Goal: Information Seeking & Learning: Learn about a topic

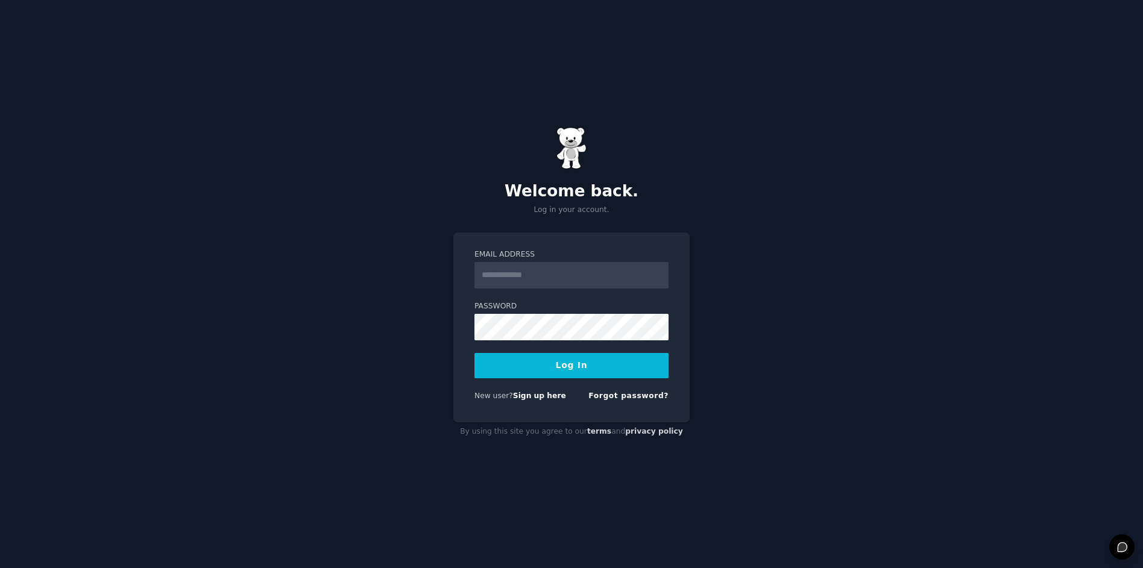
type input "**********"
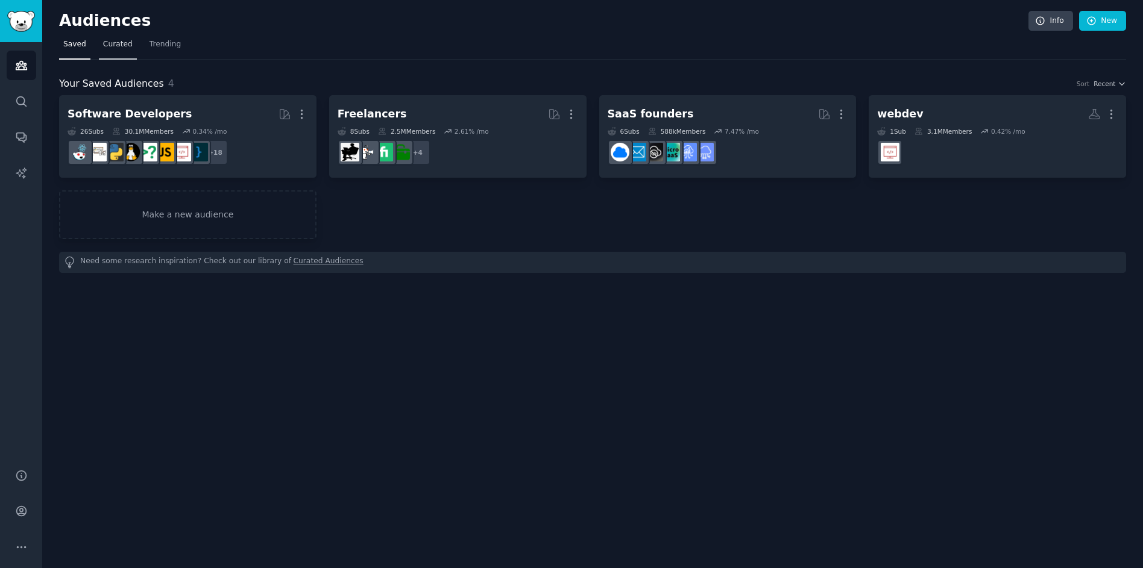
click at [104, 43] on span "Curated" at bounding box center [118, 44] width 30 height 11
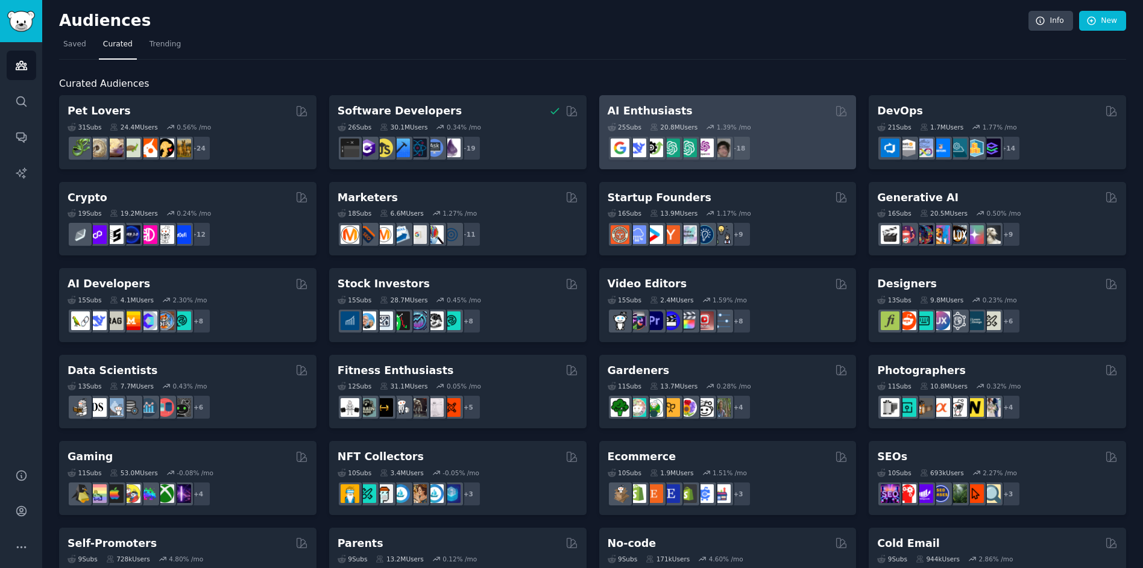
click at [771, 118] on div "AI Enthusiasts" at bounding box center [728, 111] width 240 height 15
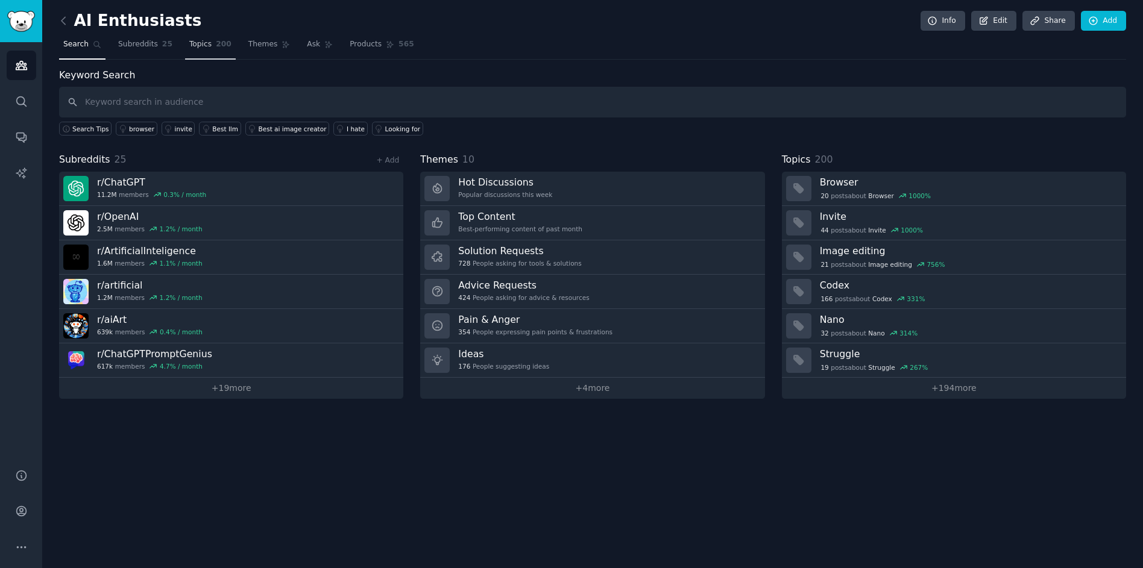
click at [217, 44] on span "200" at bounding box center [224, 44] width 16 height 11
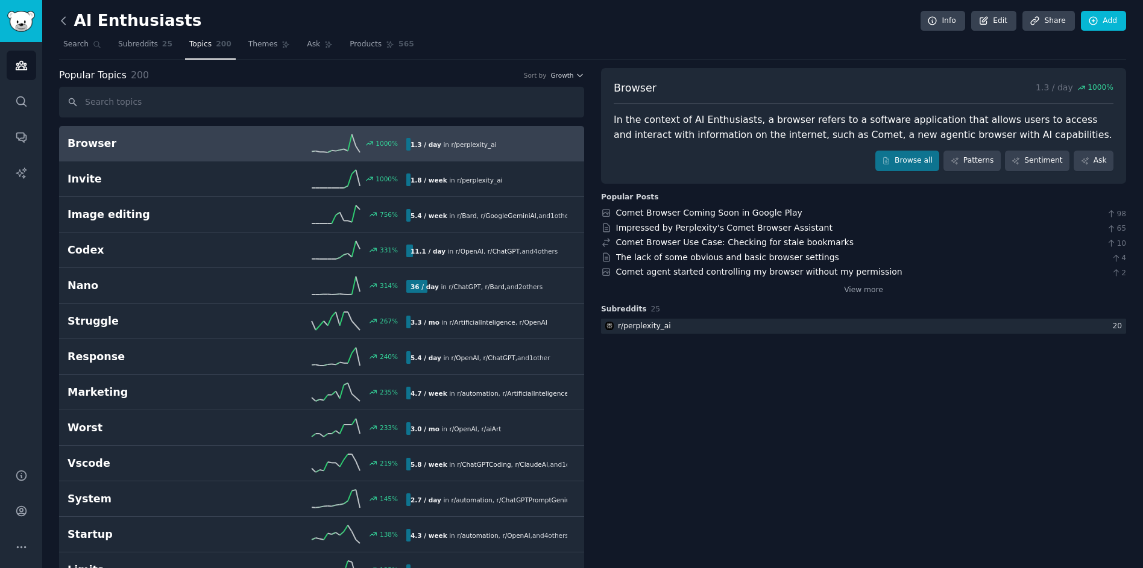
click at [62, 21] on icon at bounding box center [63, 20] width 4 height 7
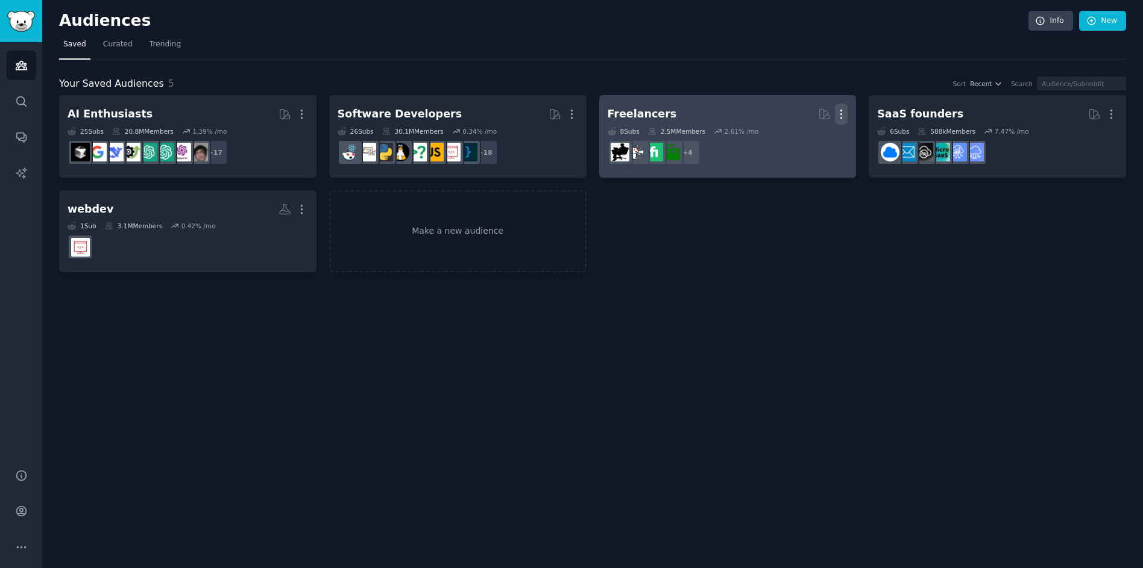
click at [840, 119] on icon "button" at bounding box center [841, 114] width 13 height 13
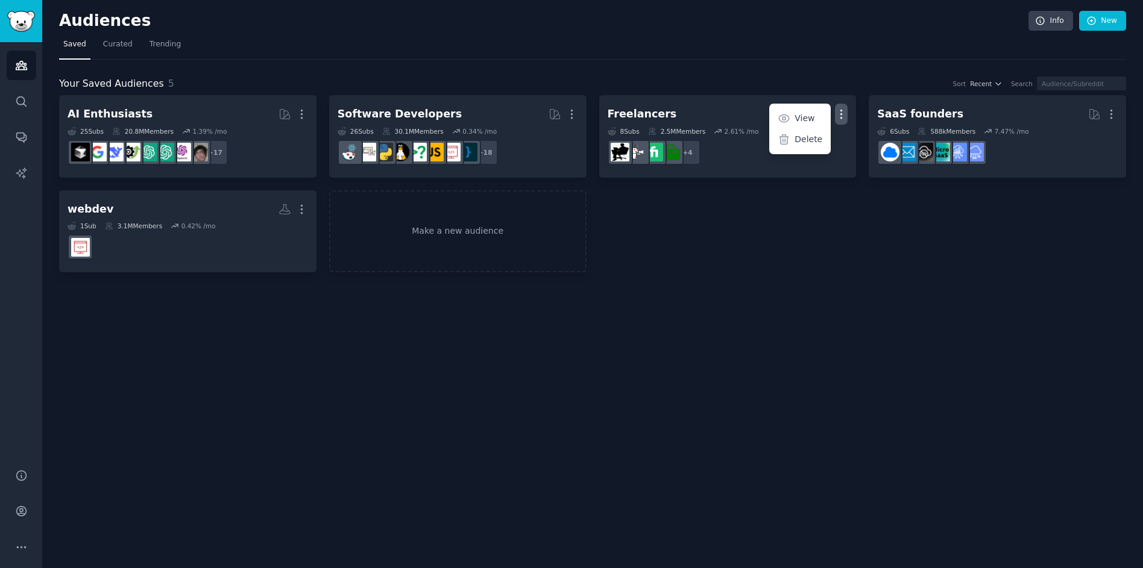
click at [826, 264] on div "AI Enthusiasts More 25 Sub s 20.8M Members 1.39 % /mo + 17 Software Developers …" at bounding box center [592, 183] width 1067 height 177
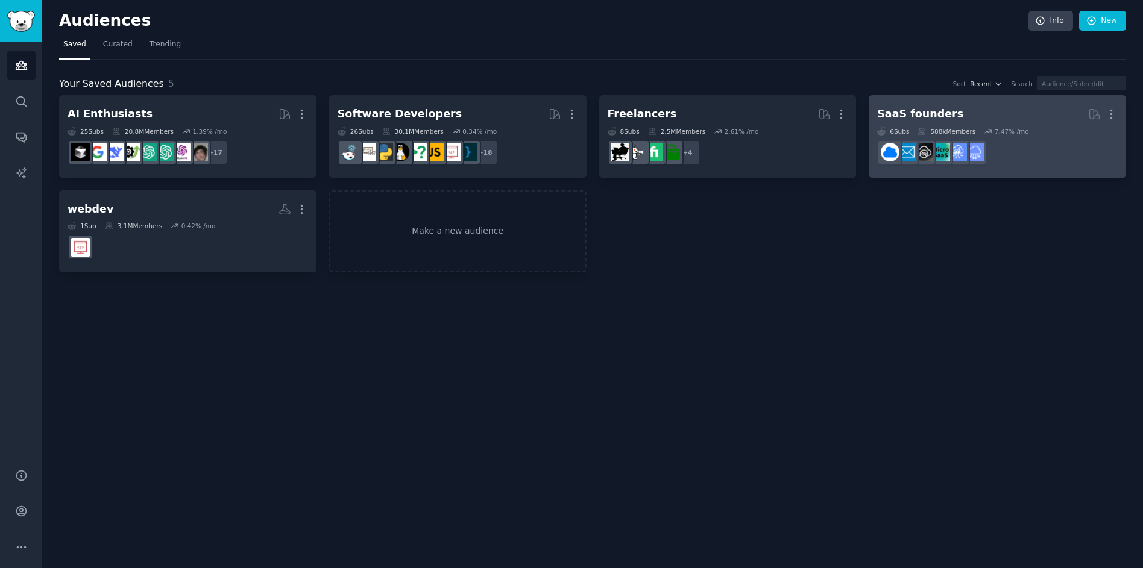
click at [1063, 159] on dd "r/B2BSaaS" at bounding box center [997, 153] width 240 height 34
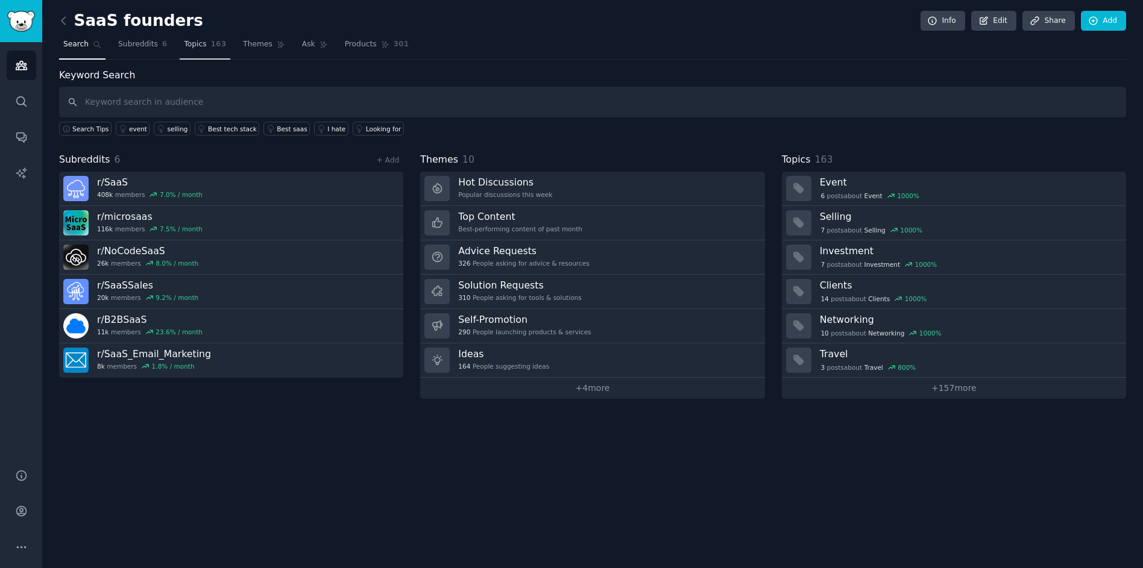
click at [186, 45] on span "Topics" at bounding box center [195, 44] width 22 height 11
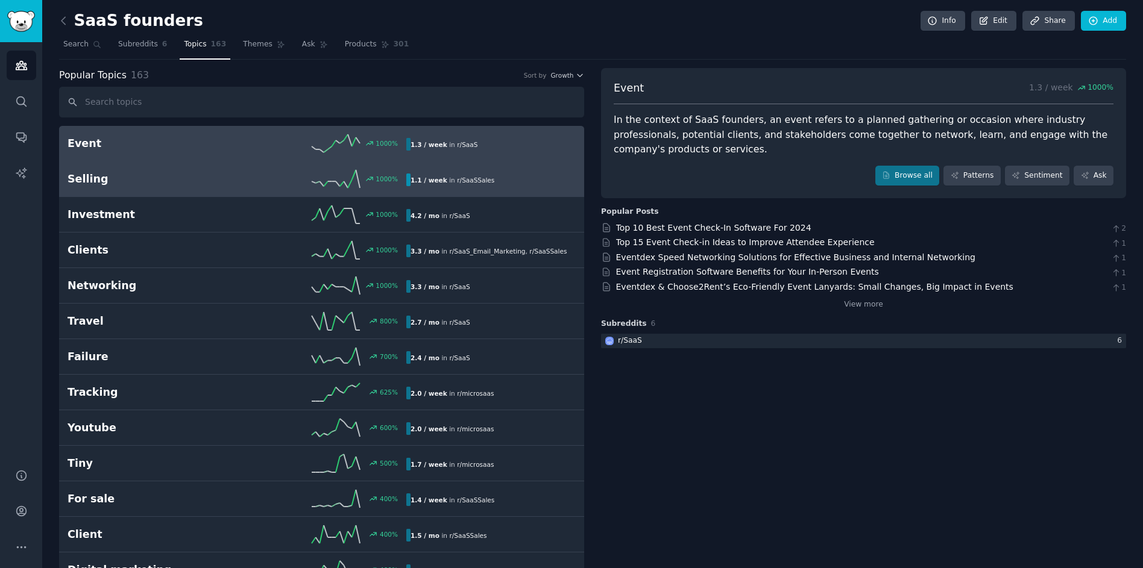
click at [190, 183] on h2 "Selling" at bounding box center [152, 179] width 169 height 15
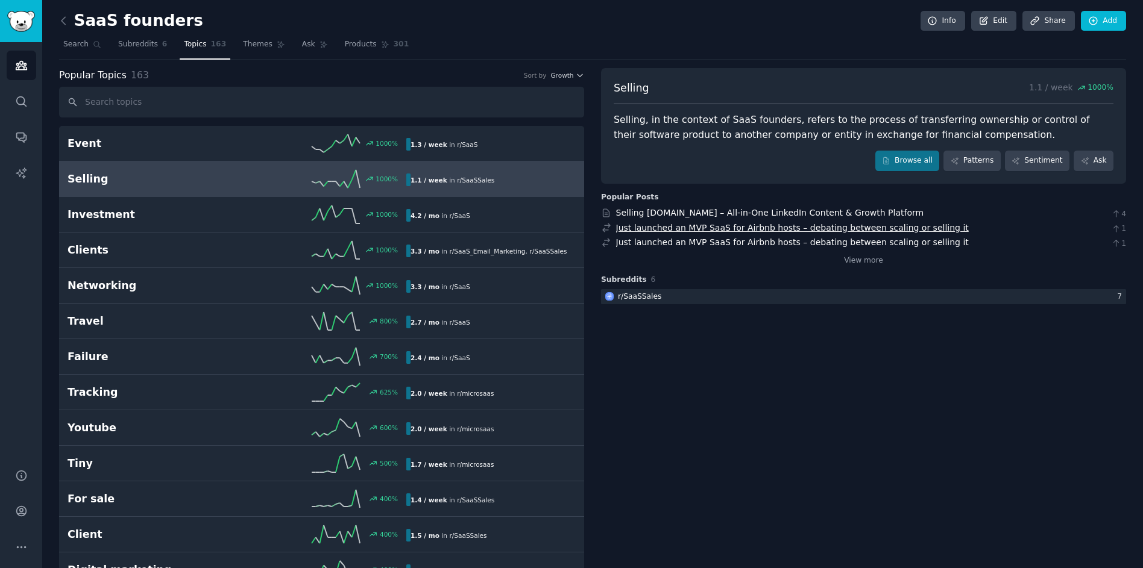
click at [649, 228] on link "Just launched an MVP SaaS for Airbnb hosts – debating between scaling or sellin…" at bounding box center [792, 228] width 353 height 10
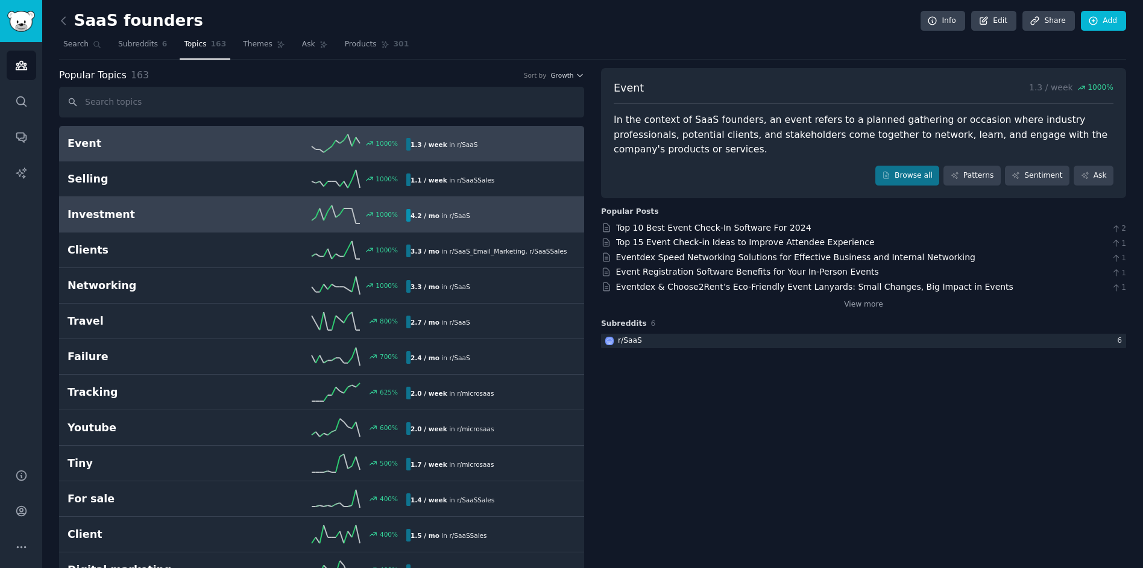
click at [163, 230] on link "Investment 1000 % 4.2 / mo in r/ SaaS" at bounding box center [321, 215] width 525 height 36
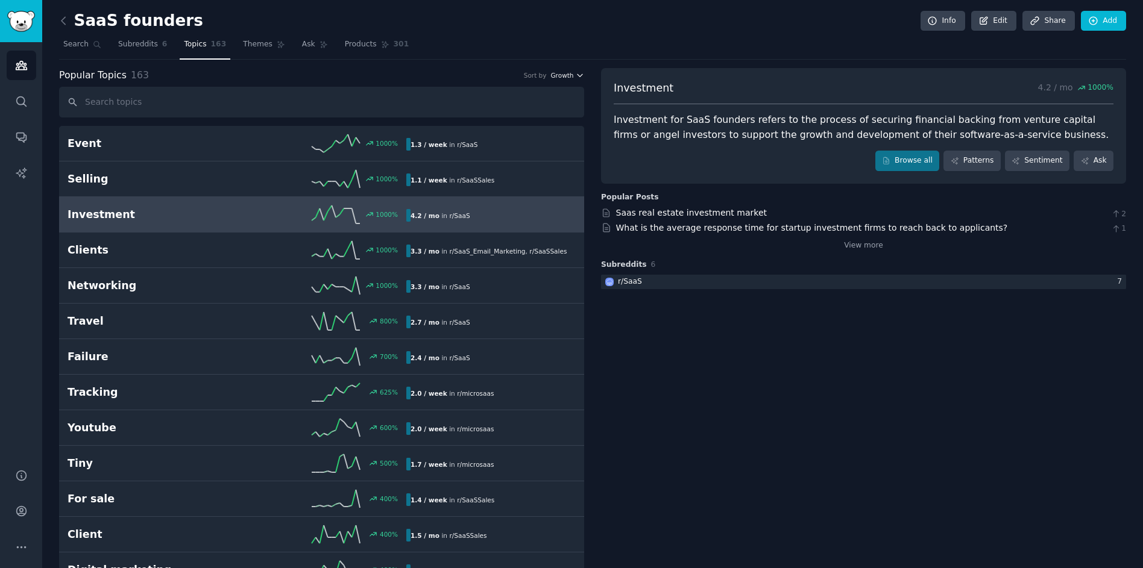
click at [580, 72] on icon "button" at bounding box center [580, 75] width 8 height 8
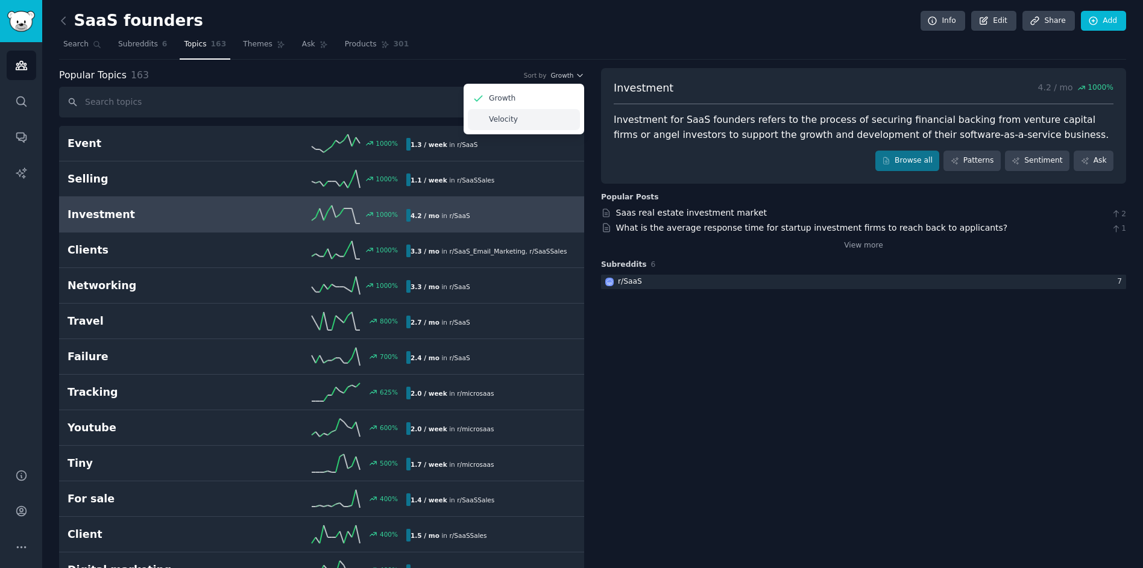
click at [538, 116] on div "Velocity" at bounding box center [524, 119] width 112 height 21
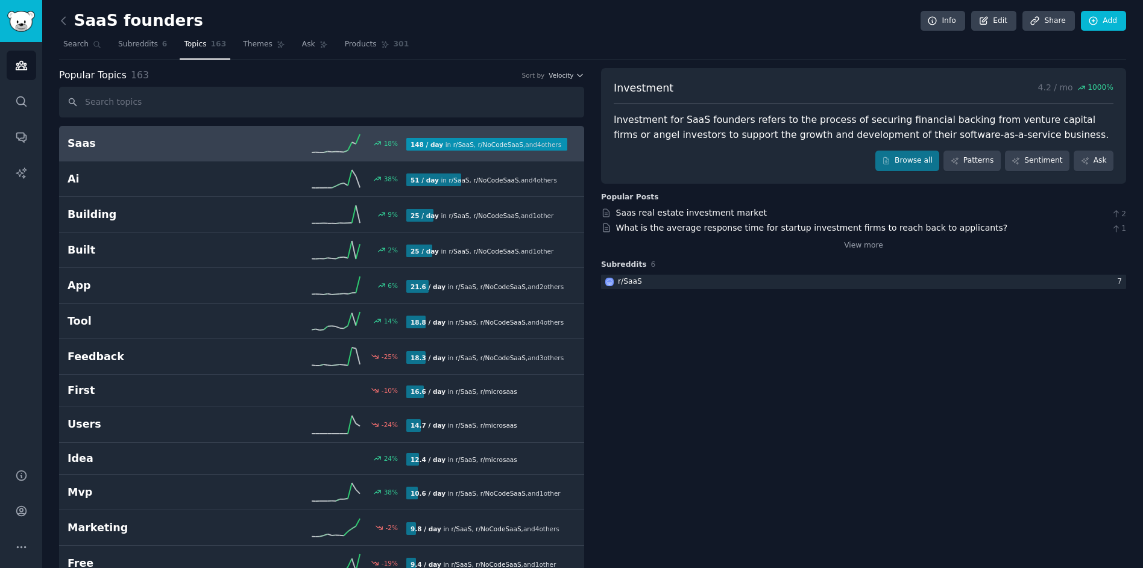
click at [273, 150] on div "18 %" at bounding box center [321, 143] width 169 height 18
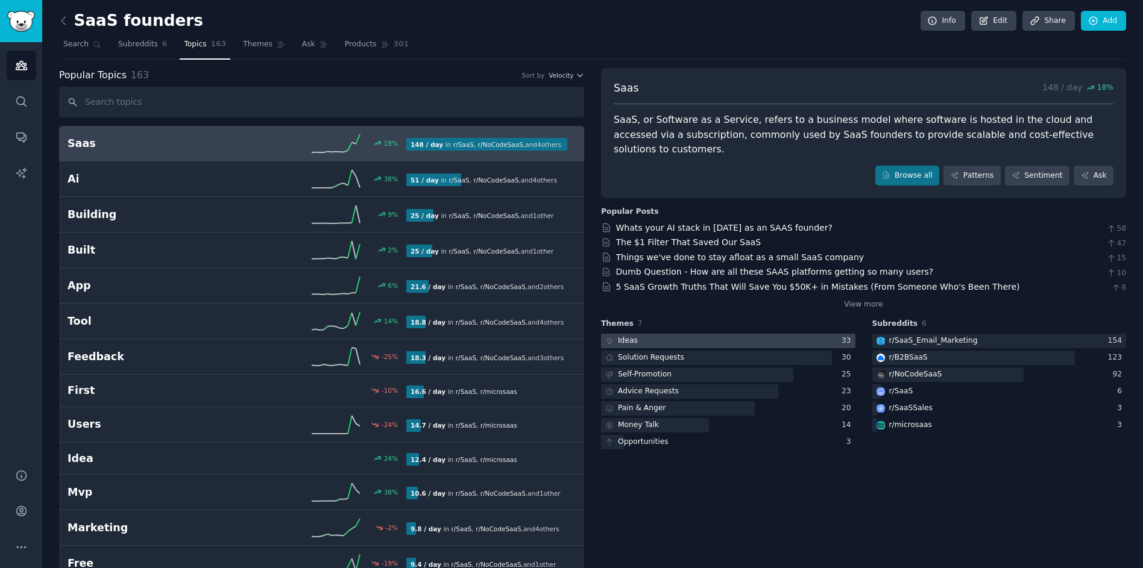
click at [631, 340] on div "Ideas" at bounding box center [628, 341] width 20 height 11
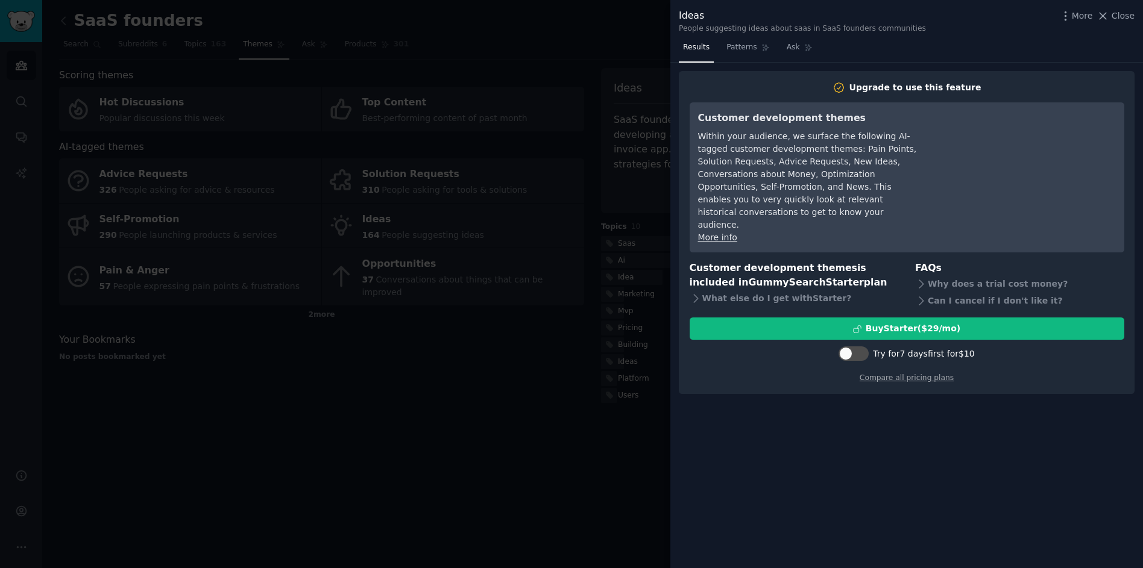
click at [554, 366] on div at bounding box center [571, 284] width 1143 height 568
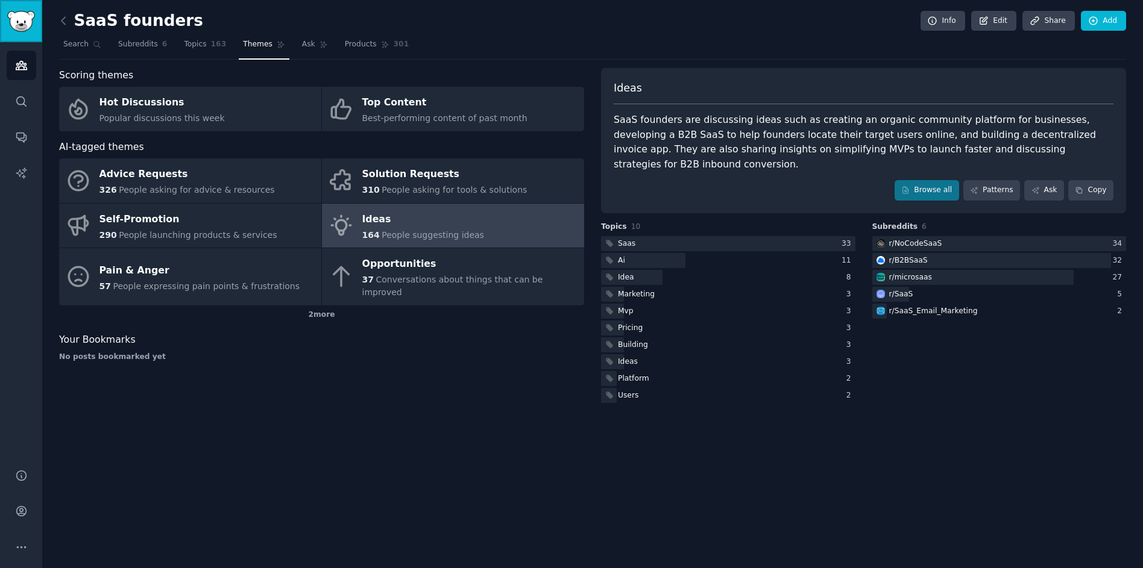
click at [31, 26] on img "Sidebar" at bounding box center [21, 21] width 28 height 21
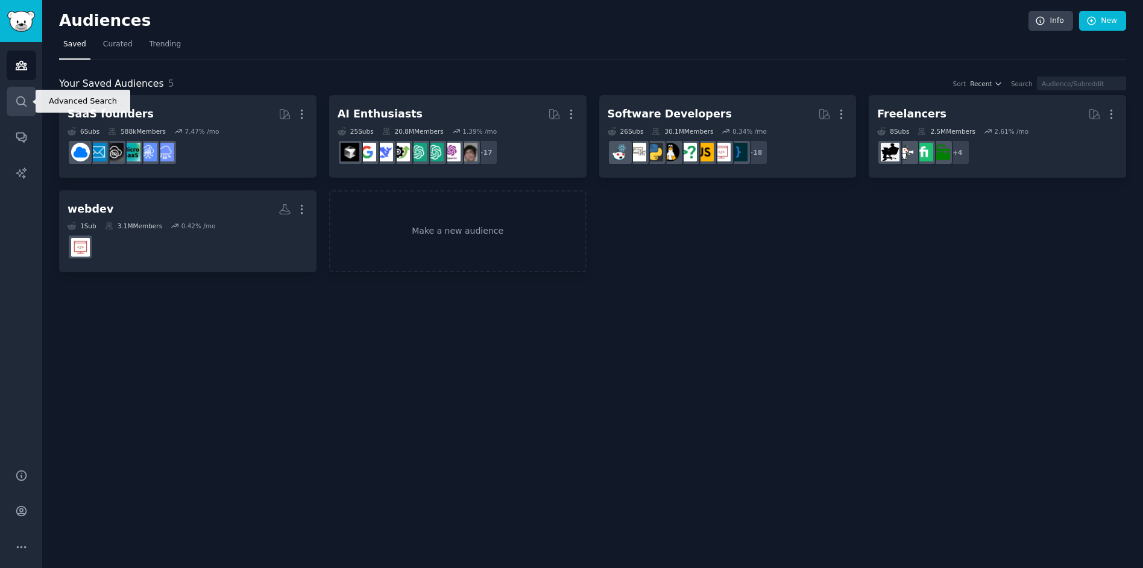
click at [22, 108] on link "Search" at bounding box center [22, 102] width 30 height 30
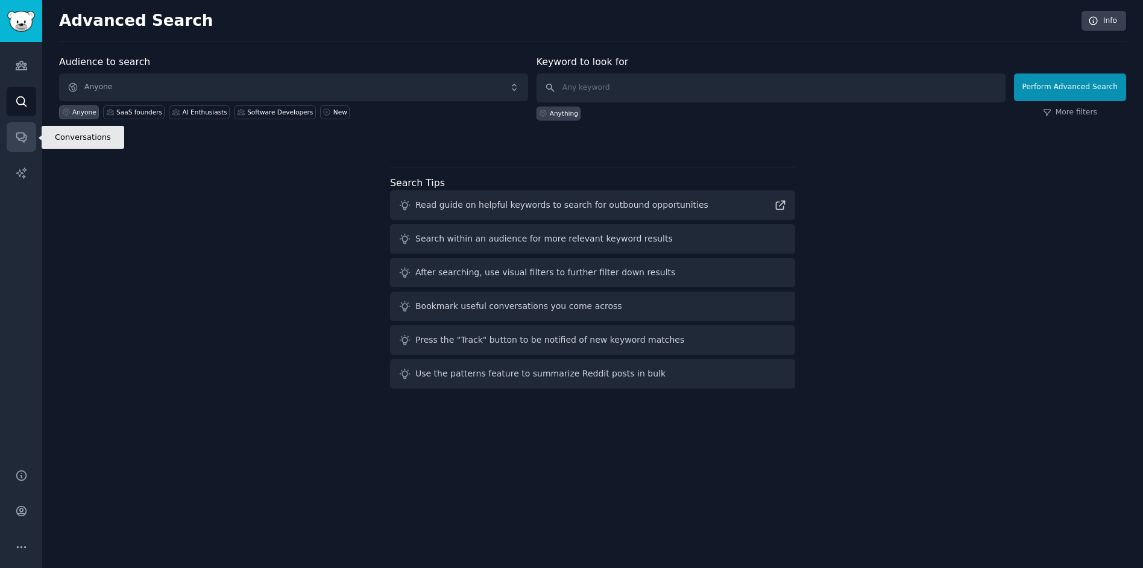
click at [22, 128] on link "Conversations" at bounding box center [22, 137] width 30 height 30
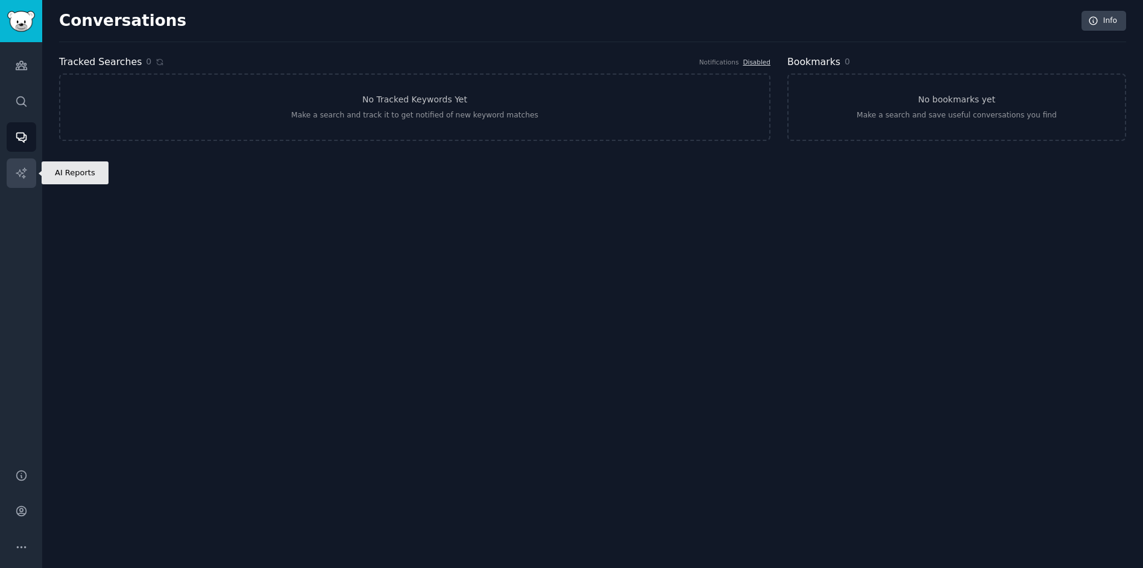
click at [26, 163] on link "AI Reports" at bounding box center [22, 174] width 30 height 30
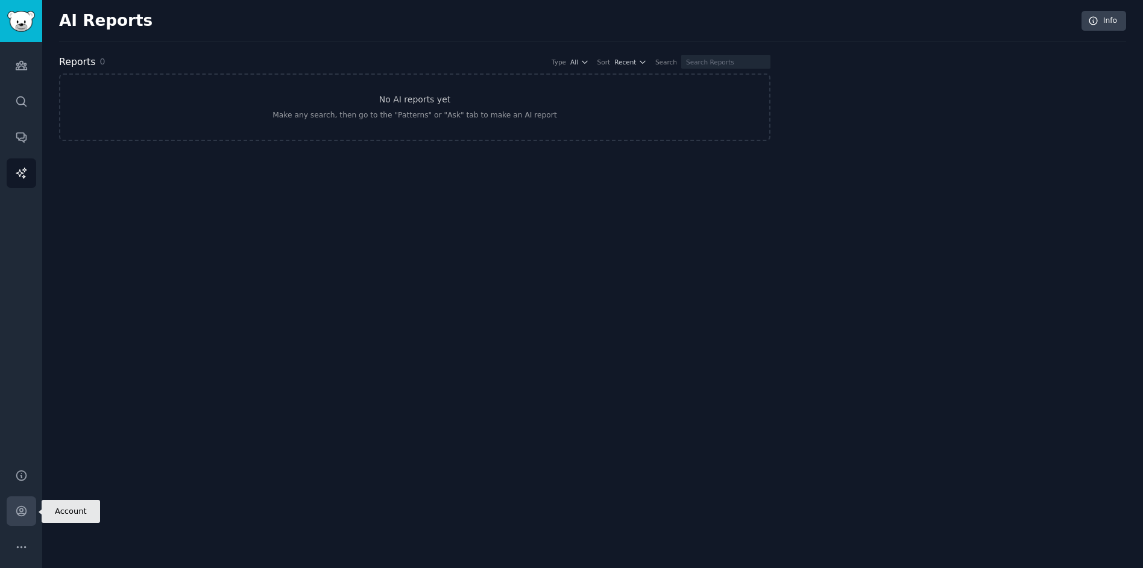
click at [24, 509] on icon "Sidebar" at bounding box center [21, 511] width 13 height 13
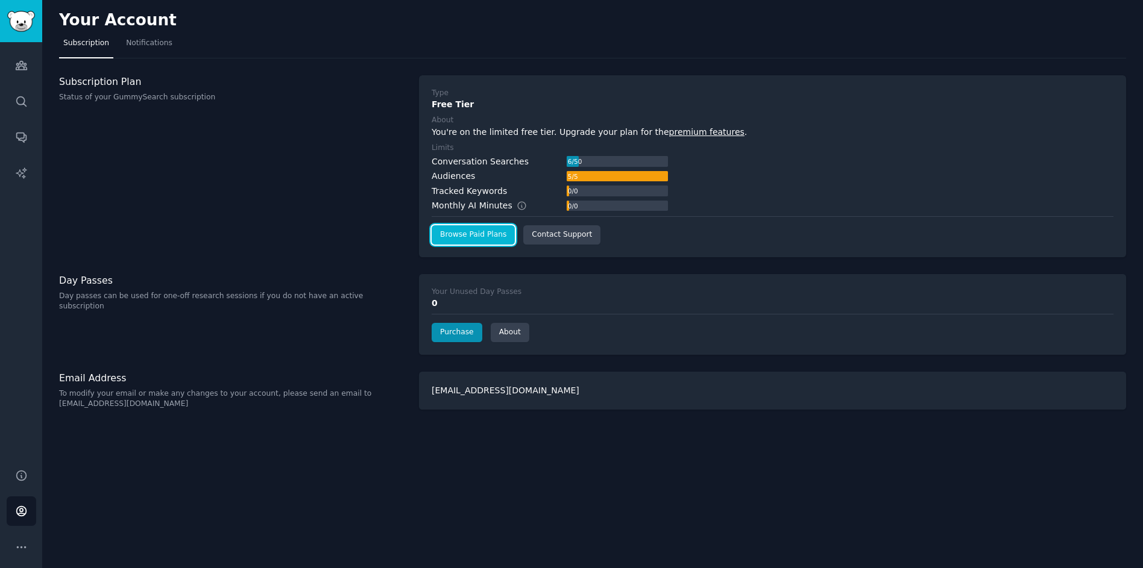
click at [474, 231] on link "Browse Paid Plans" at bounding box center [473, 234] width 83 height 19
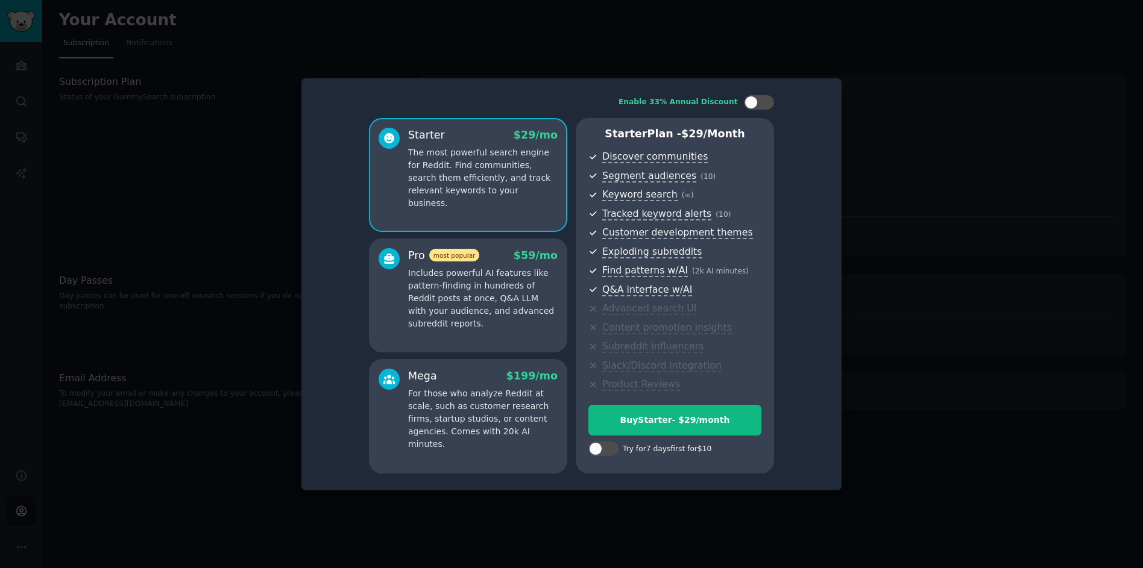
click at [573, 195] on div "Starter $ 29 /mo The most powerful search engine for Reddit. Find communities, …" at bounding box center [571, 296] width 405 height 356
click at [551, 293] on p "Includes powerful AI features like pattern-finding in hundreds of Reddit posts …" at bounding box center [482, 298] width 149 height 63
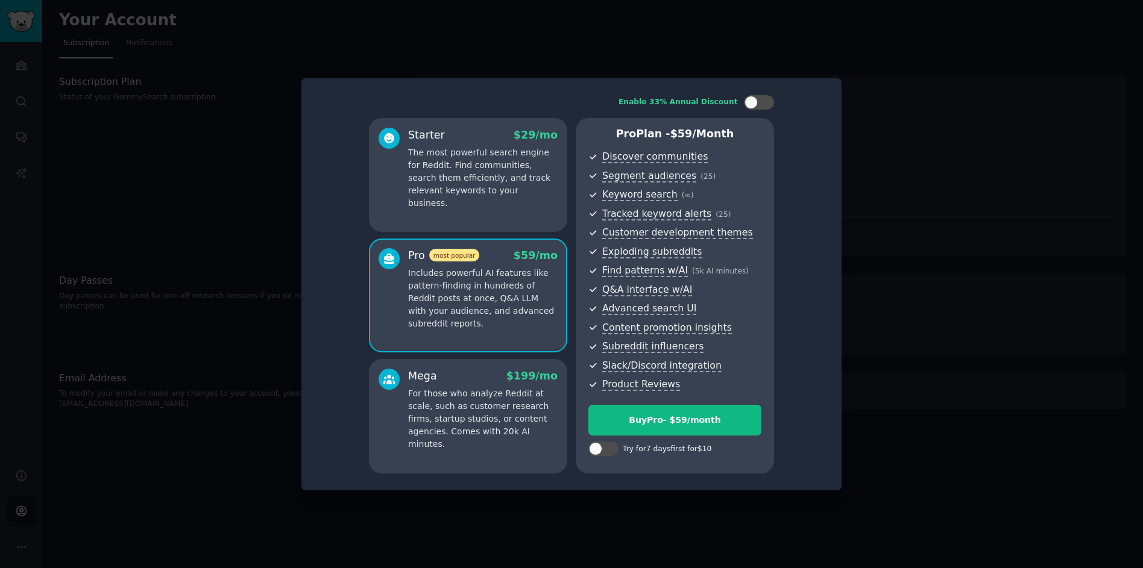
click at [516, 213] on div "Starter $ 29 /mo The most powerful search engine for Reddit. Find communities, …" at bounding box center [468, 175] width 198 height 115
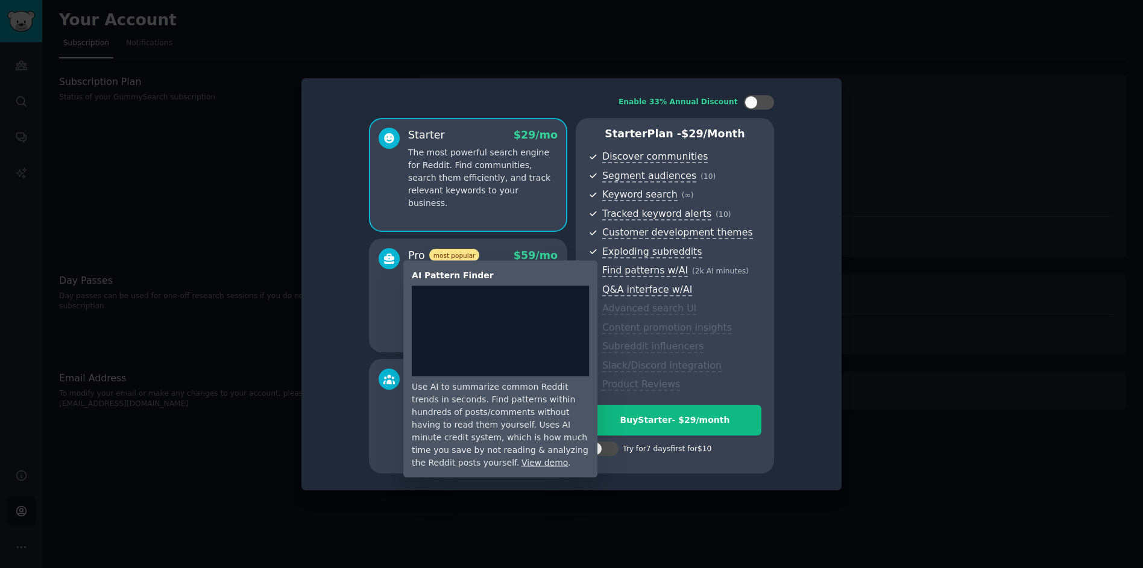
click at [621, 269] on span "Find patterns w/AI" at bounding box center [645, 271] width 86 height 13
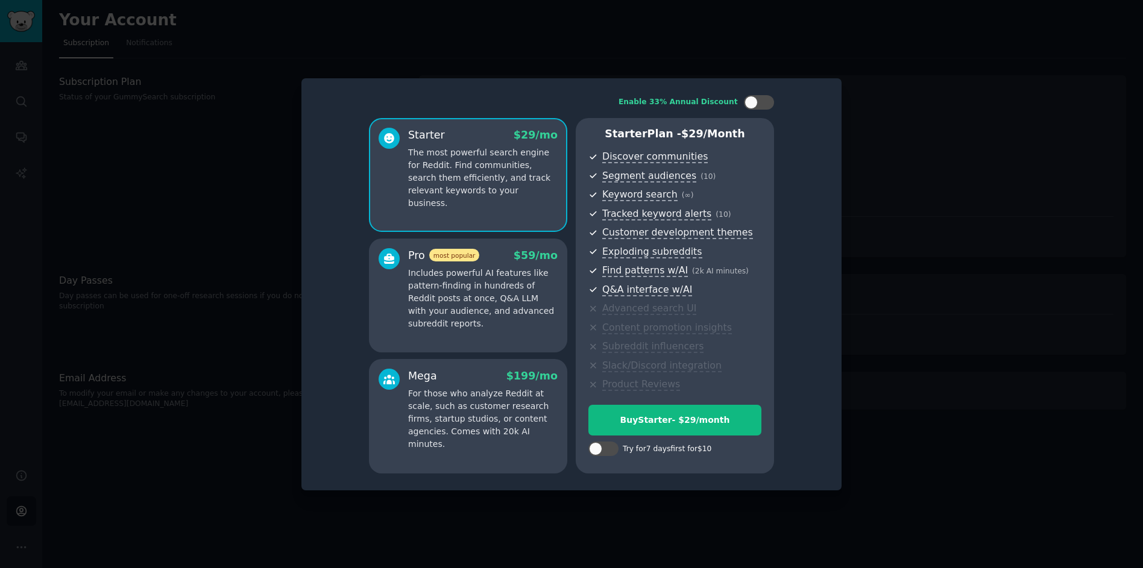
click at [287, 13] on div at bounding box center [571, 284] width 1143 height 568
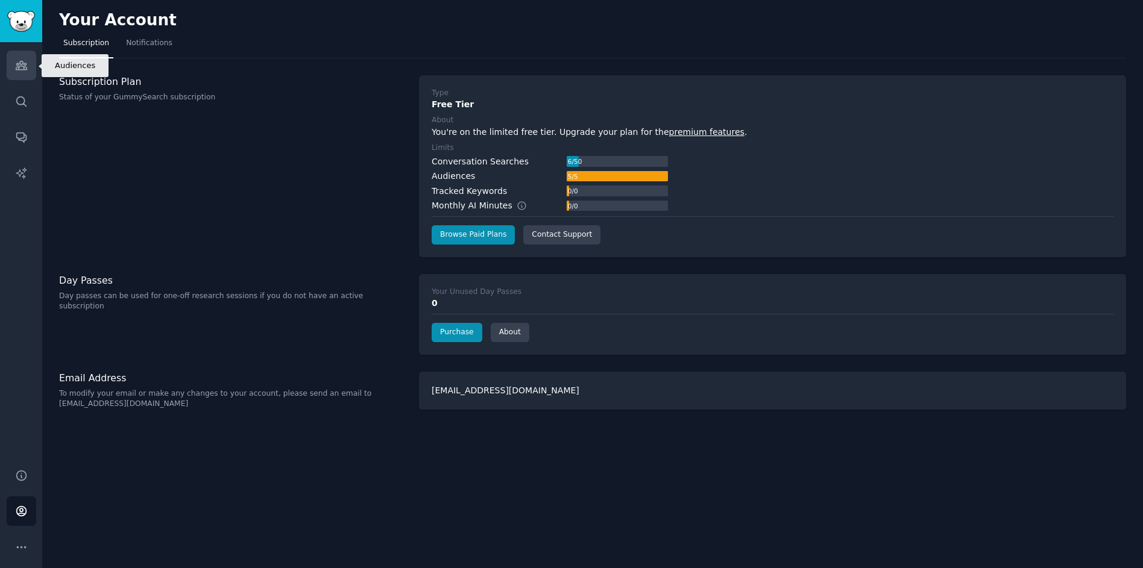
click at [31, 56] on link "Audiences" at bounding box center [22, 66] width 30 height 30
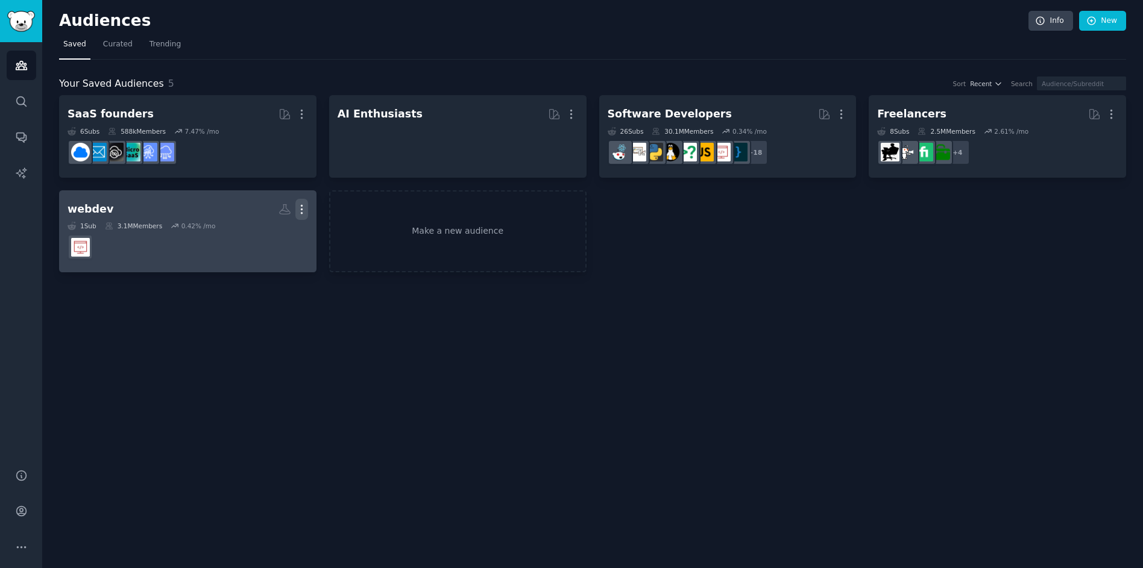
click at [299, 212] on icon "button" at bounding box center [301, 209] width 13 height 13
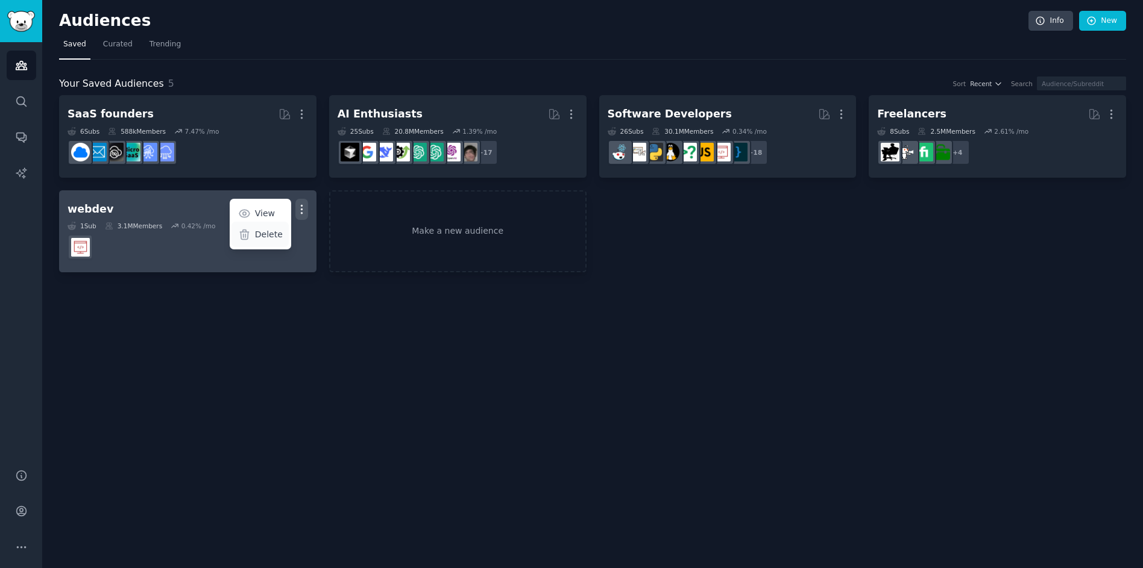
click at [280, 238] on p "Delete" at bounding box center [269, 234] width 28 height 13
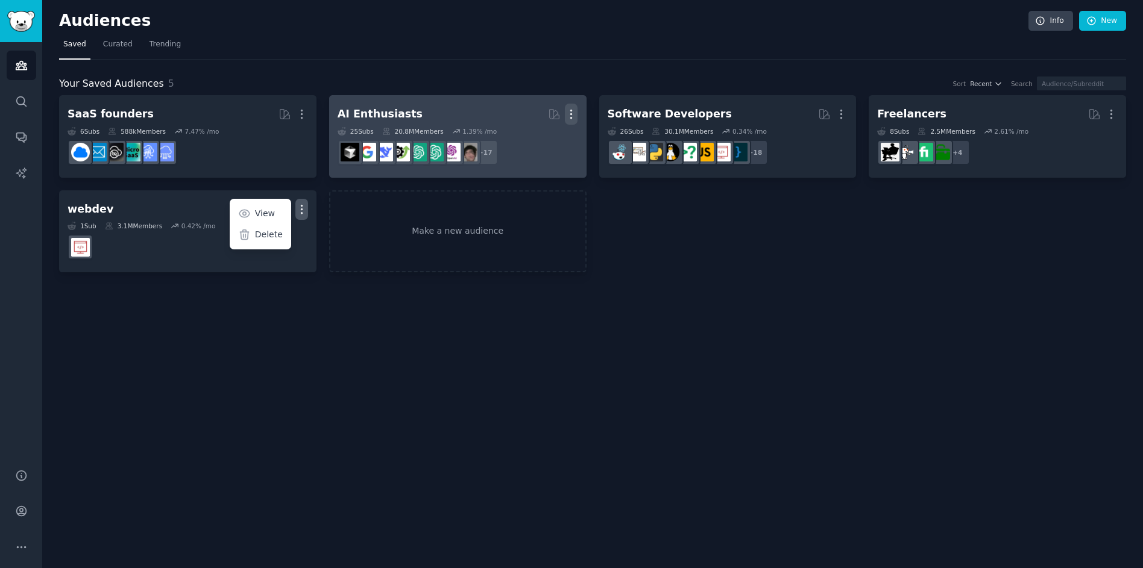
click at [574, 113] on icon "button" at bounding box center [571, 114] width 13 height 13
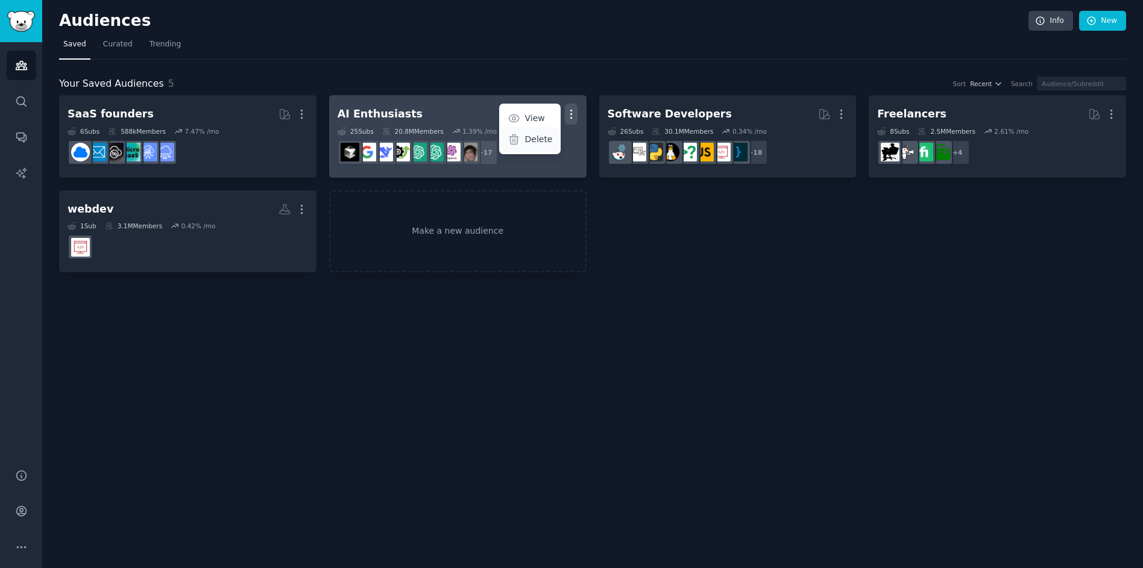
click at [533, 145] on p "Delete" at bounding box center [538, 139] width 28 height 13
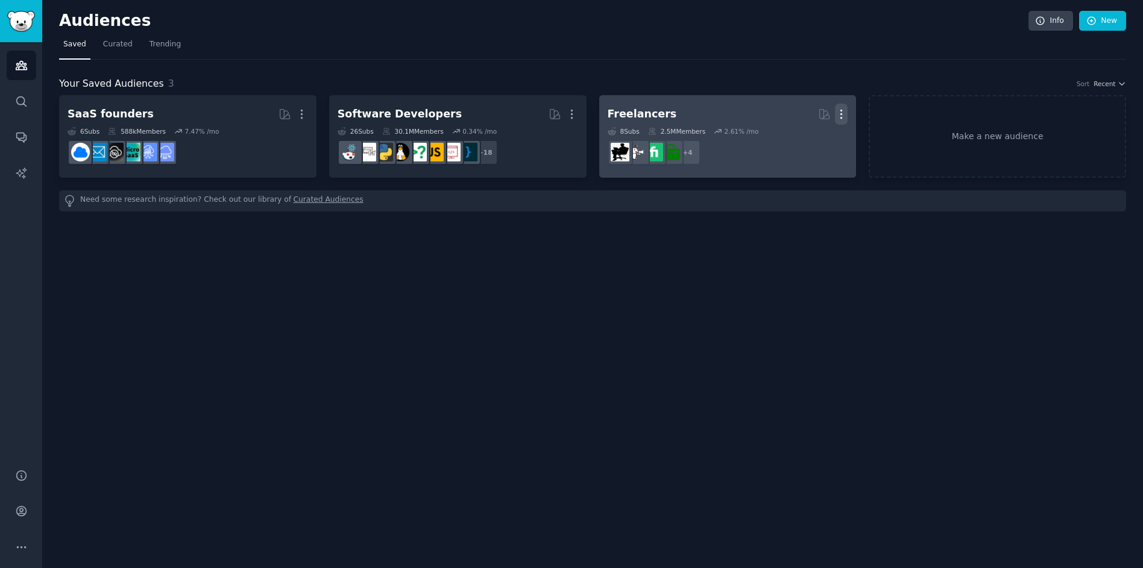
click at [843, 115] on icon "button" at bounding box center [841, 114] width 13 height 13
click at [814, 142] on p "Delete" at bounding box center [808, 139] width 28 height 13
click at [648, 114] on div "Freelancers" at bounding box center [642, 114] width 69 height 15
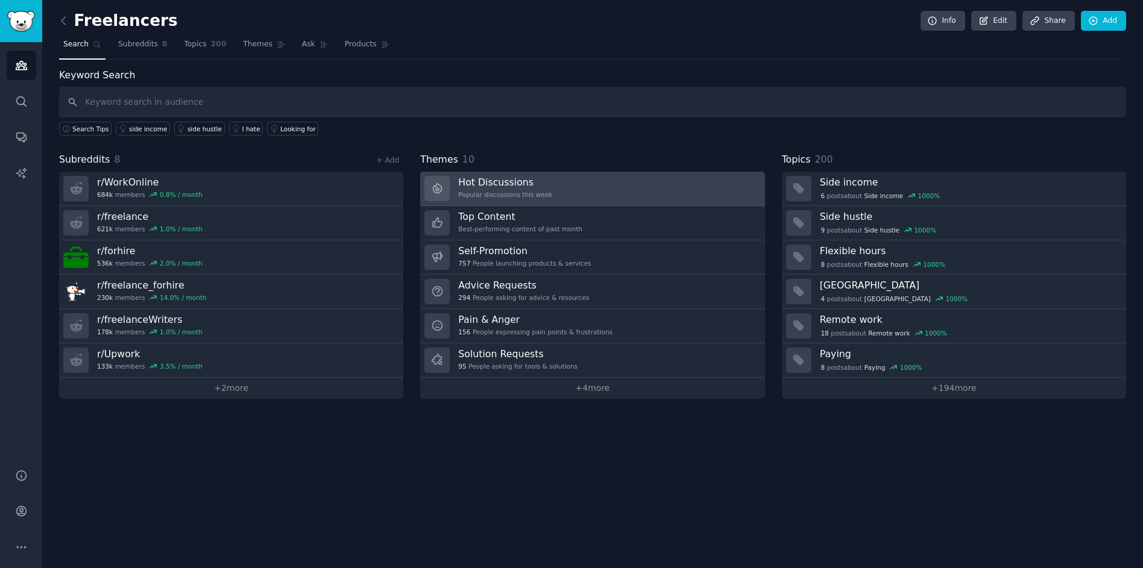
click at [576, 201] on link "Hot Discussions Popular discussions this week" at bounding box center [592, 189] width 344 height 34
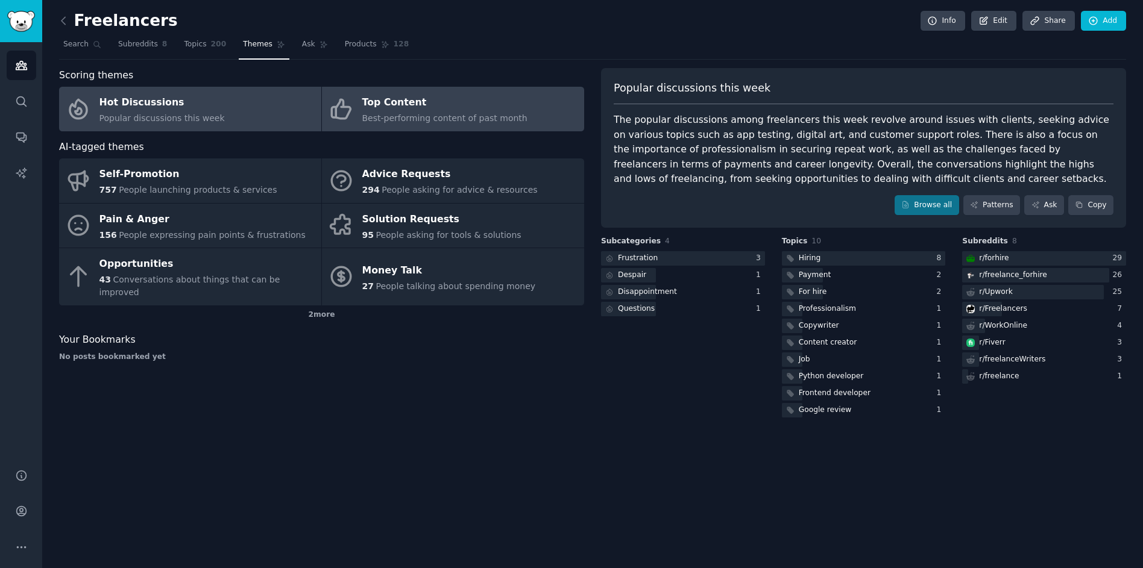
click at [464, 100] on div "Top Content" at bounding box center [444, 102] width 165 height 19
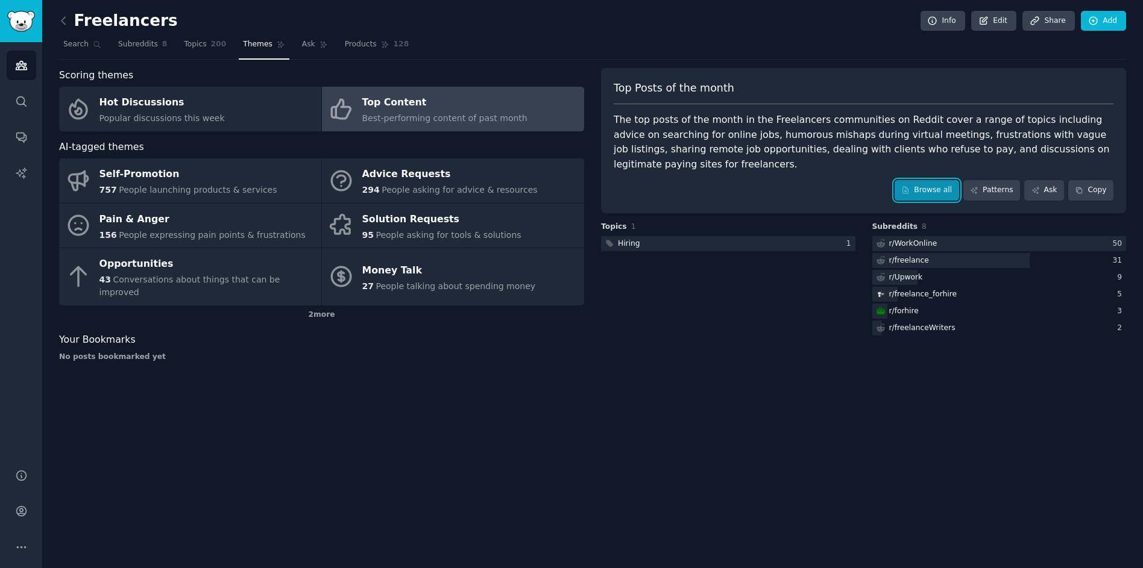
click at [920, 189] on link "Browse all" at bounding box center [926, 190] width 64 height 20
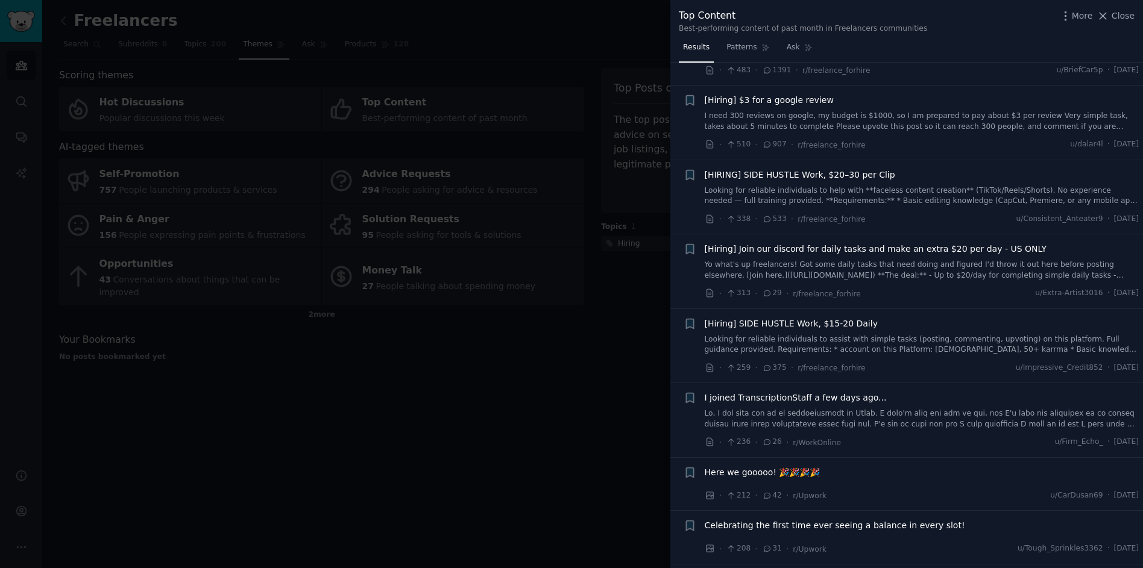
scroll to position [294, 0]
drag, startPoint x: 429, startPoint y: 489, endPoint x: 530, endPoint y: 331, distance: 187.6
click at [430, 489] on div at bounding box center [571, 284] width 1143 height 568
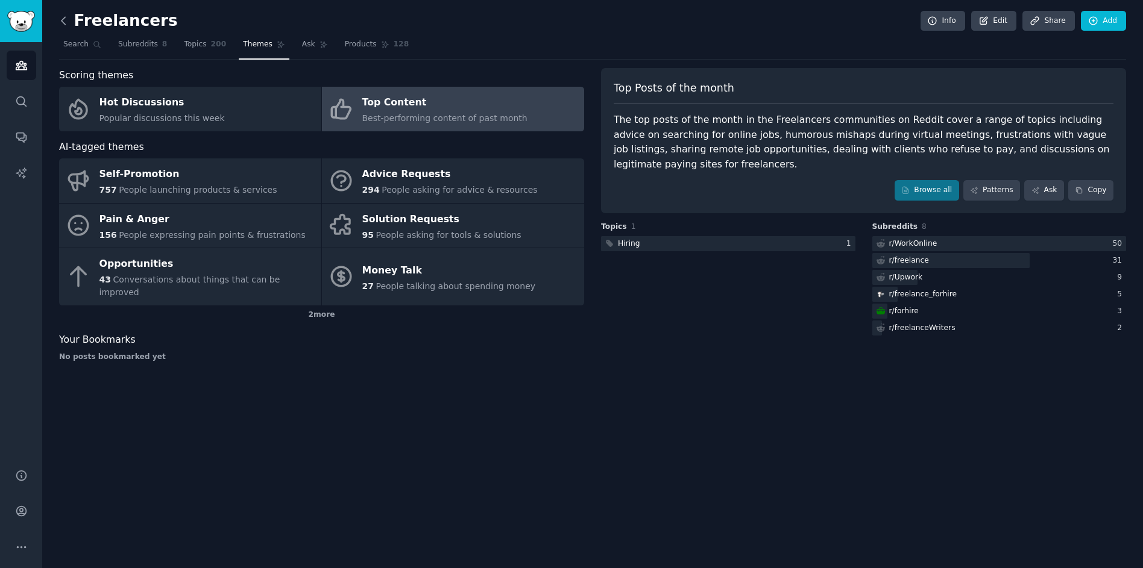
click at [66, 21] on icon at bounding box center [63, 20] width 13 height 13
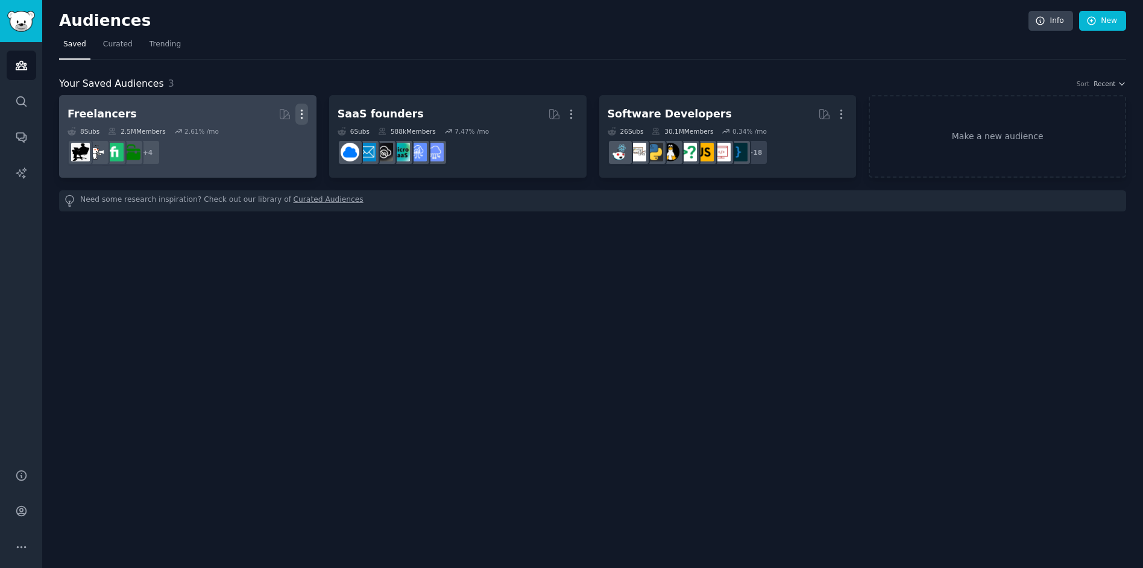
click at [302, 111] on icon "button" at bounding box center [301, 114] width 1 height 8
click at [272, 143] on p "Delete" at bounding box center [269, 139] width 28 height 13
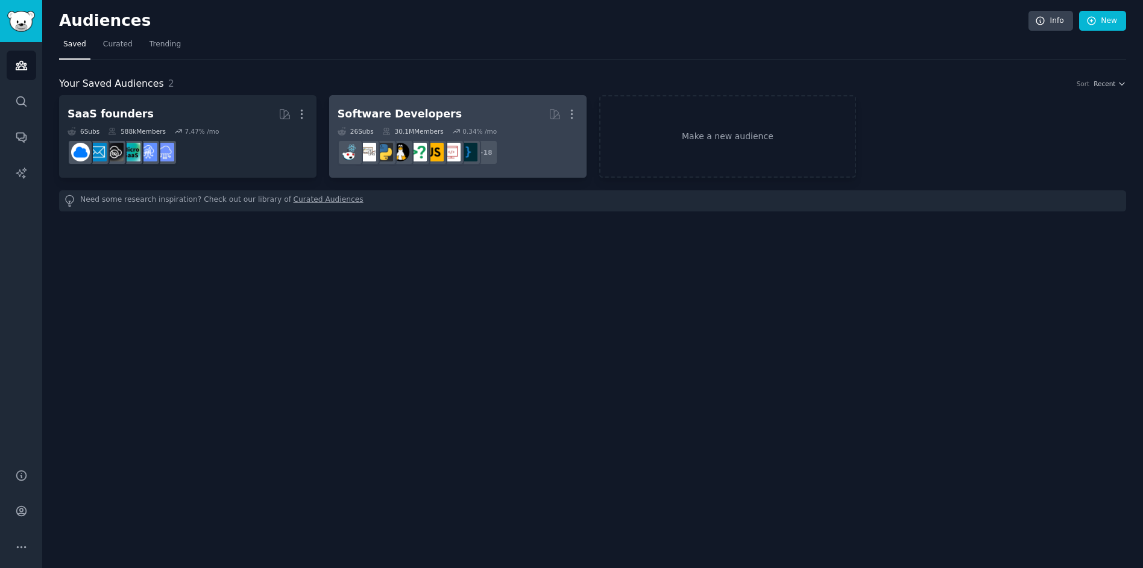
click at [492, 102] on link "Software Developers Curated by GummySearch More 26 Sub s 30.1M Members 0.34 % /…" at bounding box center [457, 136] width 257 height 83
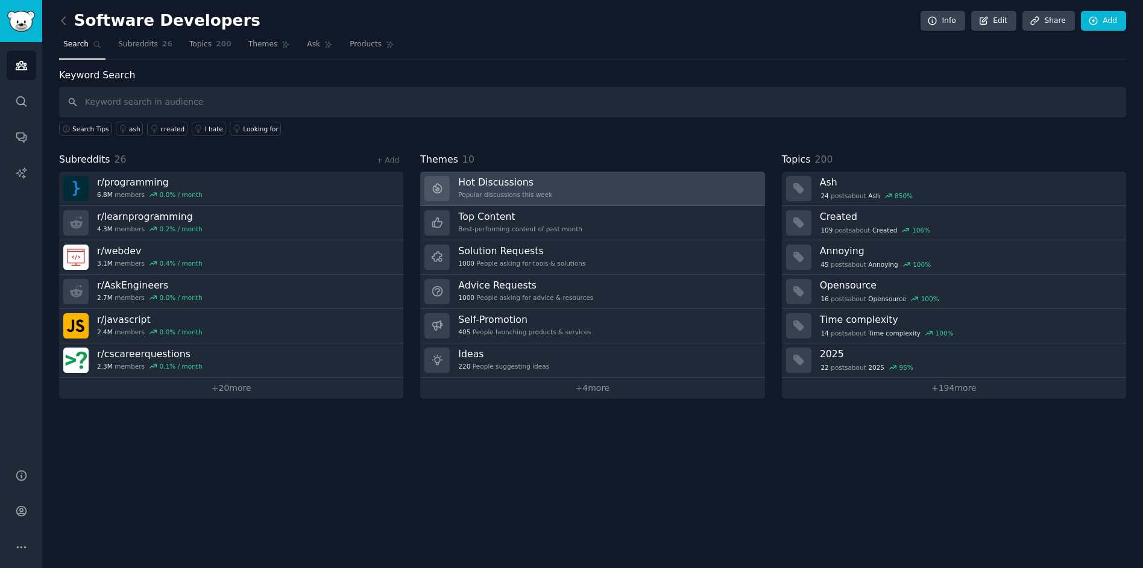
click at [544, 190] on div "Popular discussions this week" at bounding box center [505, 194] width 94 height 8
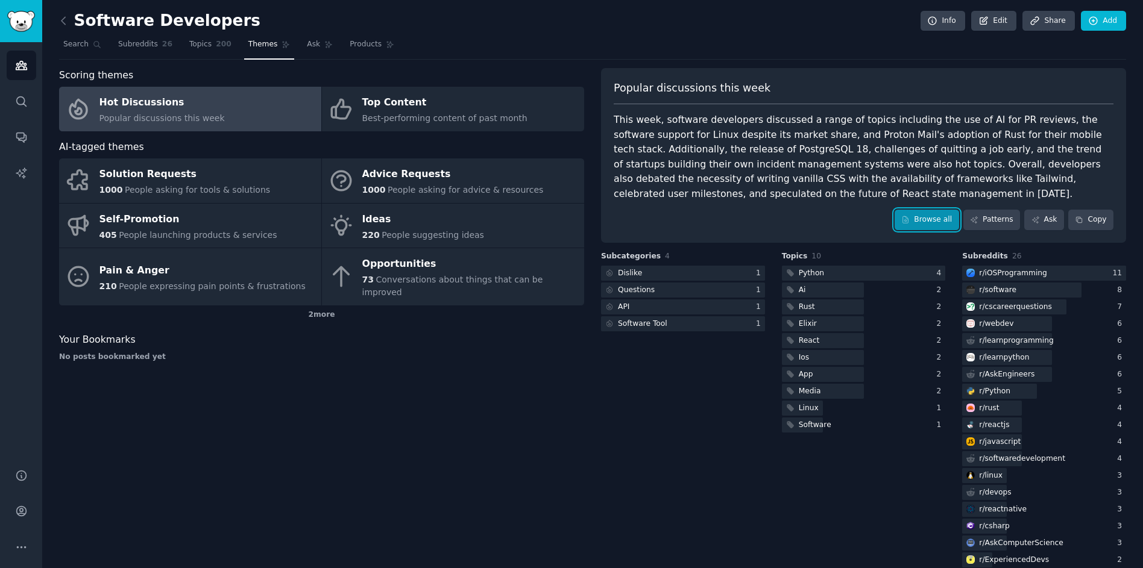
click at [905, 223] on icon at bounding box center [905, 220] width 8 height 8
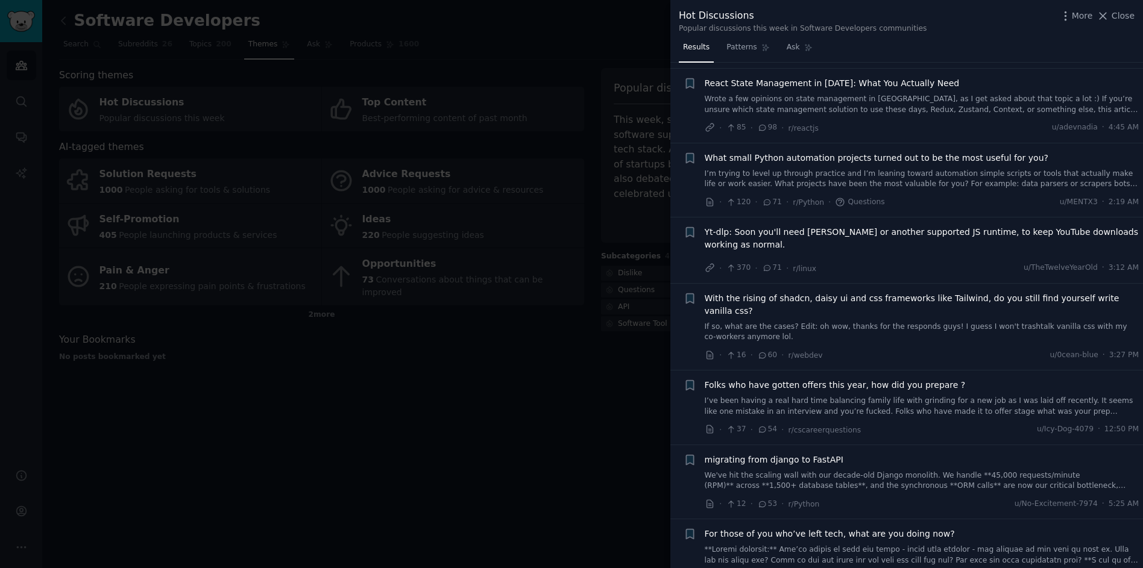
scroll to position [439, 0]
click at [439, 359] on div at bounding box center [571, 284] width 1143 height 568
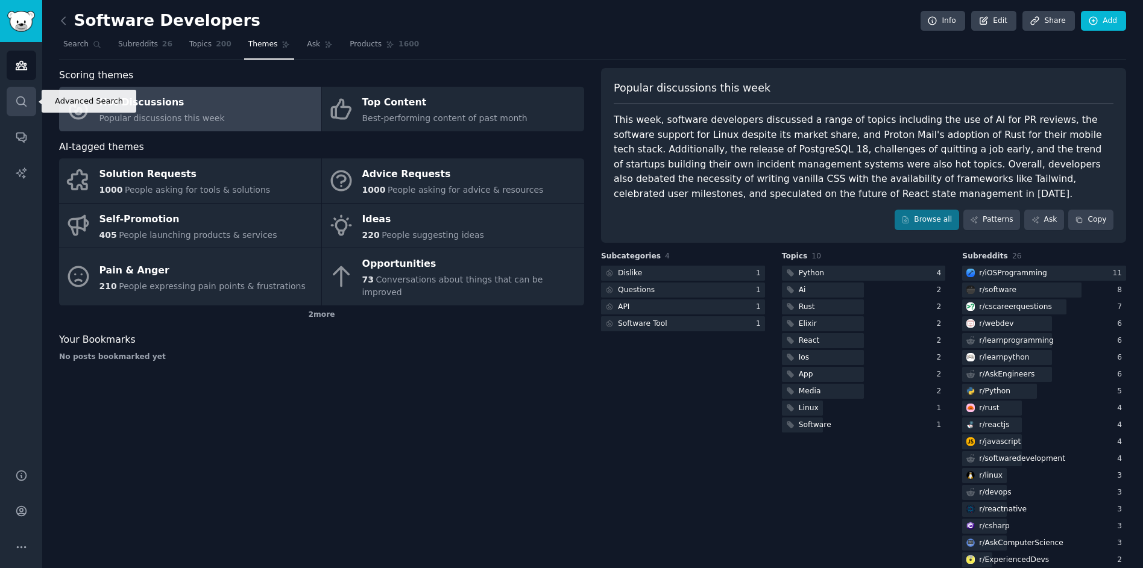
click at [22, 98] on icon "Sidebar" at bounding box center [21, 101] width 13 height 13
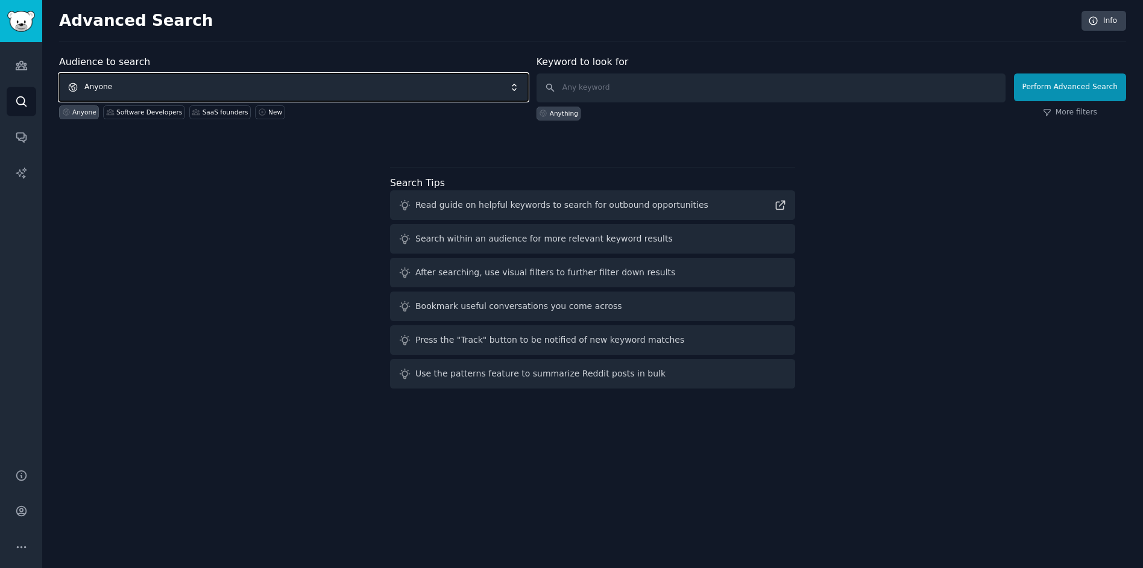
click at [162, 90] on span "Anyone" at bounding box center [293, 88] width 469 height 28
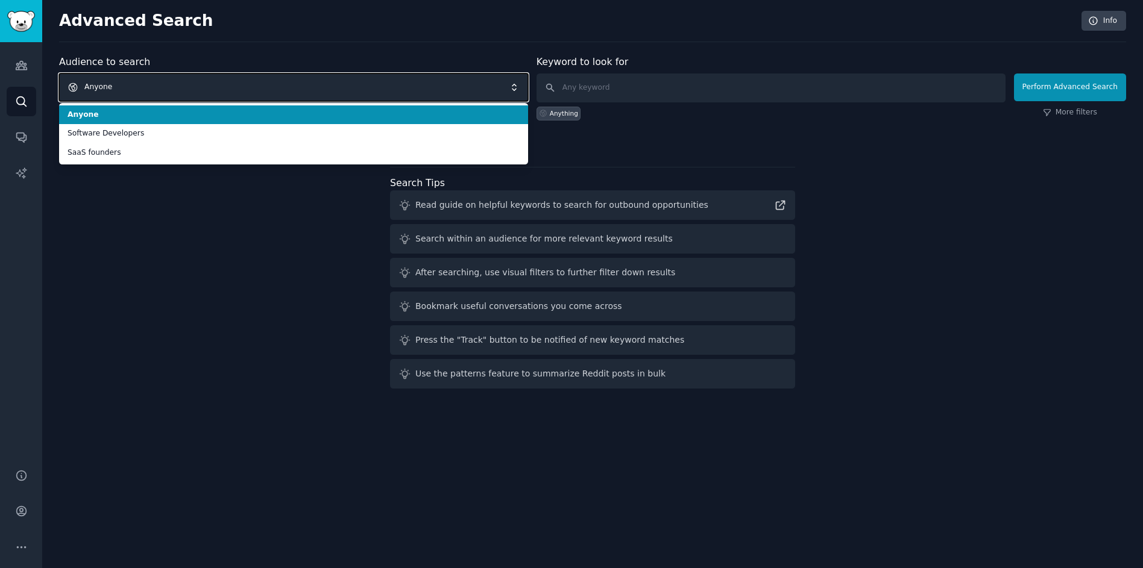
click at [162, 90] on span "Anyone" at bounding box center [293, 88] width 469 height 28
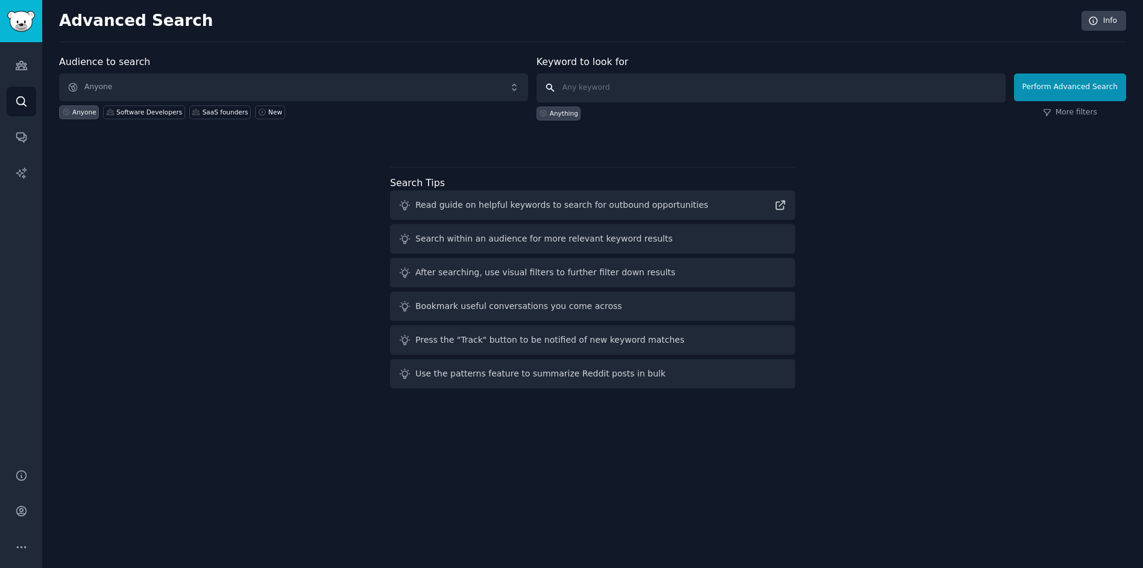
click at [667, 87] on input "text" at bounding box center [770, 88] width 469 height 29
type input "JWT"
click button "Perform Advanced Search" at bounding box center [1070, 88] width 112 height 28
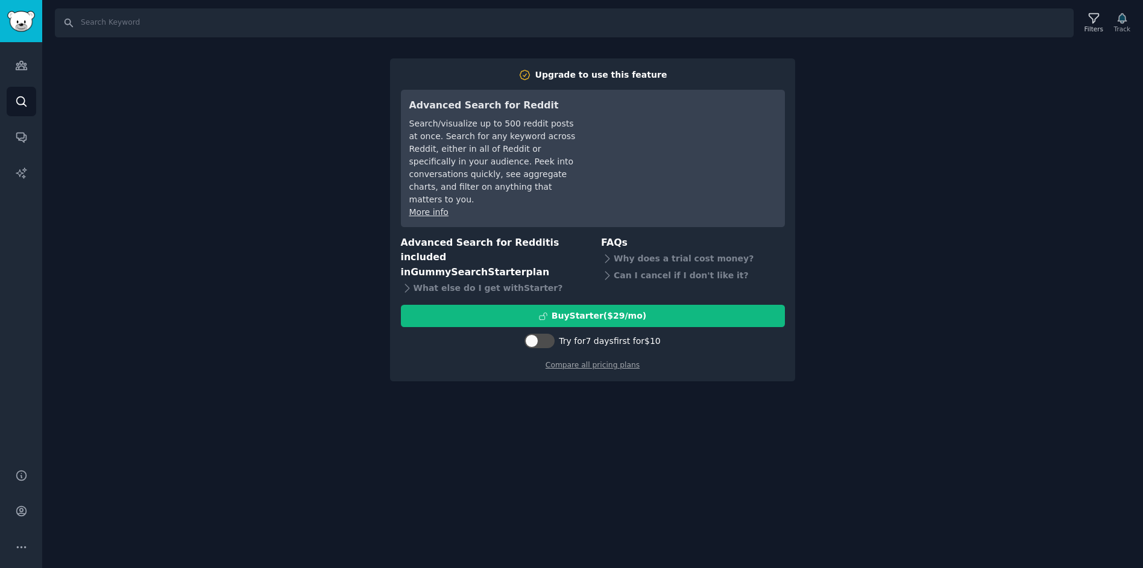
click at [361, 138] on div "Search Filters Track Upgrade to use this feature Advanced Search for Reddit Sea…" at bounding box center [592, 284] width 1101 height 568
click at [20, 33] on link "Sidebar" at bounding box center [21, 21] width 42 height 42
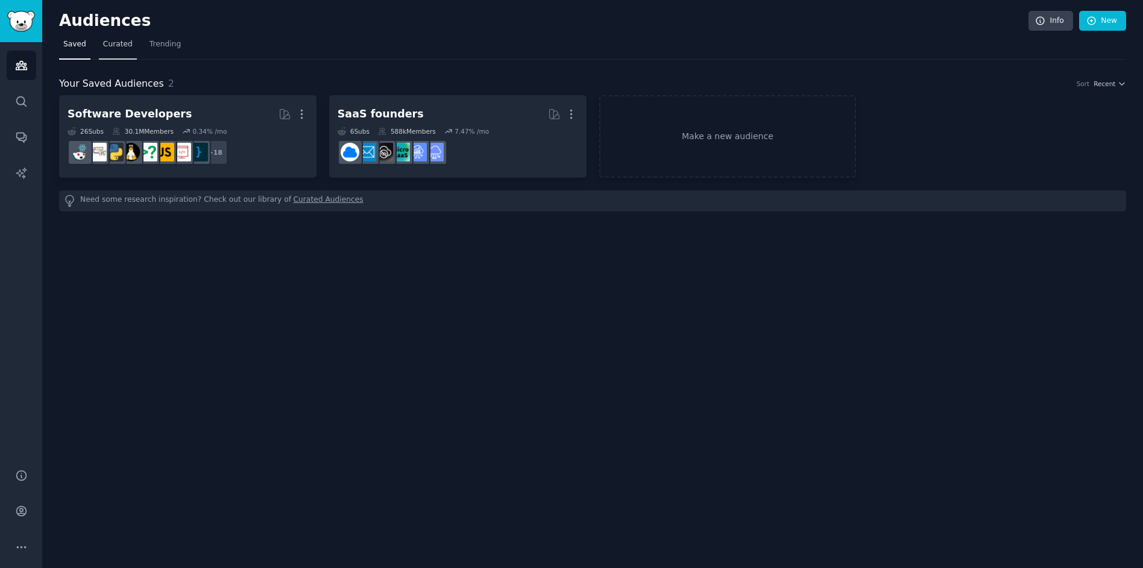
click at [131, 42] on link "Curated" at bounding box center [118, 47] width 38 height 25
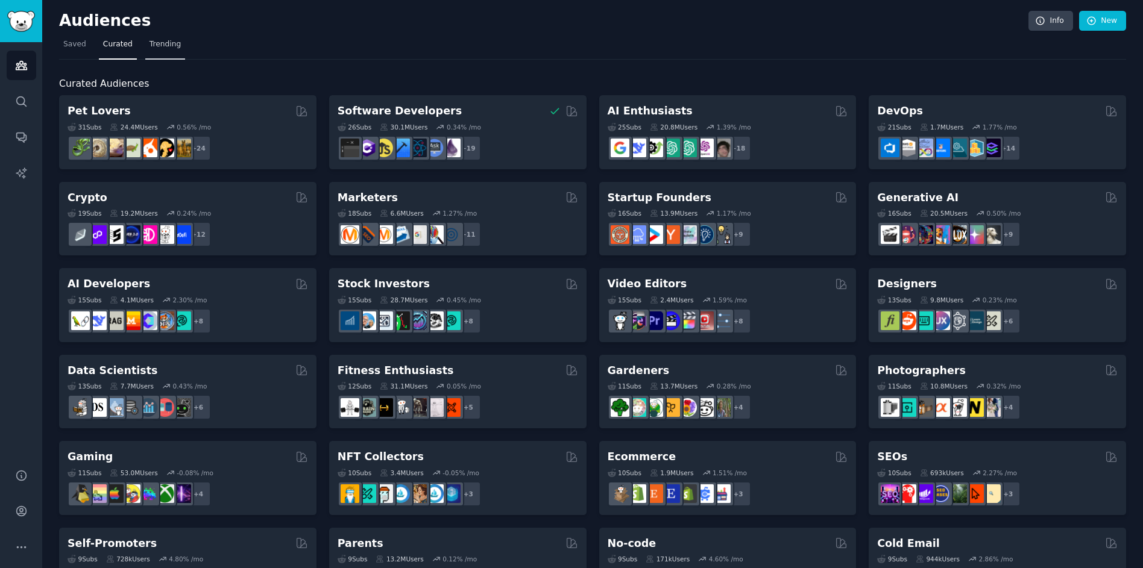
click at [156, 40] on span "Trending" at bounding box center [164, 44] width 31 height 11
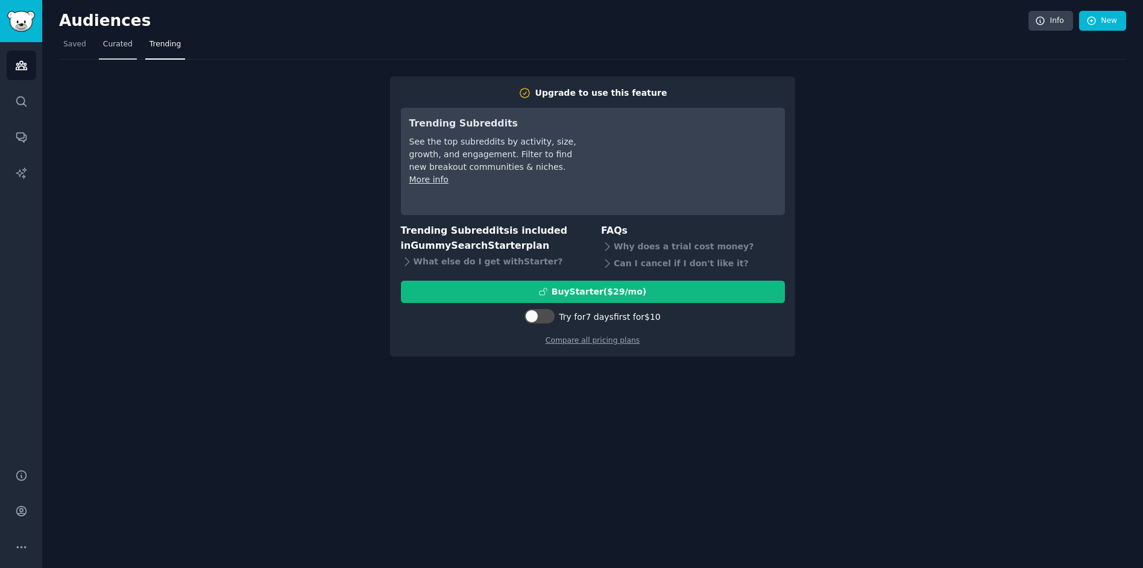
click at [113, 46] on span "Curated" at bounding box center [118, 44] width 30 height 11
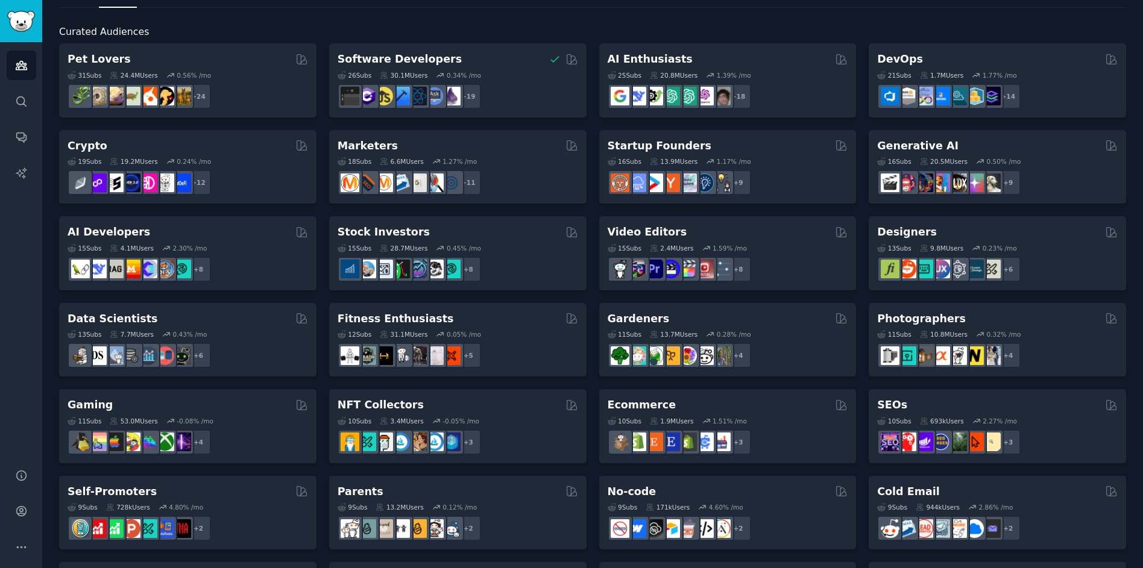
scroll to position [53, 0]
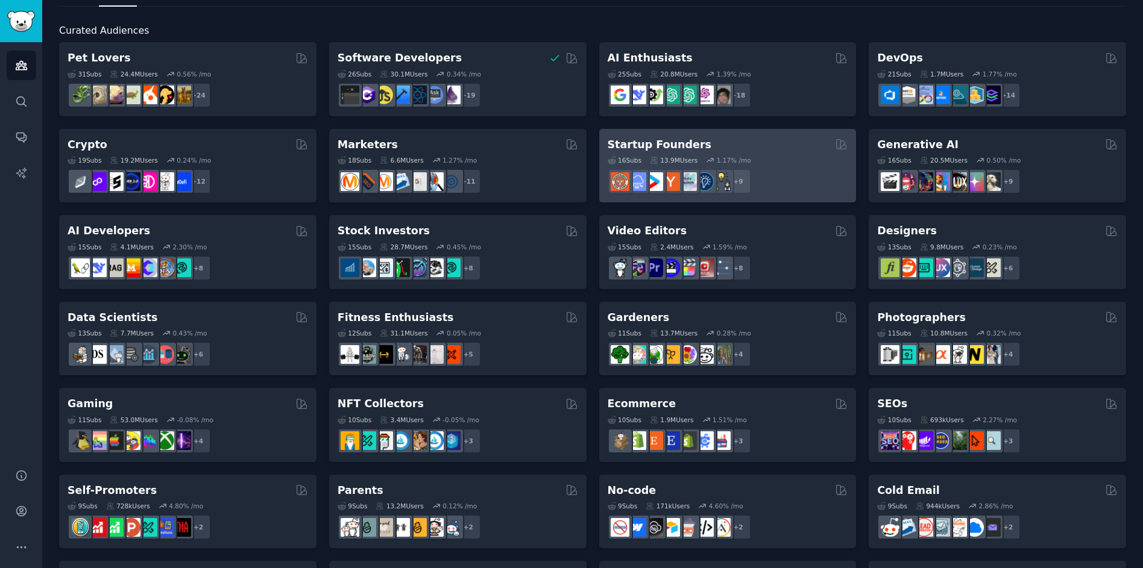
click at [667, 144] on h2 "Startup Founders" at bounding box center [660, 144] width 104 height 15
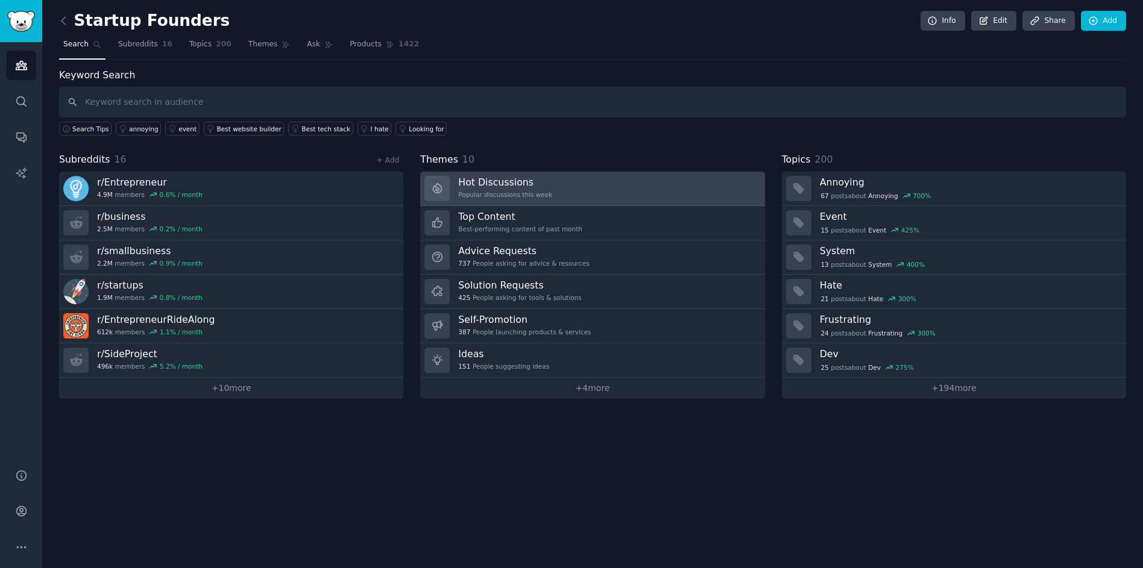
click at [510, 201] on link "Hot Discussions Popular discussions this week" at bounding box center [592, 189] width 344 height 34
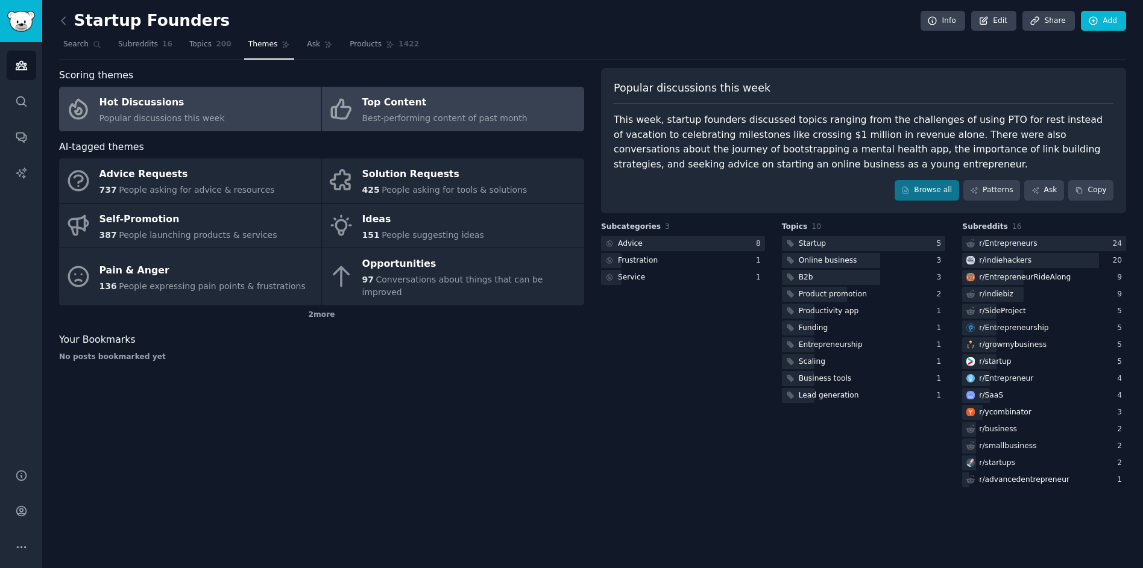
click at [391, 110] on div "Top Content" at bounding box center [444, 102] width 165 height 19
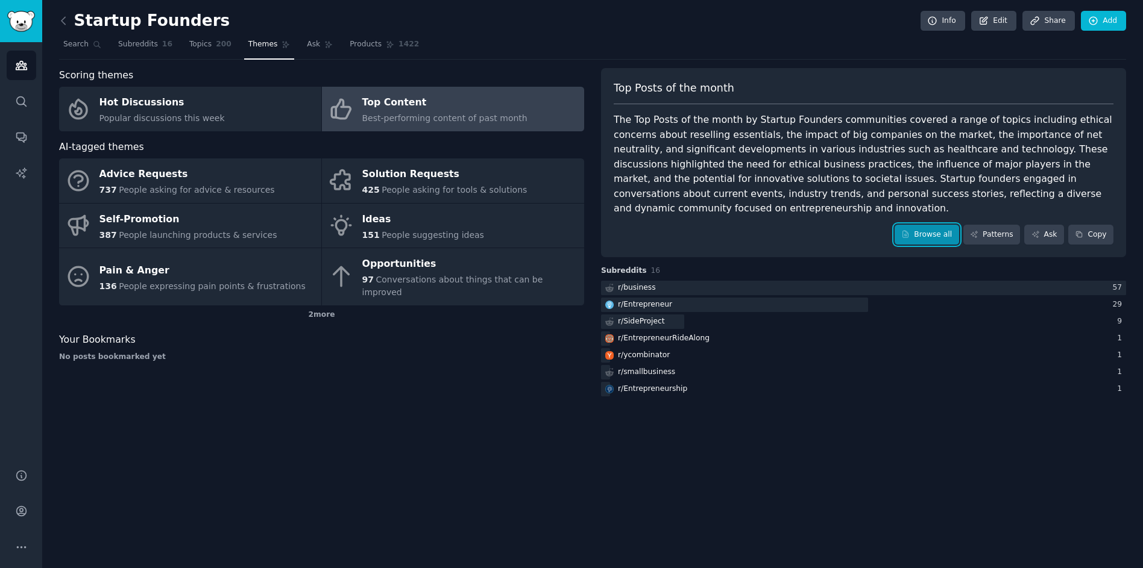
click at [902, 234] on link "Browse all" at bounding box center [926, 235] width 64 height 20
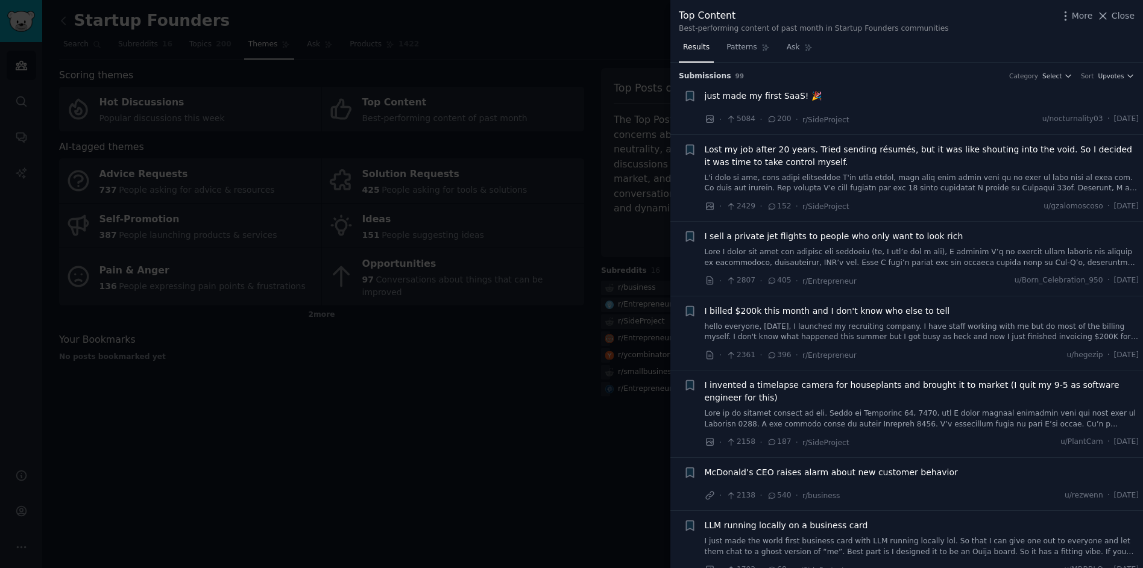
click at [762, 165] on span "Lost my job after 20 years. Tried sending résumés, but it was like shouting int…" at bounding box center [922, 155] width 435 height 25
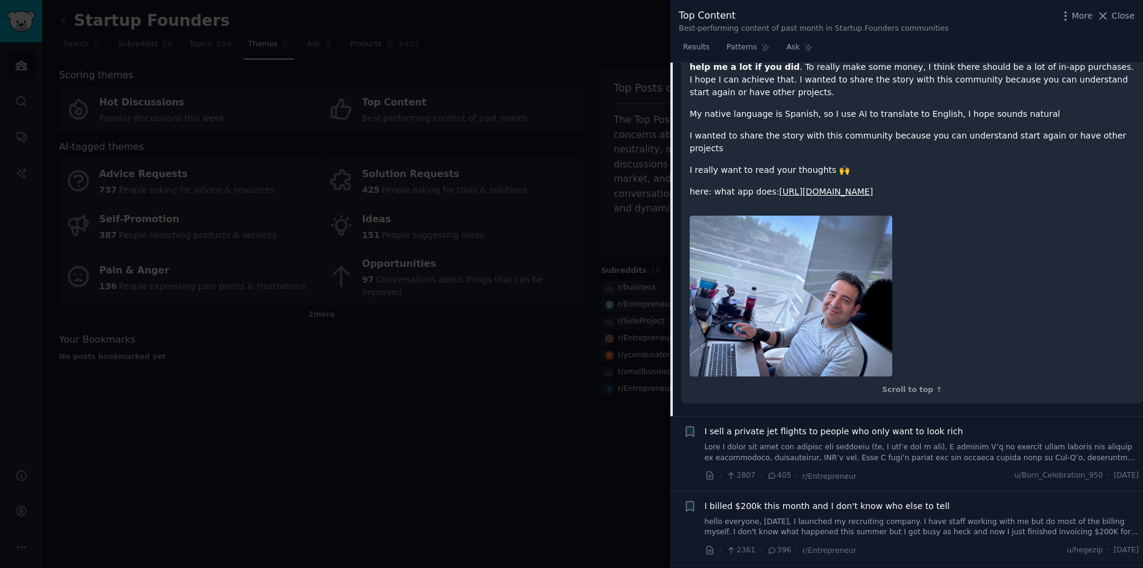
scroll to position [473, 0]
click at [856, 186] on link "[URL][DOMAIN_NAME]" at bounding box center [826, 191] width 94 height 10
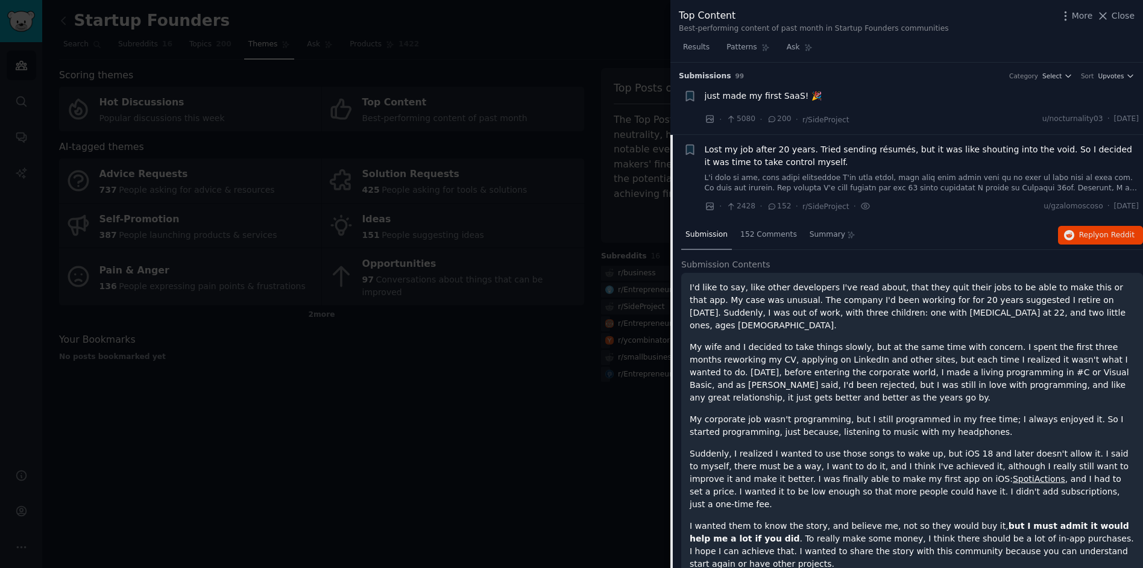
click at [743, 160] on span "Lost my job after 20 years. Tried sending résumés, but it was like shouting int…" at bounding box center [922, 155] width 435 height 25
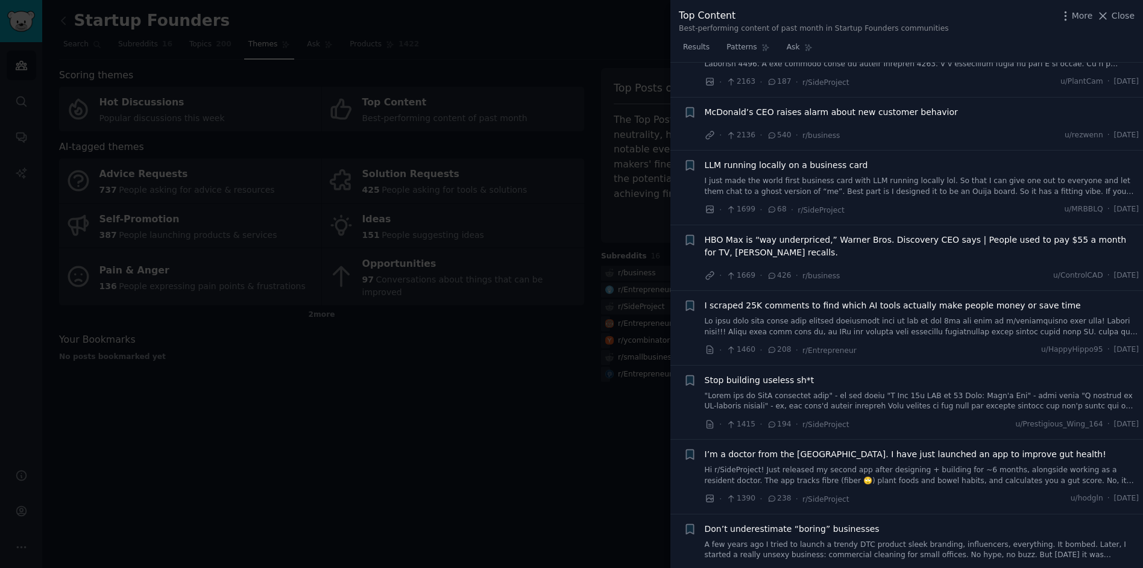
scroll to position [362, 0]
click at [746, 304] on span "I scraped 25K comments to find which AI tools actually make people money or sav…" at bounding box center [893, 304] width 376 height 13
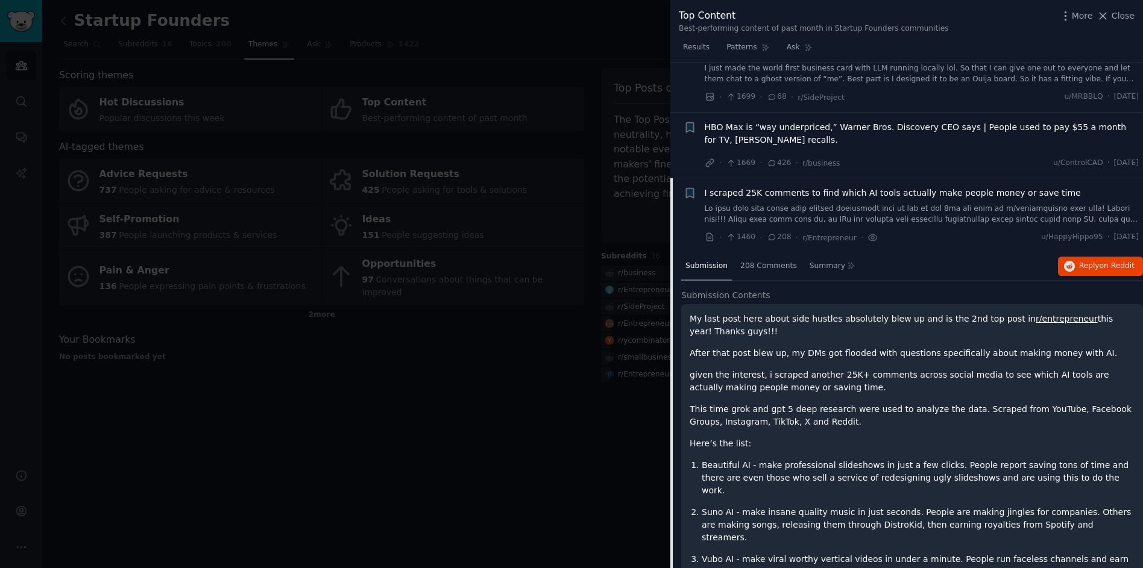
scroll to position [478, 0]
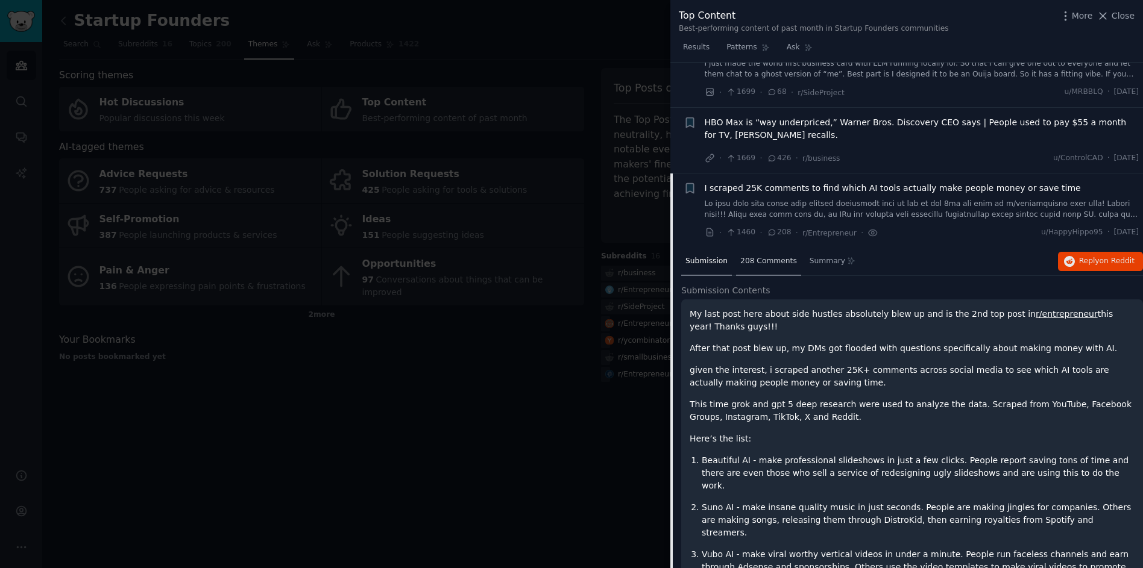
click at [752, 266] on div "208 Comments" at bounding box center [768, 262] width 65 height 29
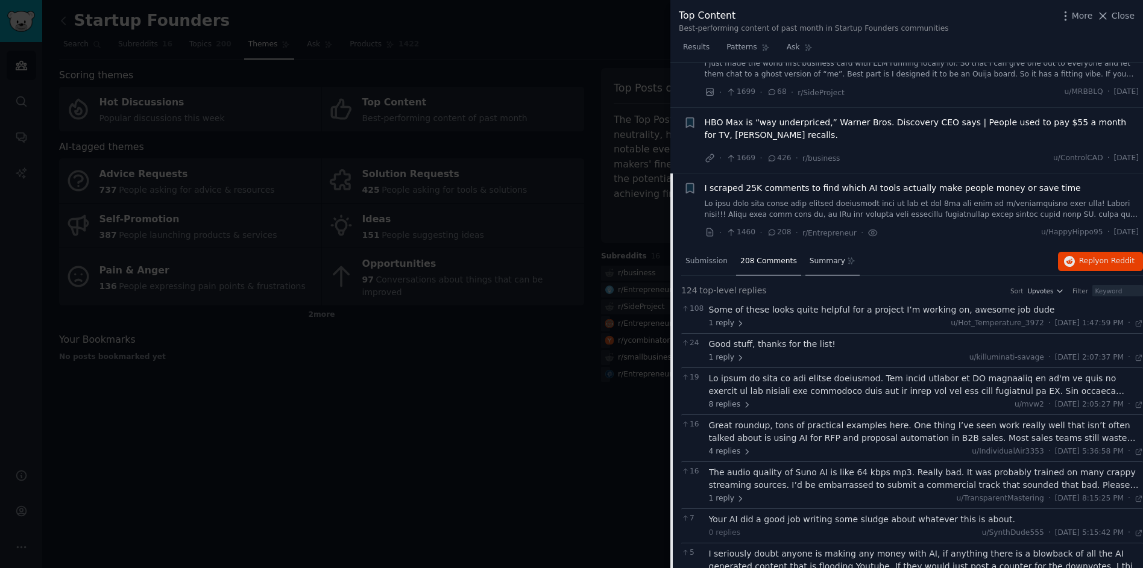
click at [812, 258] on span "Summary" at bounding box center [827, 261] width 36 height 11
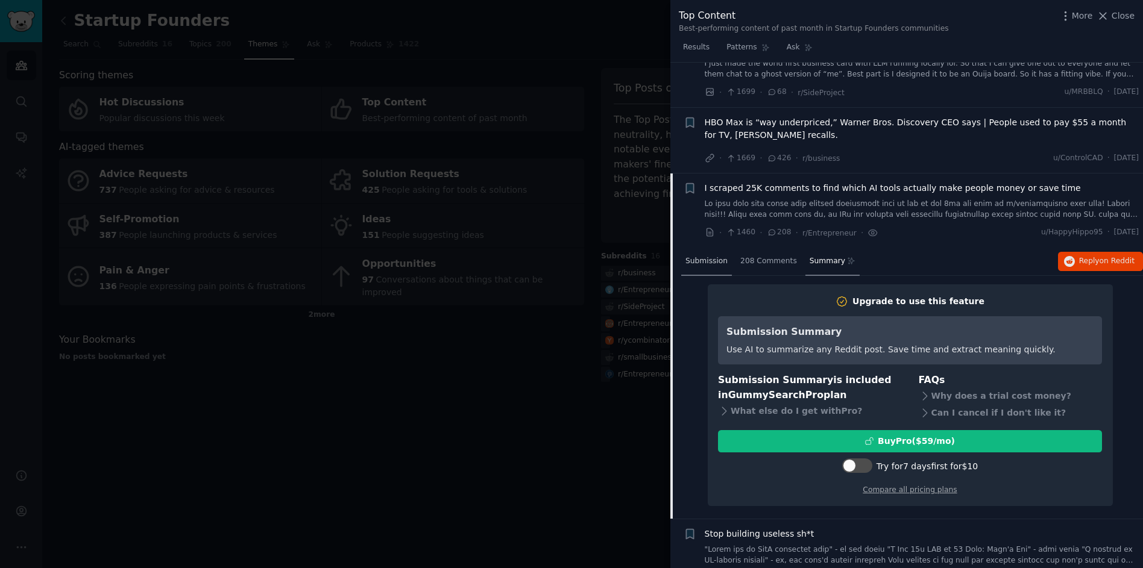
click at [718, 259] on span "Submission" at bounding box center [706, 261] width 42 height 11
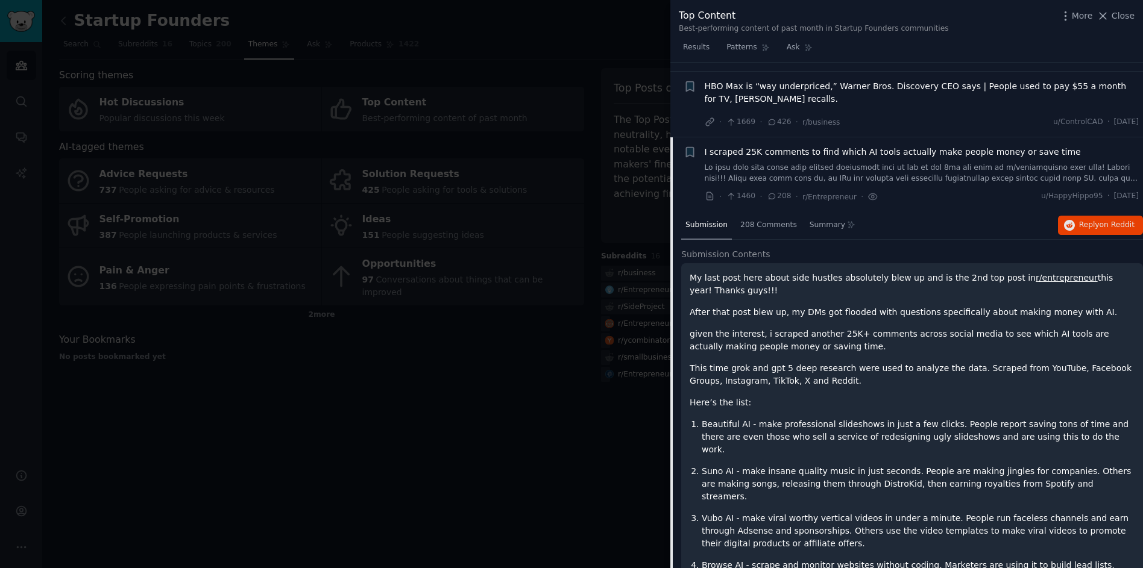
scroll to position [517, 0]
click at [771, 223] on span "208 Comments" at bounding box center [768, 223] width 57 height 11
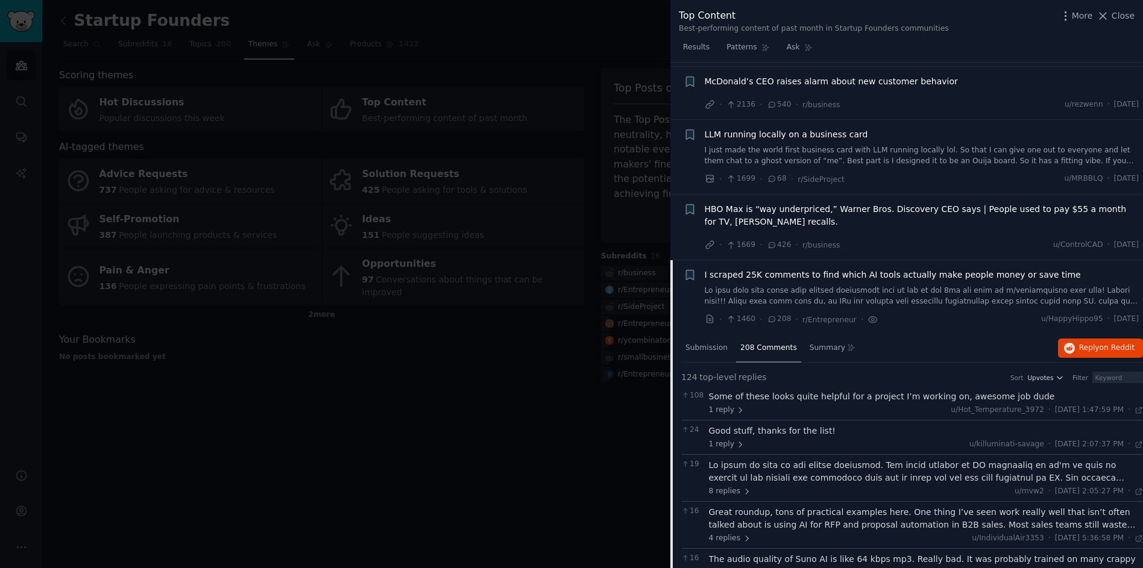
scroll to position [444, 0]
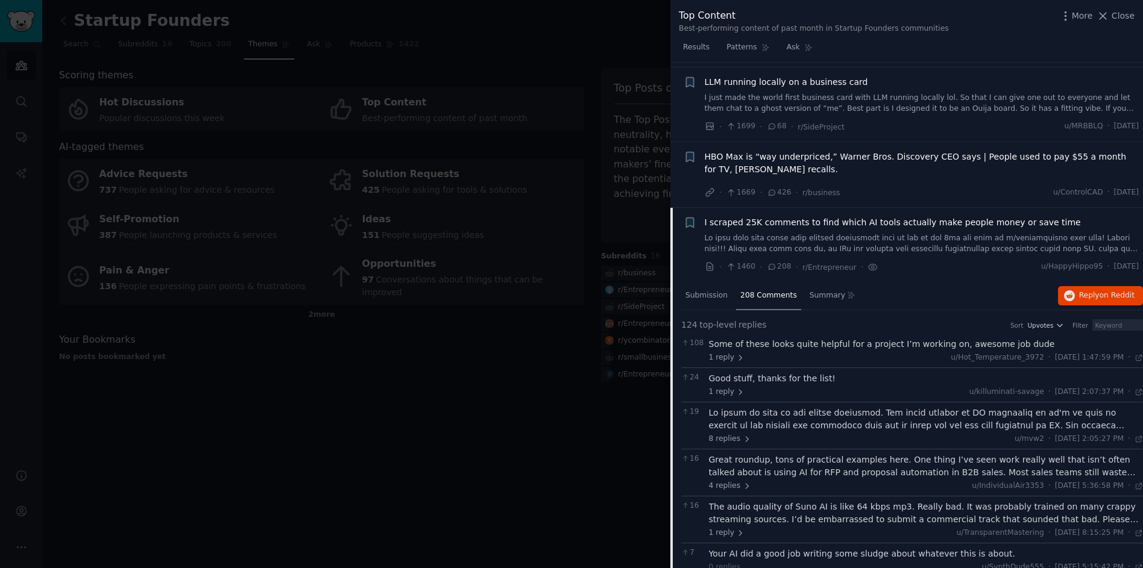
click at [871, 238] on link at bounding box center [922, 243] width 435 height 21
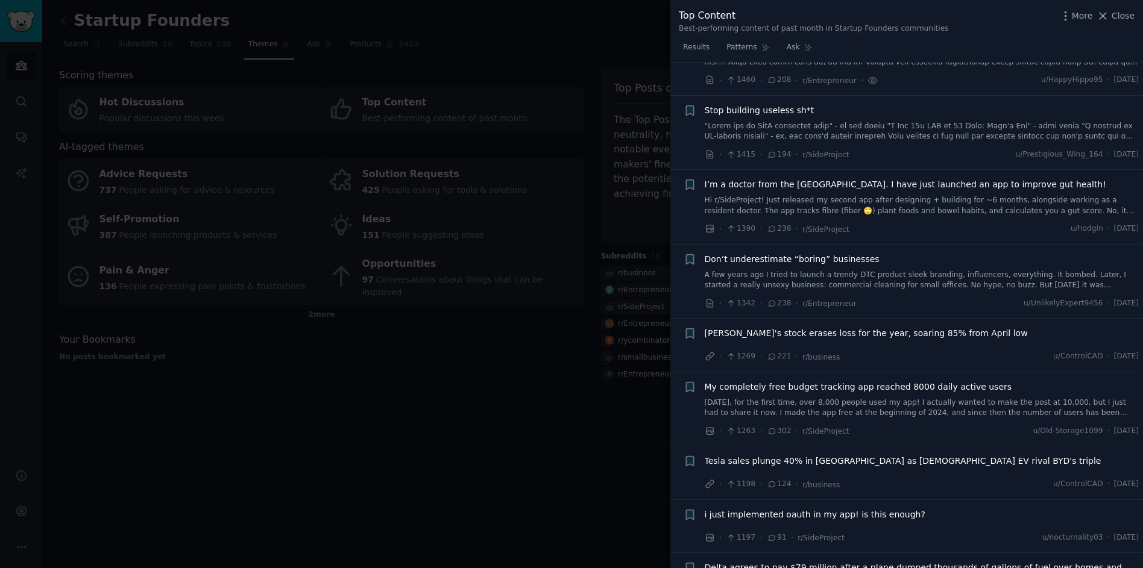
scroll to position [632, 0]
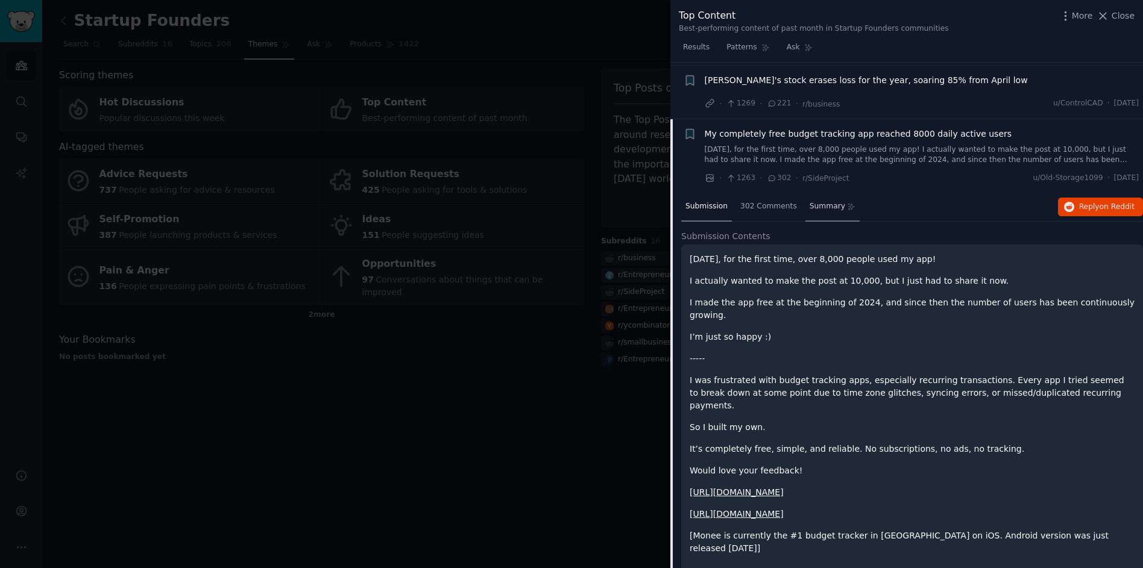
scroll to position [882, 0]
click at [785, 213] on div "302 Comments" at bounding box center [768, 208] width 65 height 29
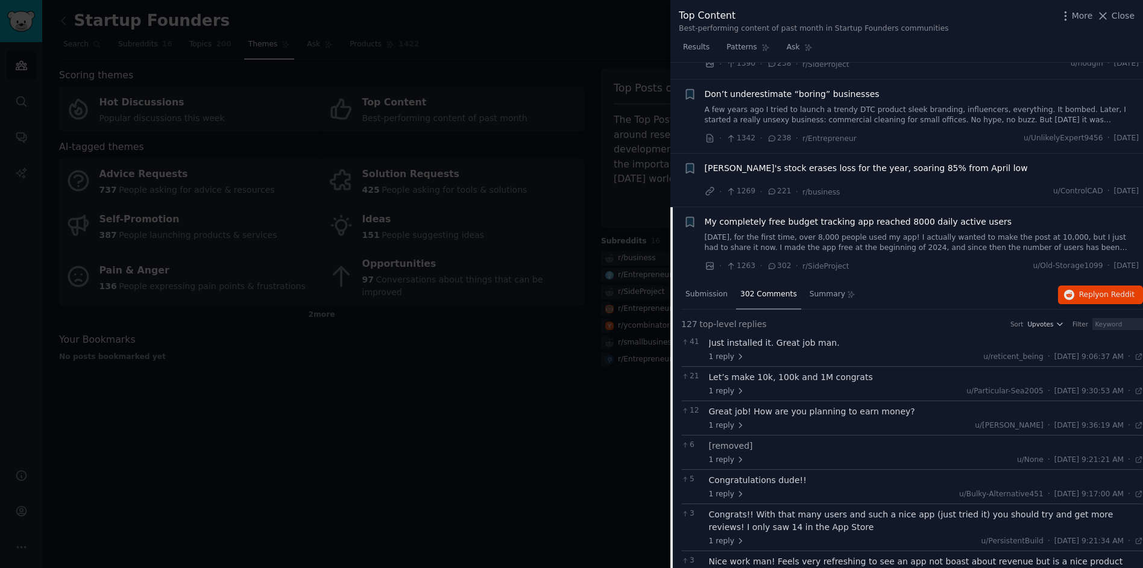
scroll to position [791, 0]
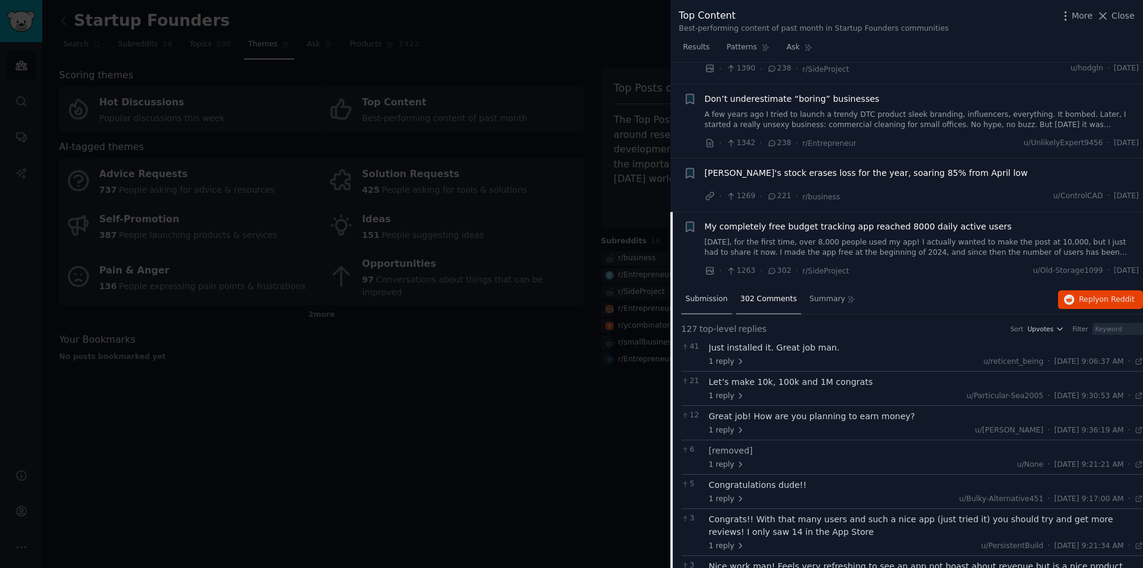
click at [716, 297] on span "Submission" at bounding box center [706, 299] width 42 height 11
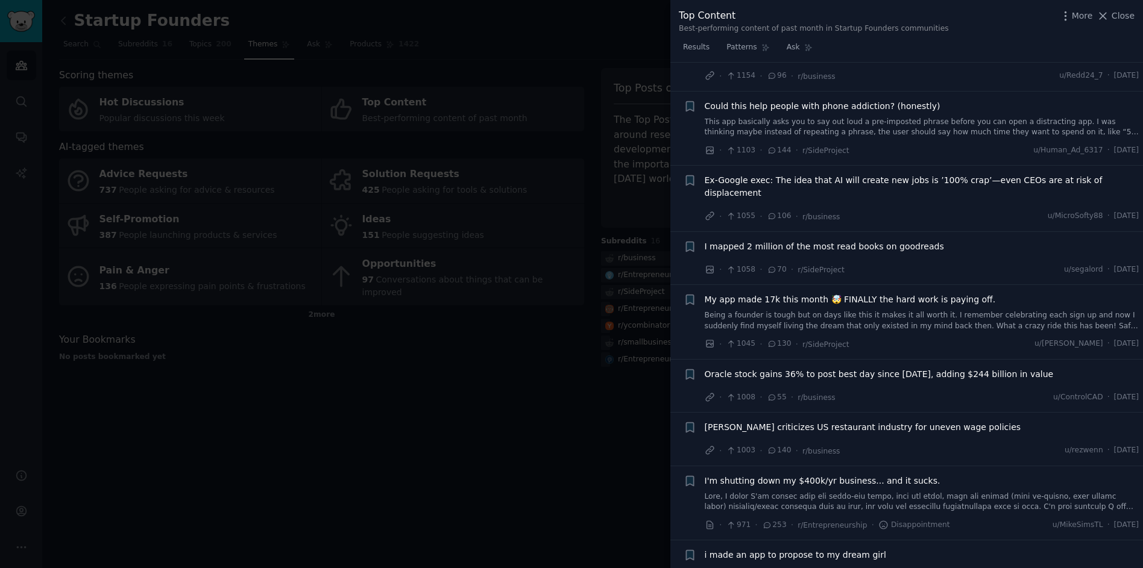
scroll to position [1827, 0]
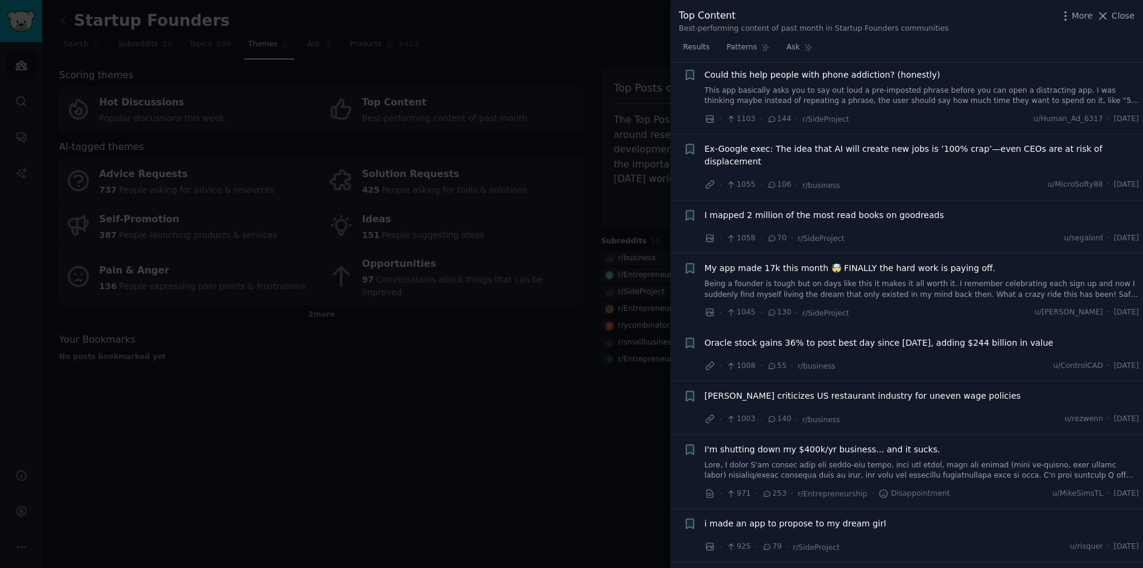
click at [872, 209] on span "I mapped 2 million of the most read books on goodreads" at bounding box center [824, 215] width 239 height 13
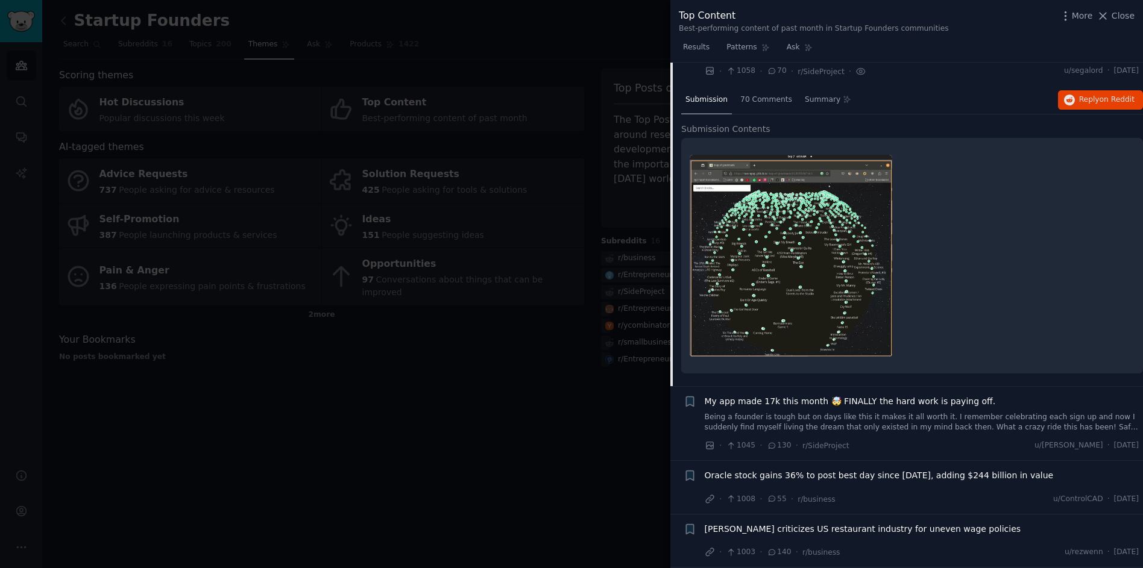
scroll to position [1424, 0]
click at [749, 93] on span "70 Comments" at bounding box center [766, 98] width 52 height 11
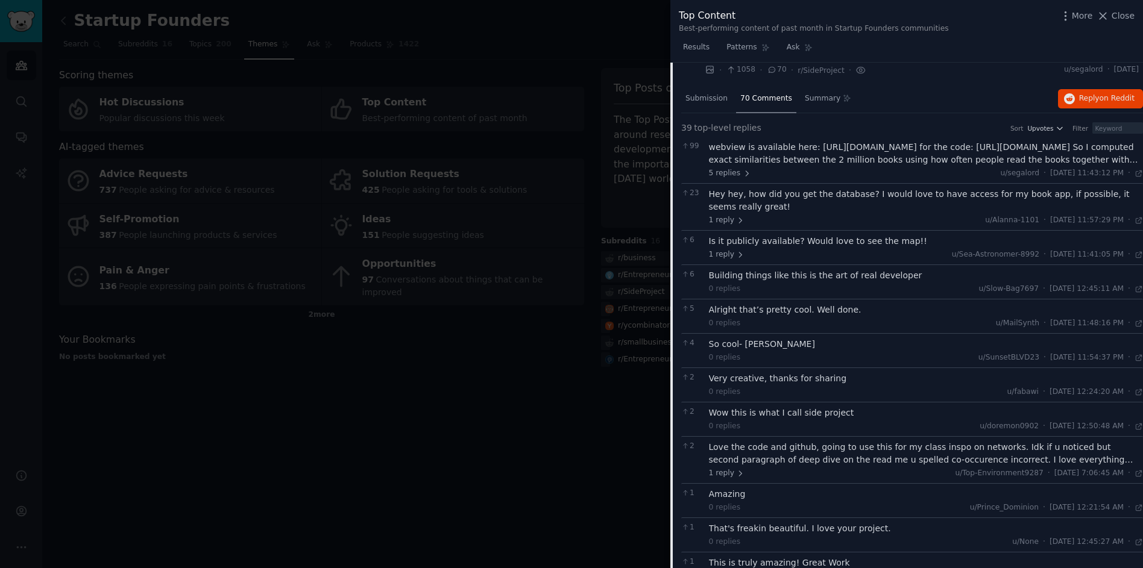
click at [864, 141] on div "webview is available here: https://narengogi.github.io/map-of-goodreads for the…" at bounding box center [926, 153] width 435 height 25
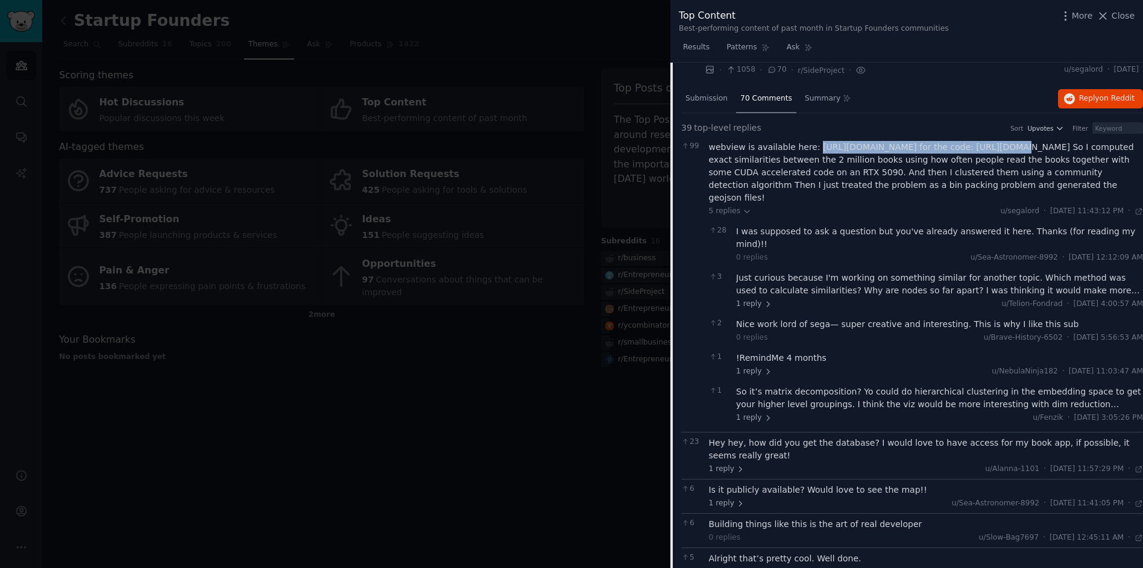
drag, startPoint x: 1002, startPoint y: 136, endPoint x: 817, endPoint y: 135, distance: 185.0
click at [817, 141] on div "webview is available here: https://narengogi.github.io/map-of-goodreads for the…" at bounding box center [926, 172] width 435 height 63
copy div "https://narengogi.github.io/map-of-goodreads"
click at [711, 93] on span "Submission" at bounding box center [706, 98] width 42 height 11
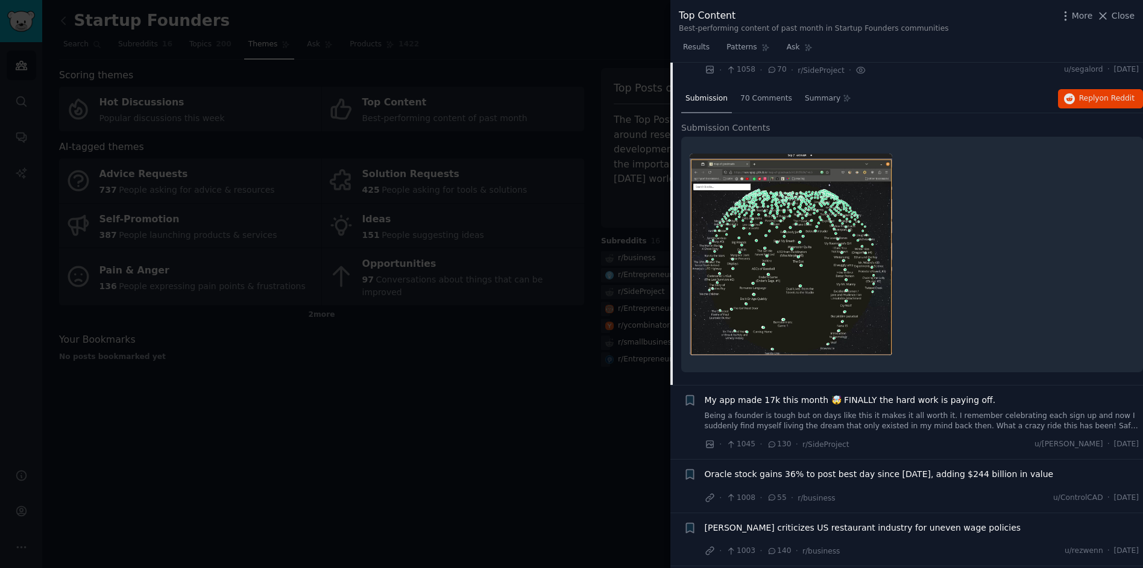
click at [968, 242] on div at bounding box center [912, 254] width 445 height 219
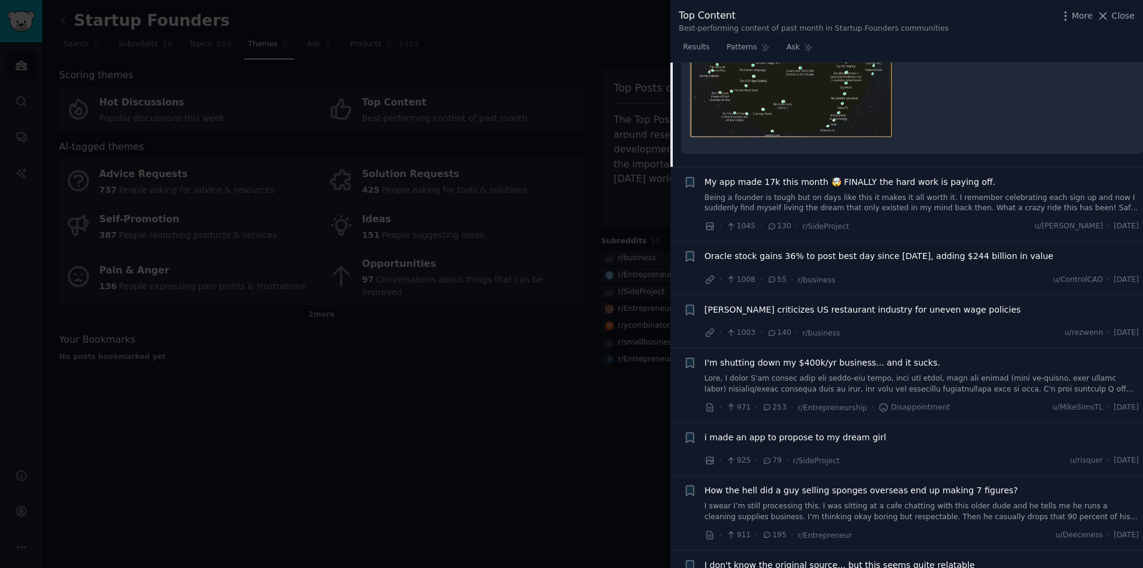
scroll to position [1651, 0]
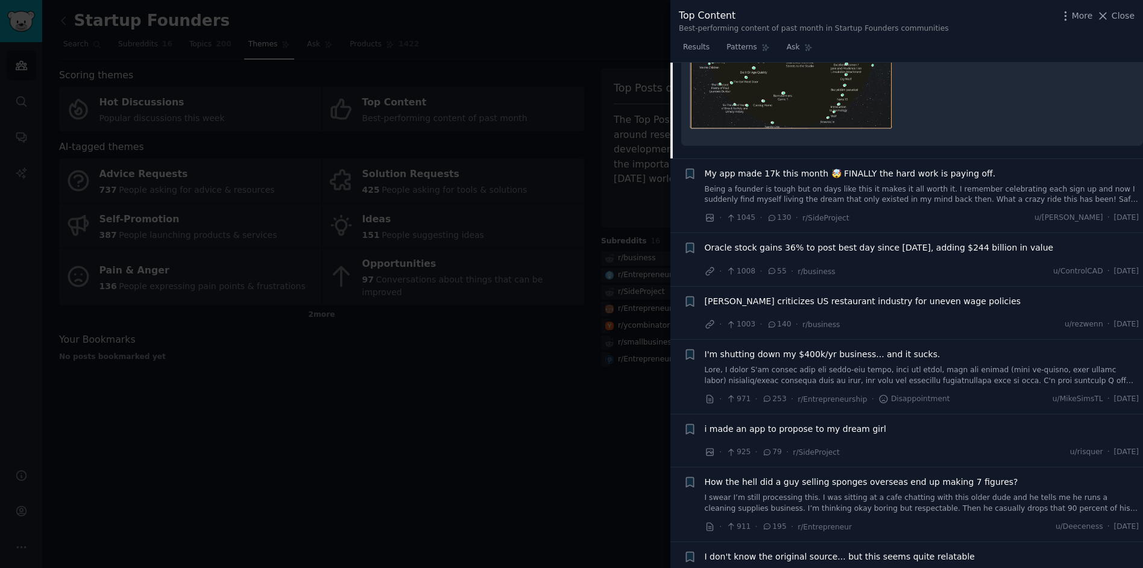
click at [900, 184] on link "Being a founder is tough but on days like this it makes it all worth it. I reme…" at bounding box center [922, 194] width 435 height 21
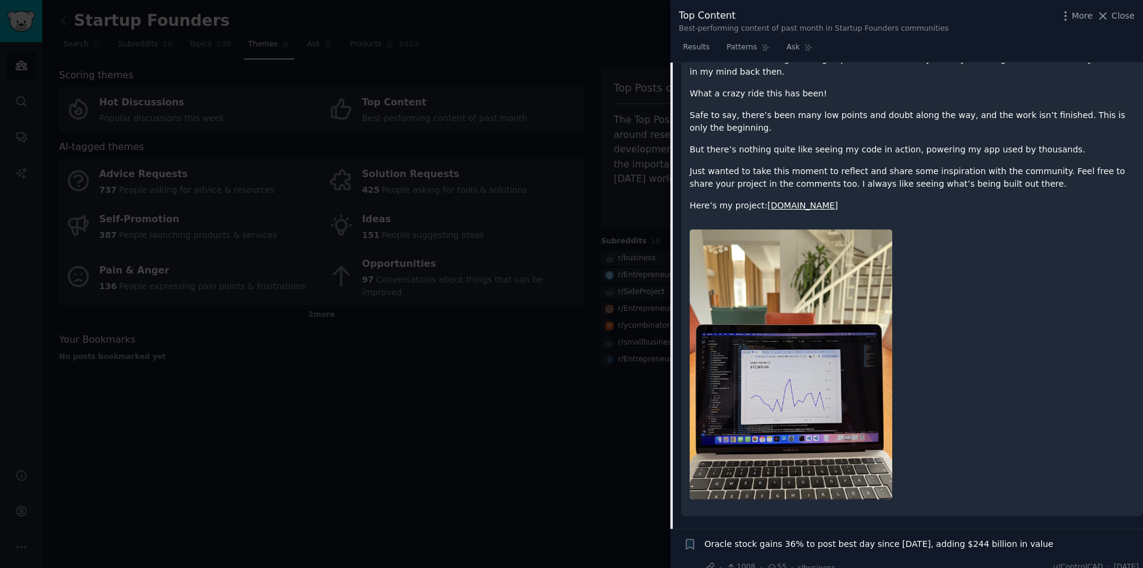
scroll to position [1613, 0]
click at [808, 200] on link "aicofounder.com" at bounding box center [802, 205] width 71 height 10
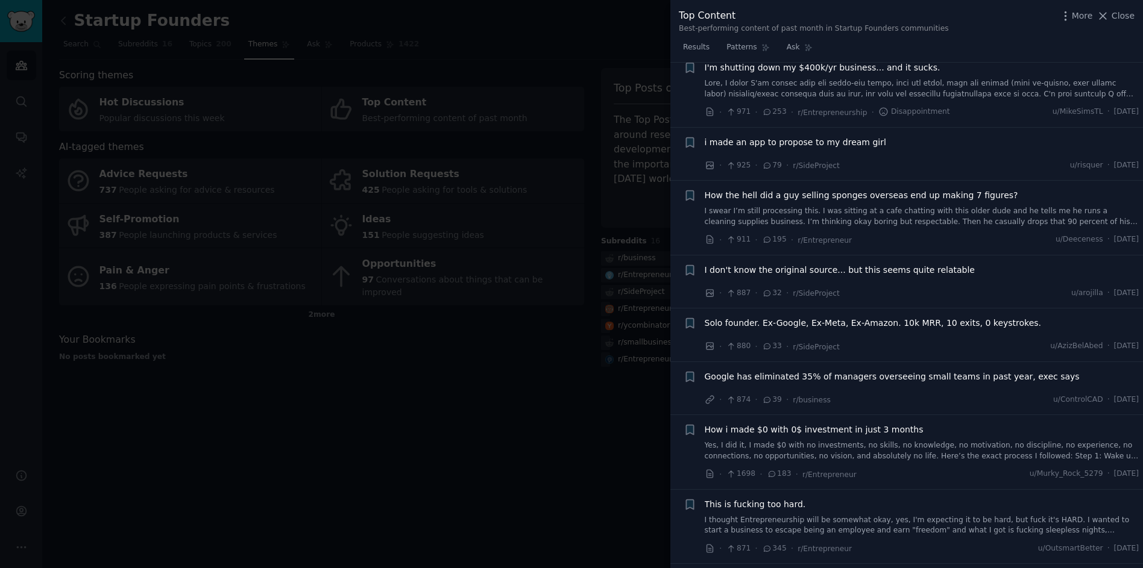
scroll to position [2235, 0]
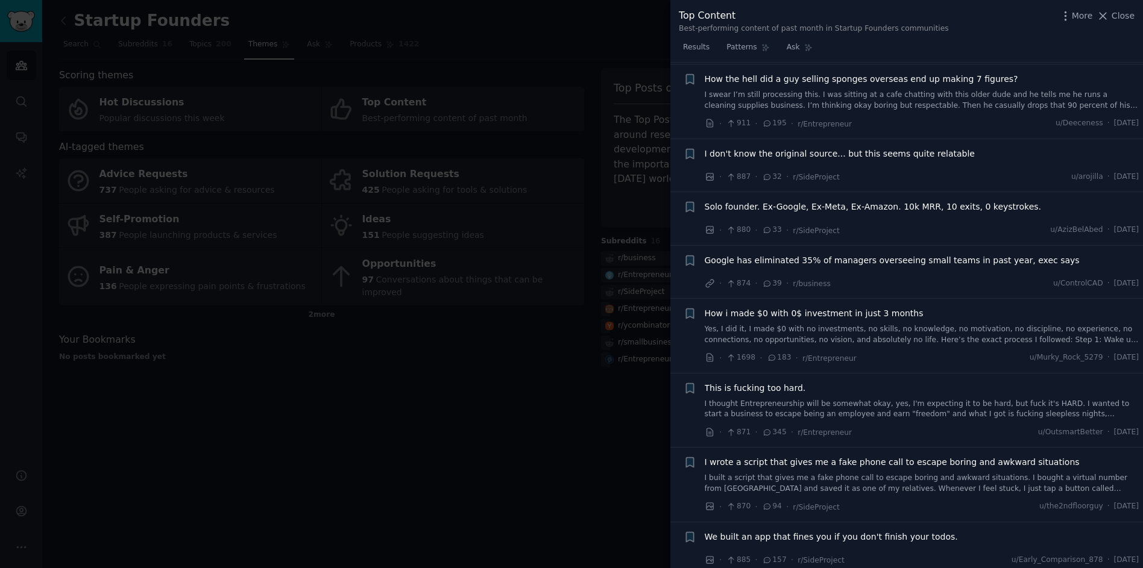
click at [913, 148] on span "I don't know the original source... but this seems quite relatable" at bounding box center [840, 154] width 270 height 13
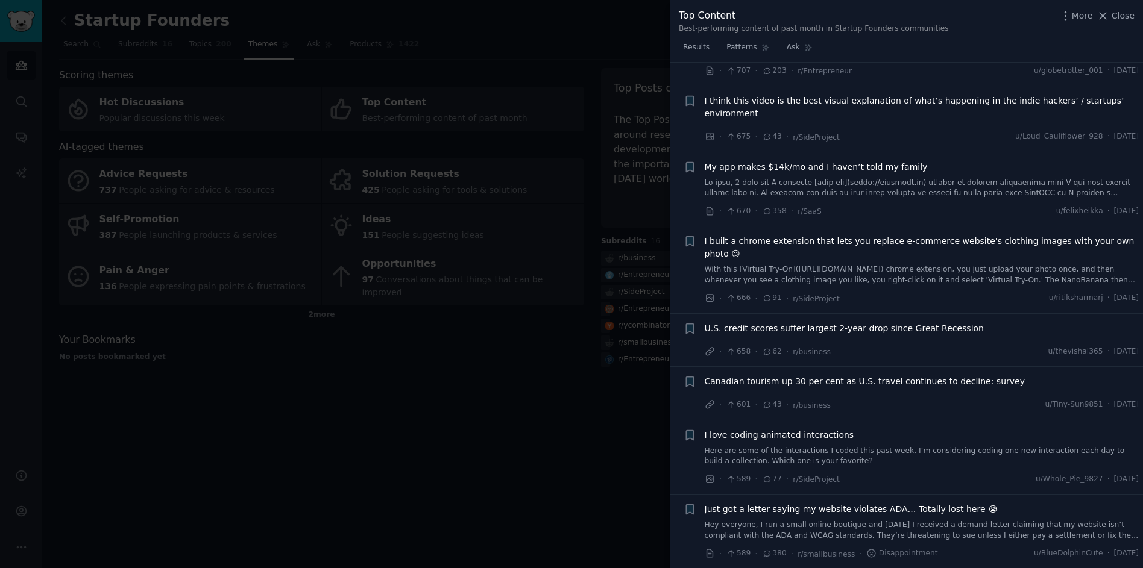
scroll to position [2912, 0]
click at [544, 322] on div at bounding box center [571, 284] width 1143 height 568
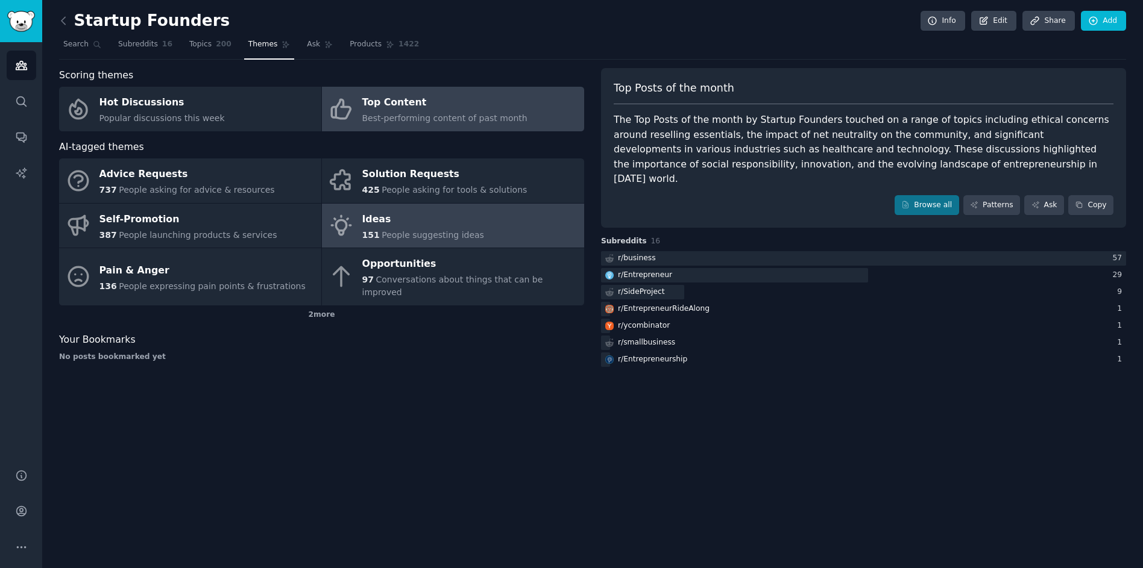
click at [375, 228] on div "Ideas" at bounding box center [423, 219] width 122 height 19
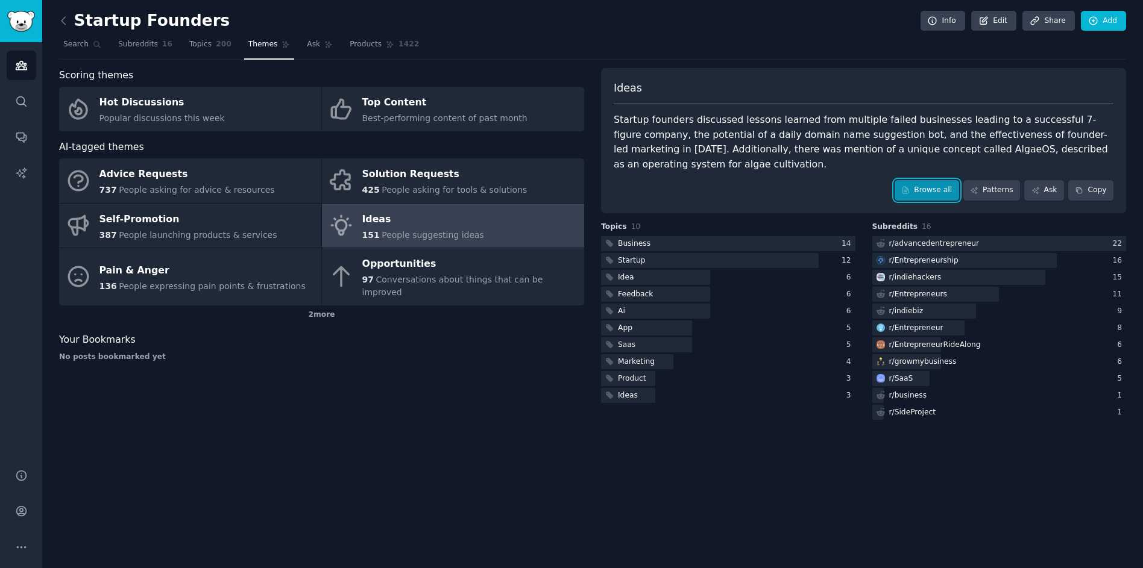
click at [934, 198] on link "Browse all" at bounding box center [926, 190] width 64 height 20
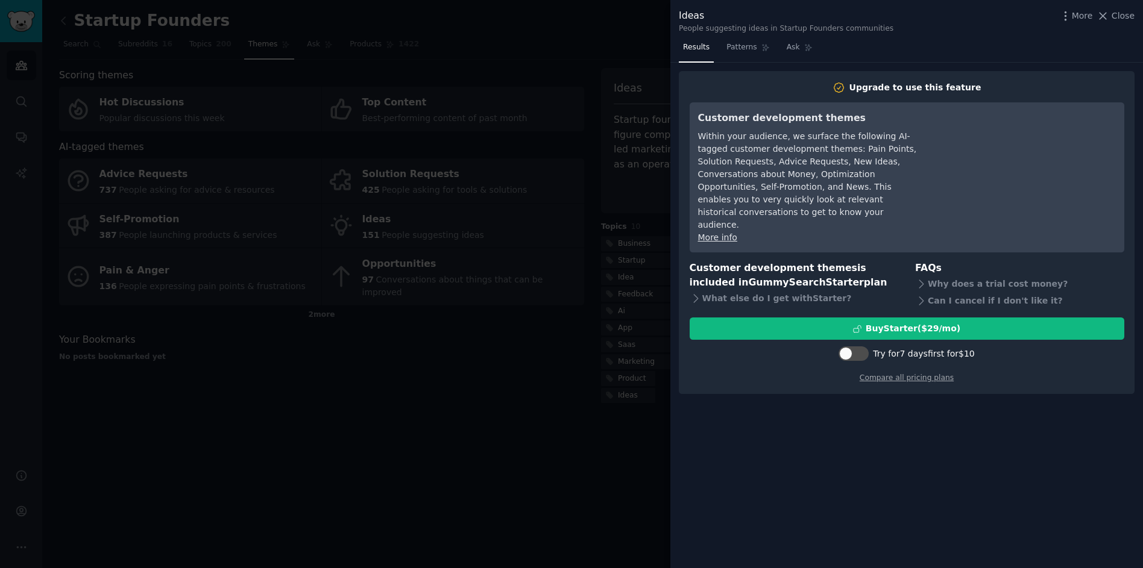
click at [530, 403] on div at bounding box center [571, 284] width 1143 height 568
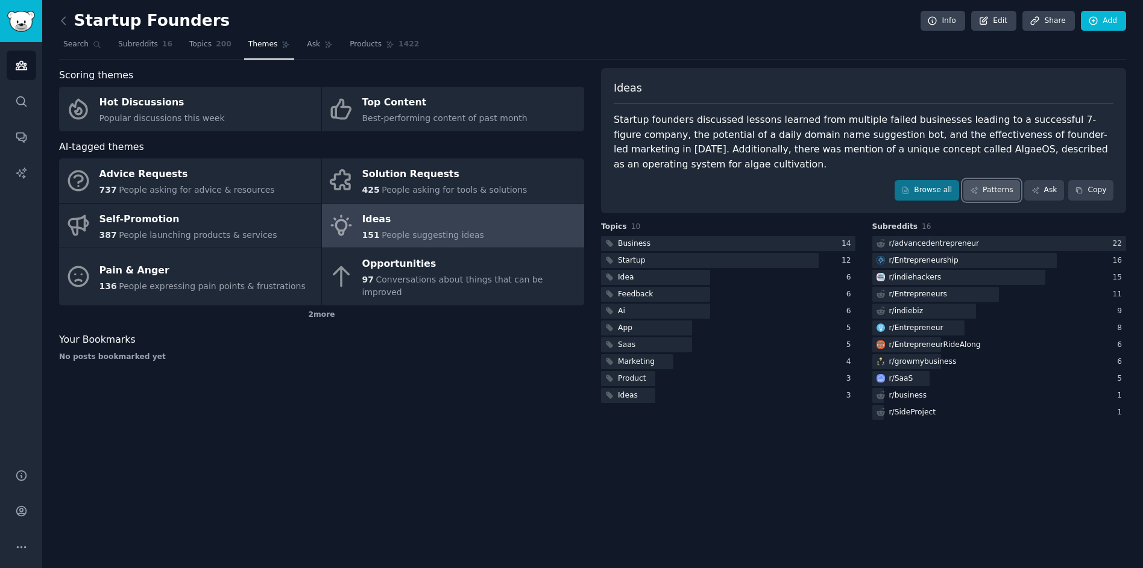
click at [985, 193] on link "Patterns" at bounding box center [991, 190] width 57 height 20
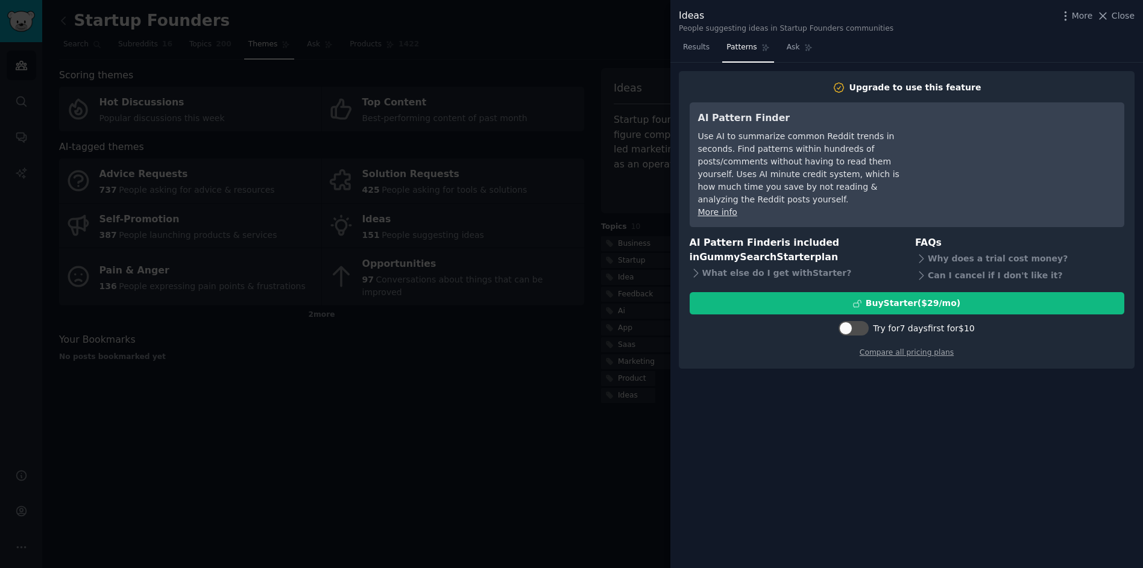
click at [495, 382] on div at bounding box center [571, 284] width 1143 height 568
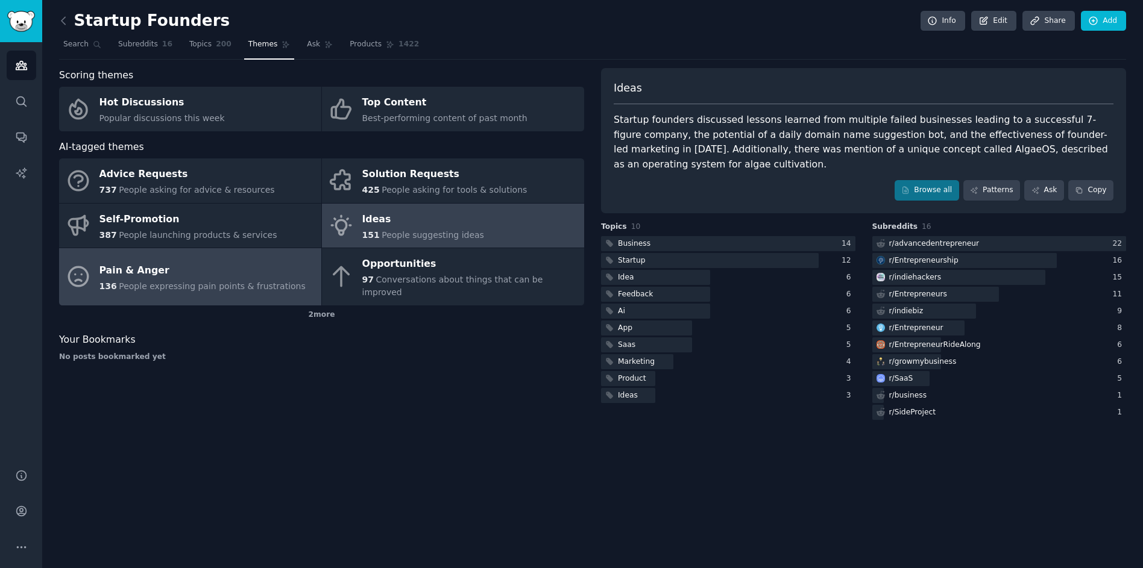
click at [209, 280] on div "136 People expressing pain points & frustrations" at bounding box center [202, 286] width 206 height 13
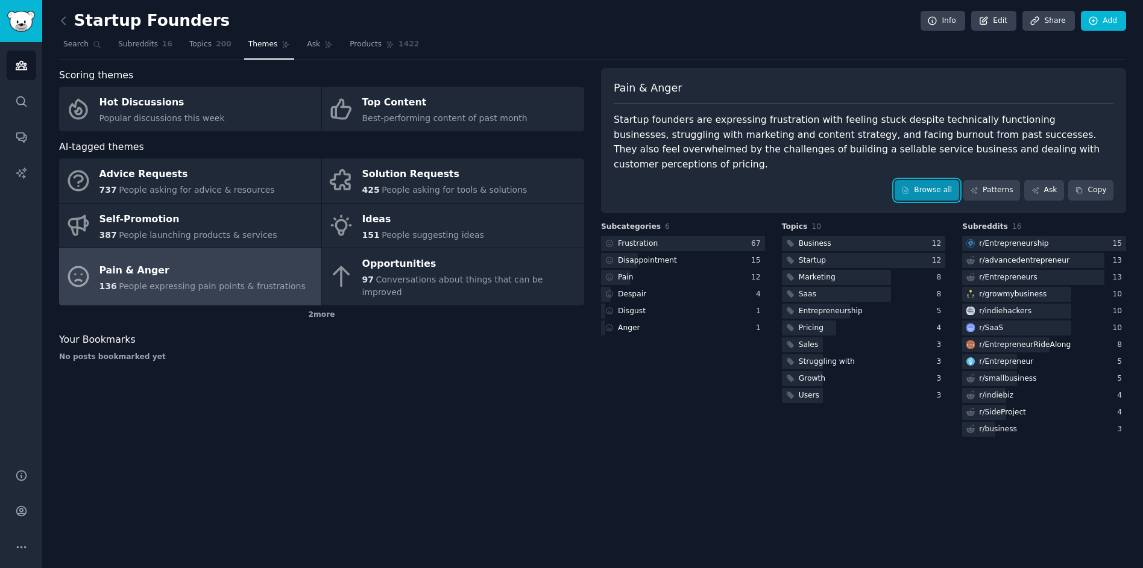
click at [930, 196] on link "Browse all" at bounding box center [926, 190] width 64 height 20
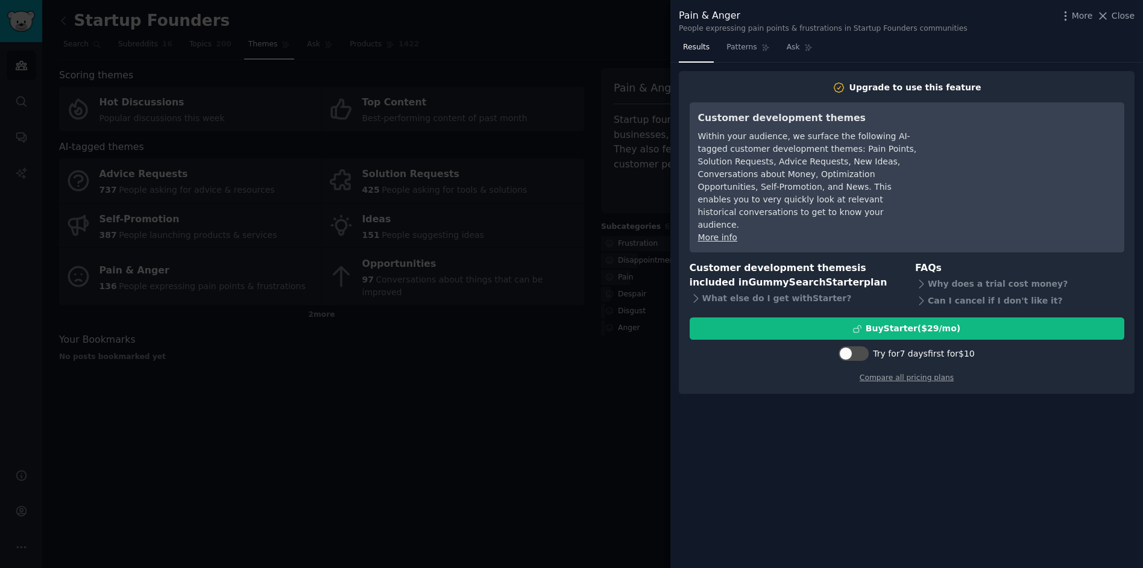
click at [489, 354] on div at bounding box center [571, 284] width 1143 height 568
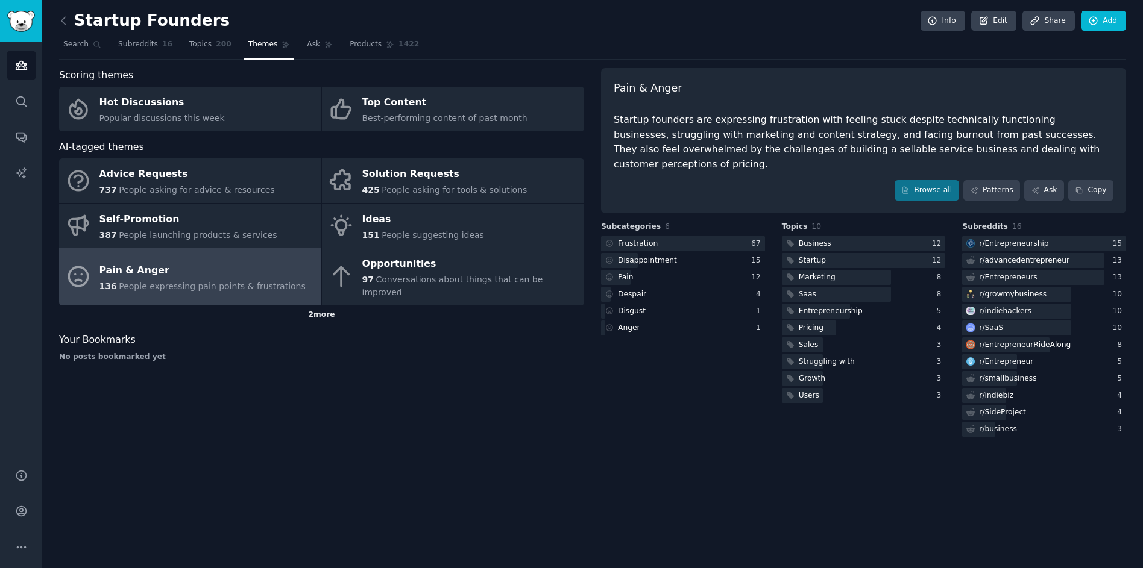
click at [333, 306] on div "2 more" at bounding box center [321, 315] width 525 height 19
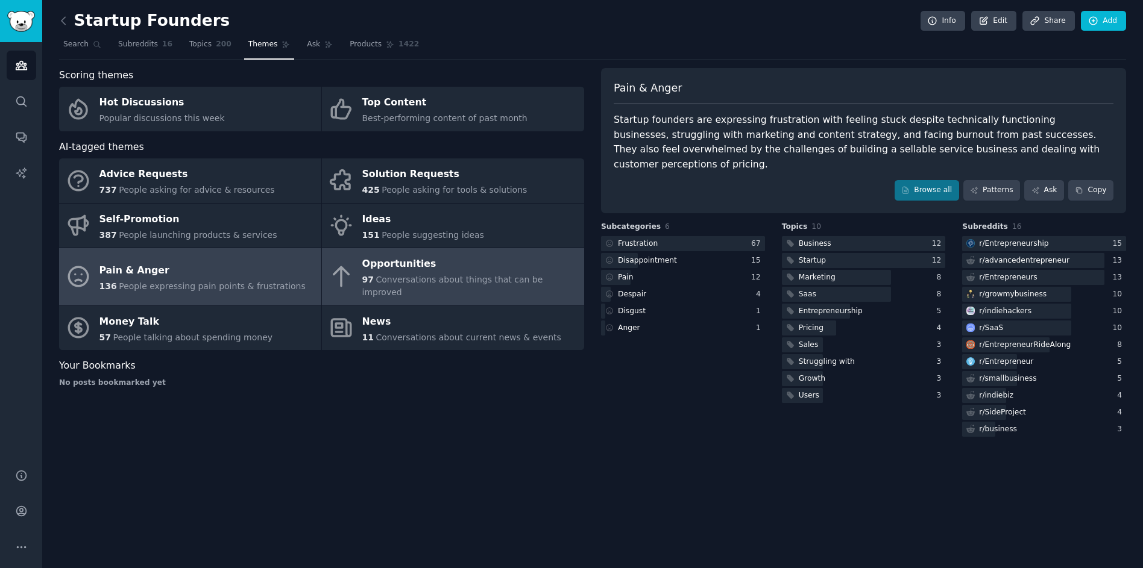
click at [451, 271] on div "Opportunities" at bounding box center [470, 264] width 216 height 19
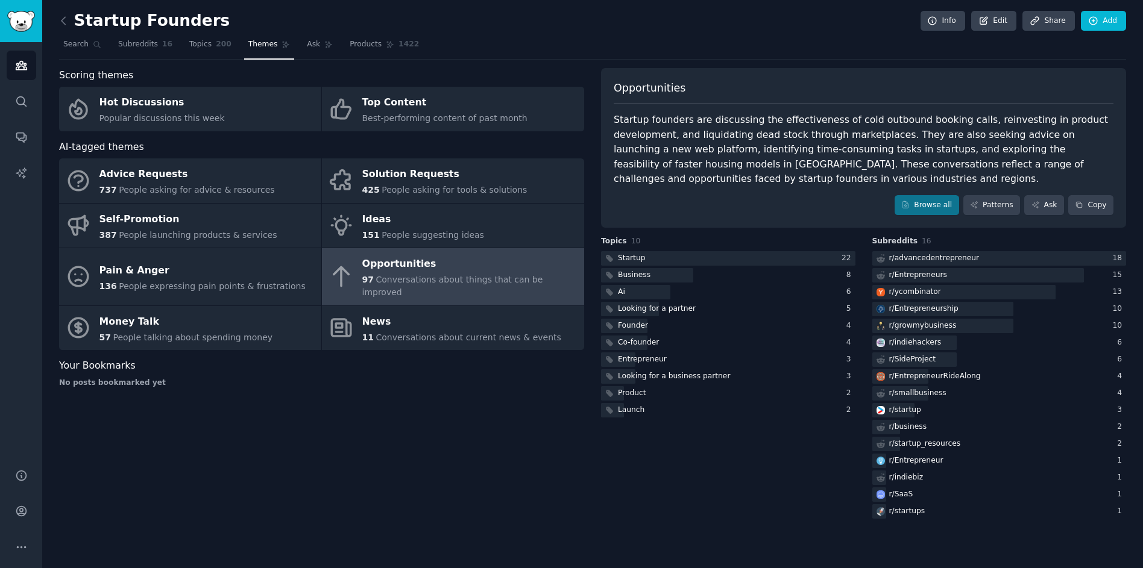
click at [906, 50] on nav "Search Subreddits 16 Topics 200 Themes Ask Products 1422" at bounding box center [592, 47] width 1067 height 25
click at [23, 25] on img "Sidebar" at bounding box center [21, 21] width 28 height 21
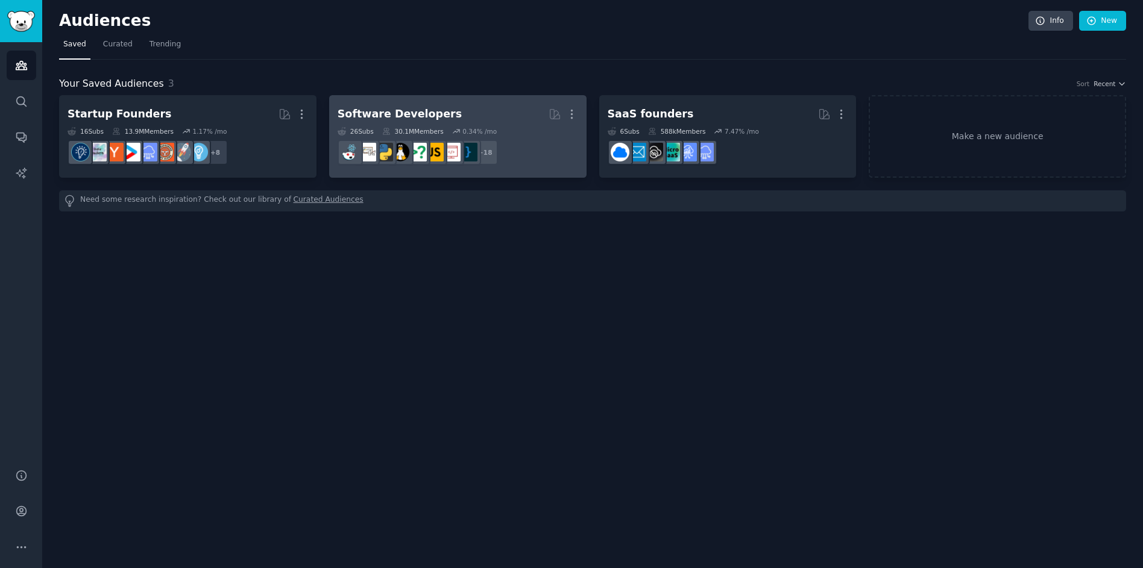
click at [434, 112] on div "Software Developers" at bounding box center [400, 114] width 124 height 15
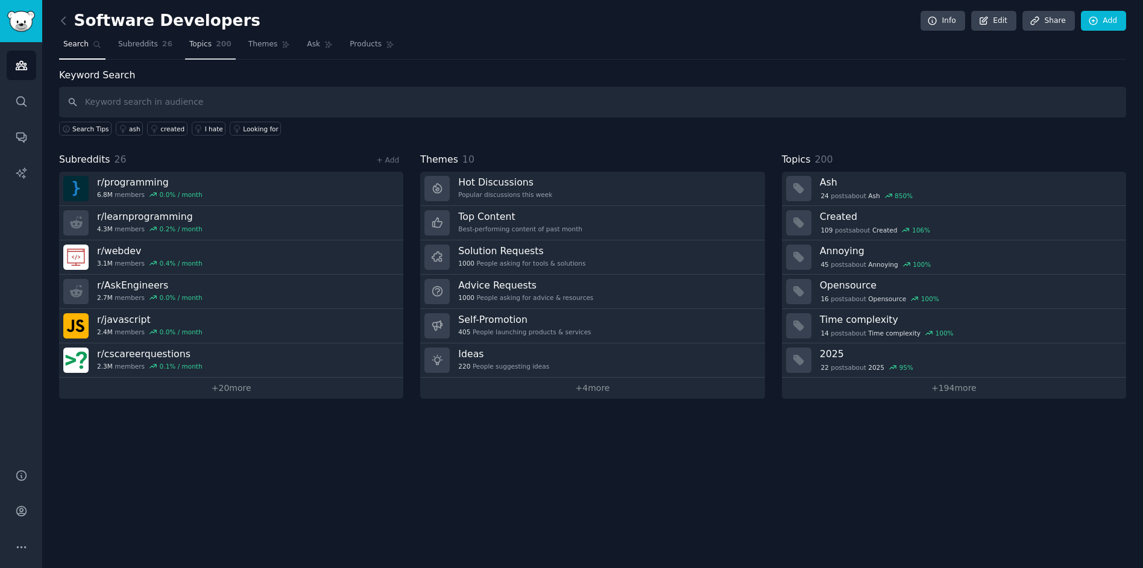
click at [224, 46] on span "200" at bounding box center [224, 44] width 16 height 11
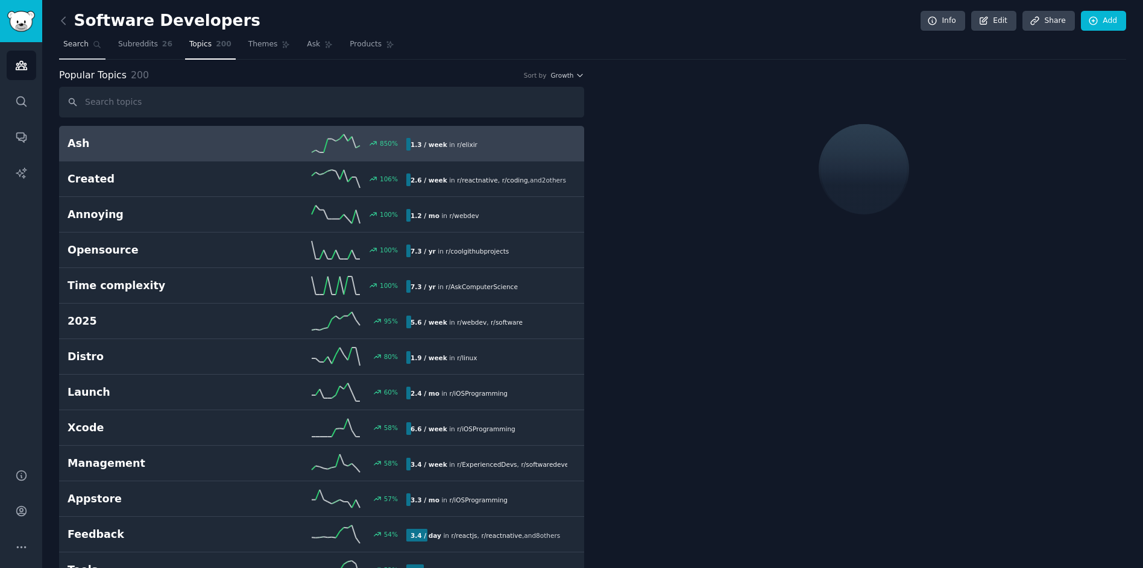
click at [86, 46] on span "Search" at bounding box center [75, 44] width 25 height 11
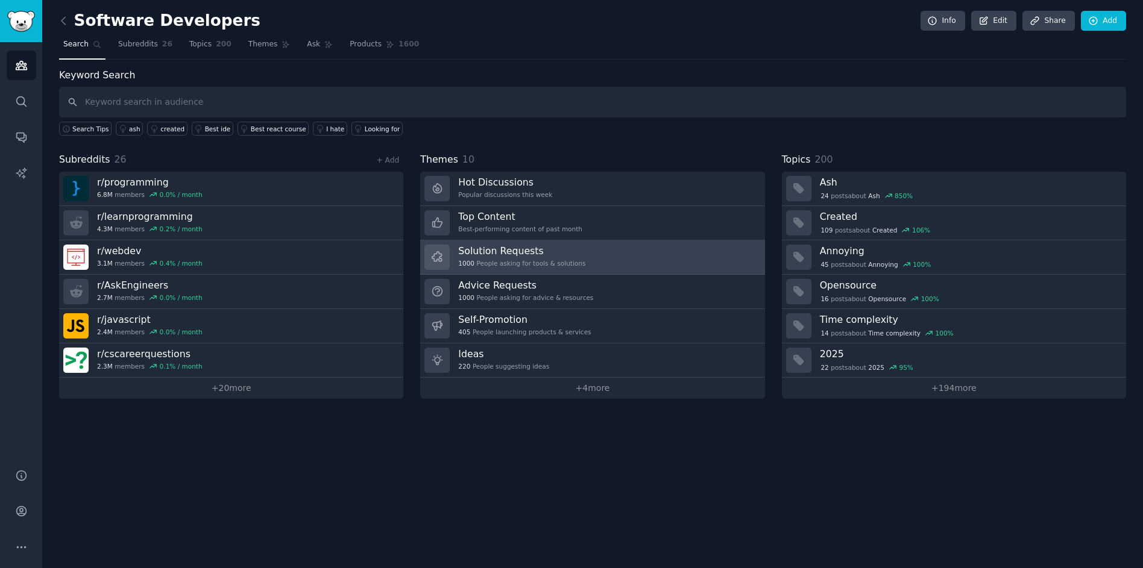
click at [637, 249] on link "Solution Requests 1000 People asking for tools & solutions" at bounding box center [592, 257] width 344 height 34
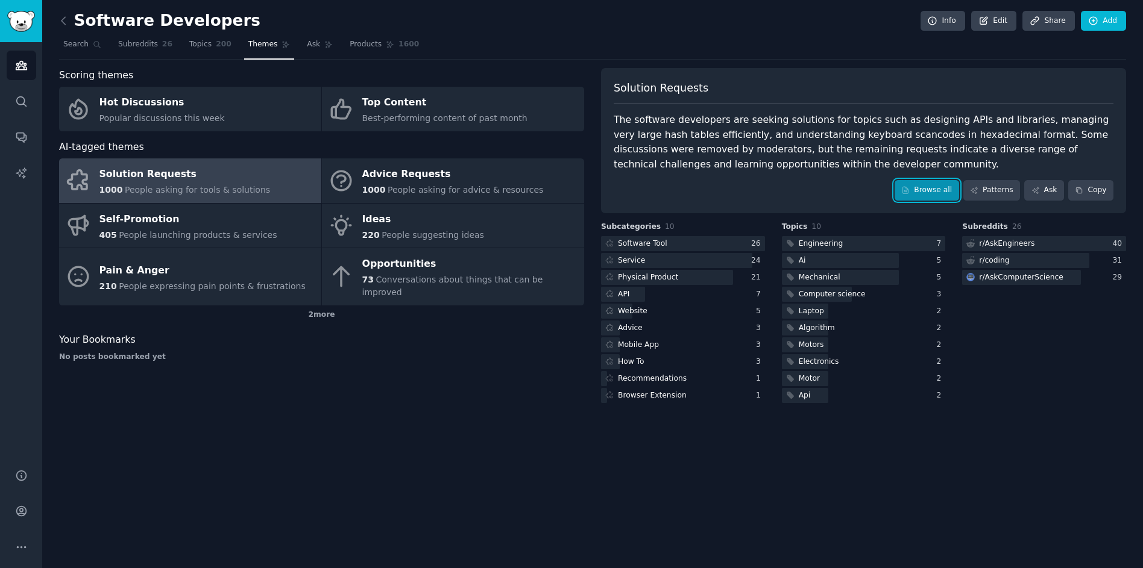
click at [911, 186] on link "Browse all" at bounding box center [926, 190] width 64 height 20
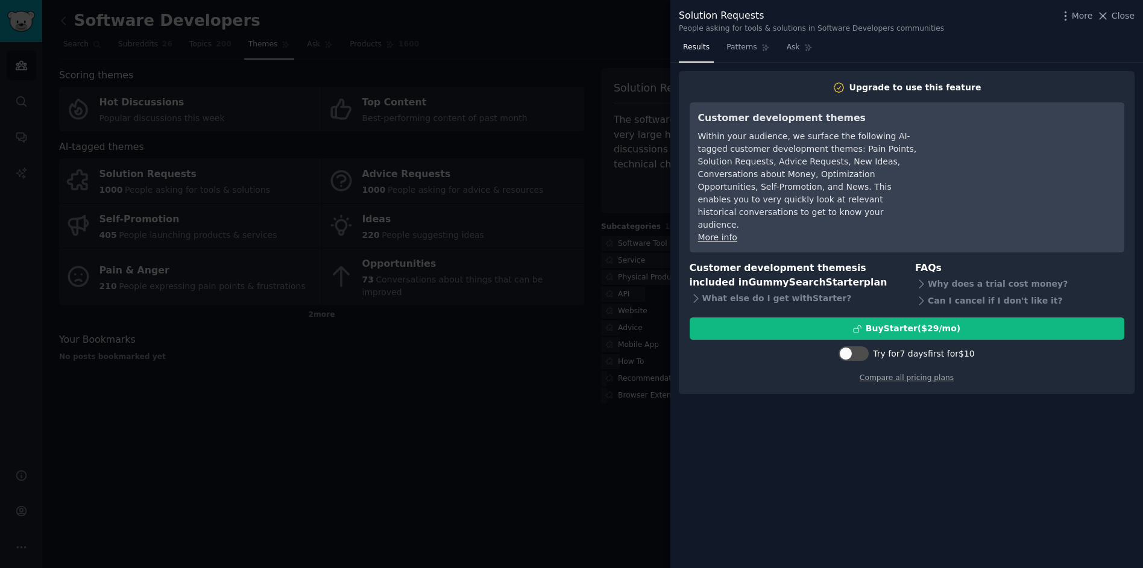
click at [680, 223] on div "Upgrade to use this feature Customer development themes Within your audience, w…" at bounding box center [907, 232] width 456 height 323
click at [265, 191] on div at bounding box center [571, 284] width 1143 height 568
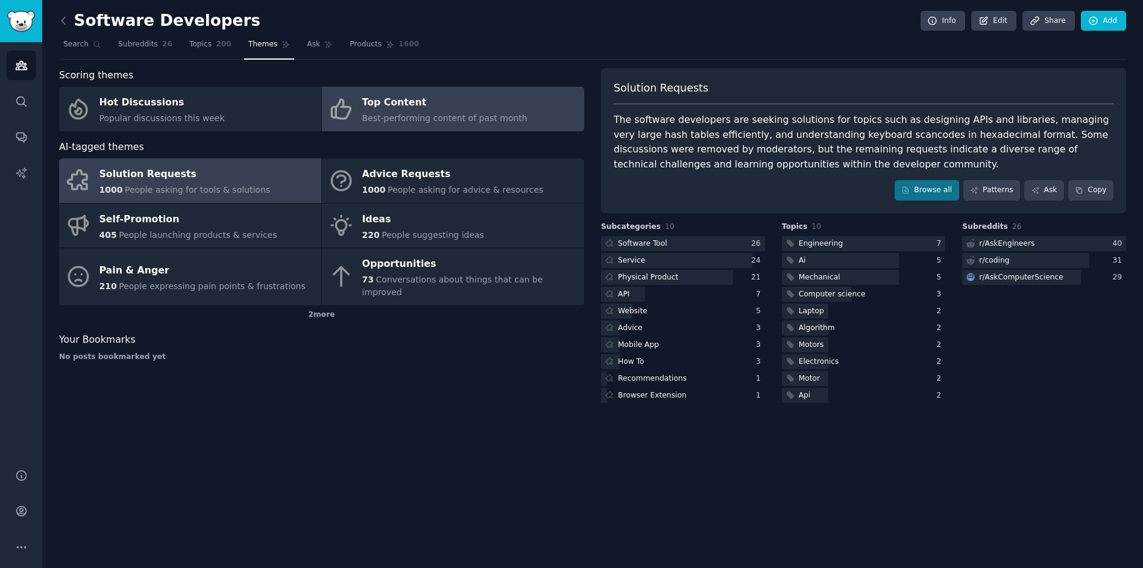
click at [462, 108] on div "Top Content" at bounding box center [444, 102] width 165 height 19
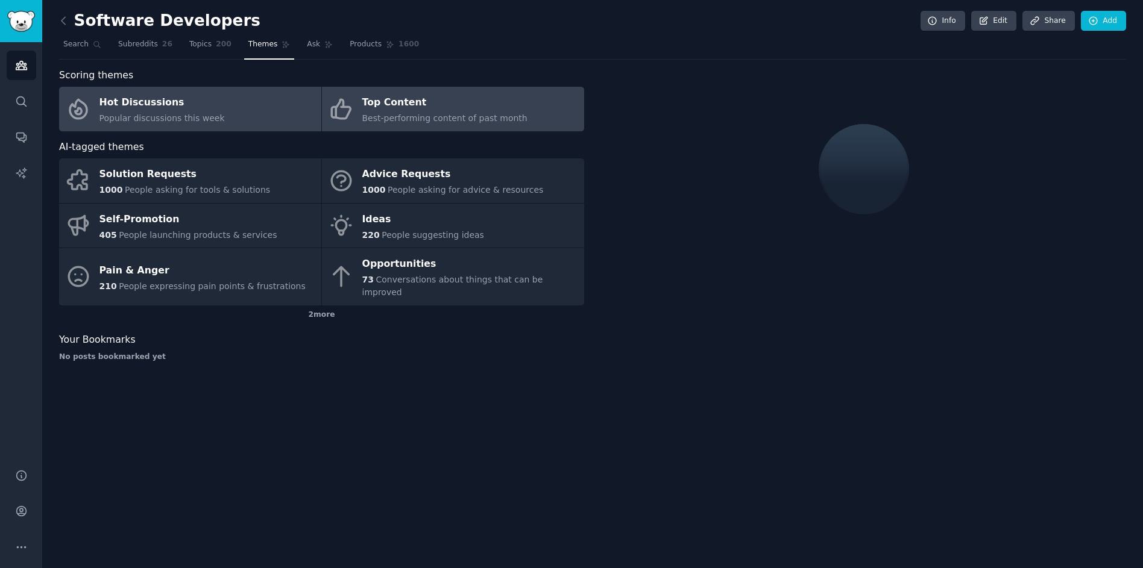
click at [267, 107] on link "Hot Discussions Popular discussions this week" at bounding box center [190, 109] width 262 height 45
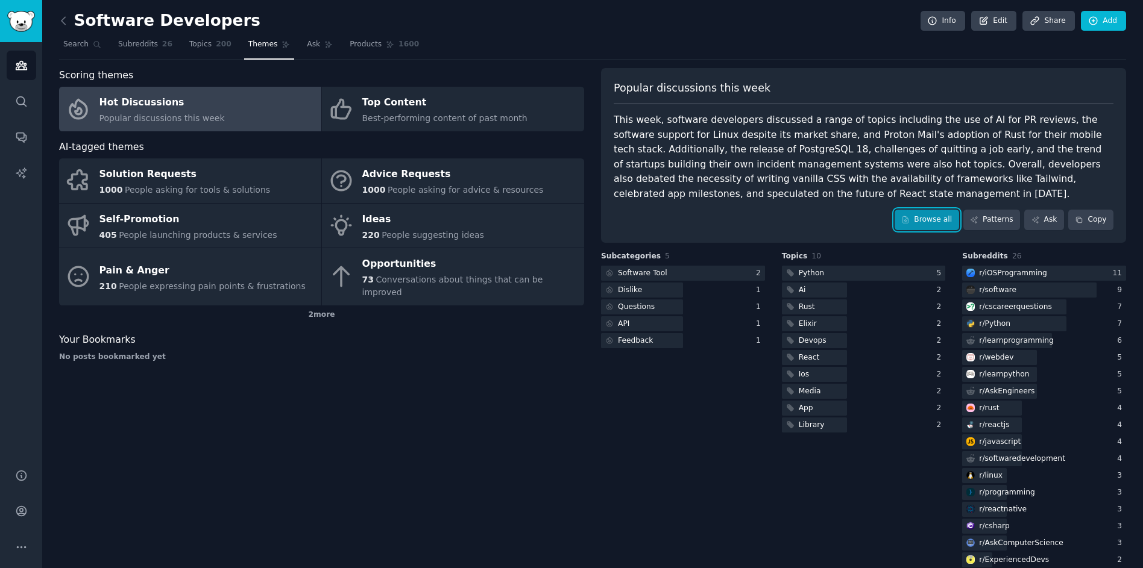
click at [917, 217] on link "Browse all" at bounding box center [926, 220] width 64 height 20
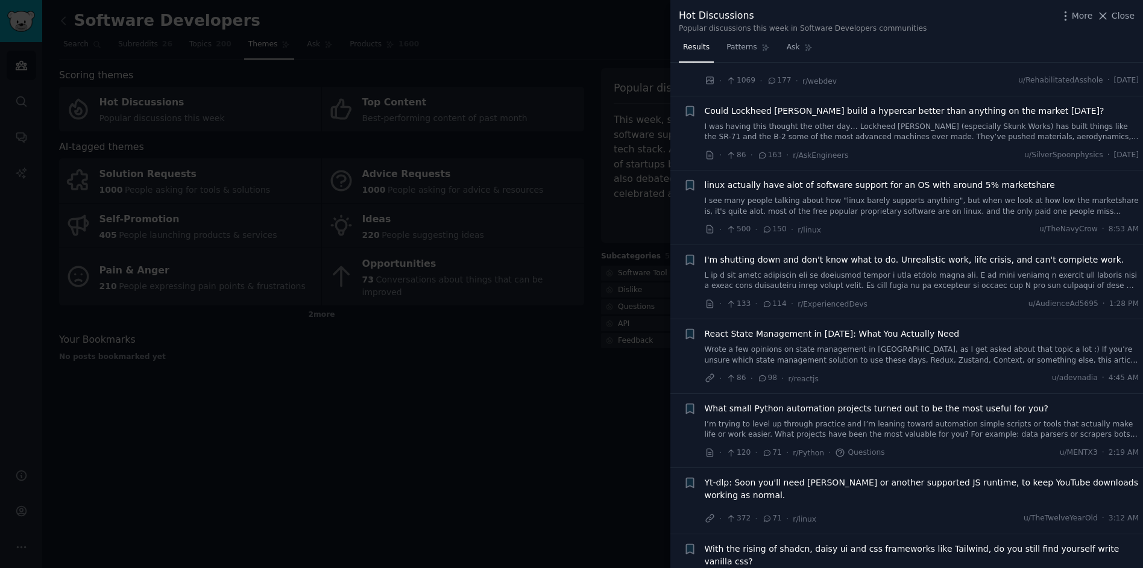
scroll to position [207, 0]
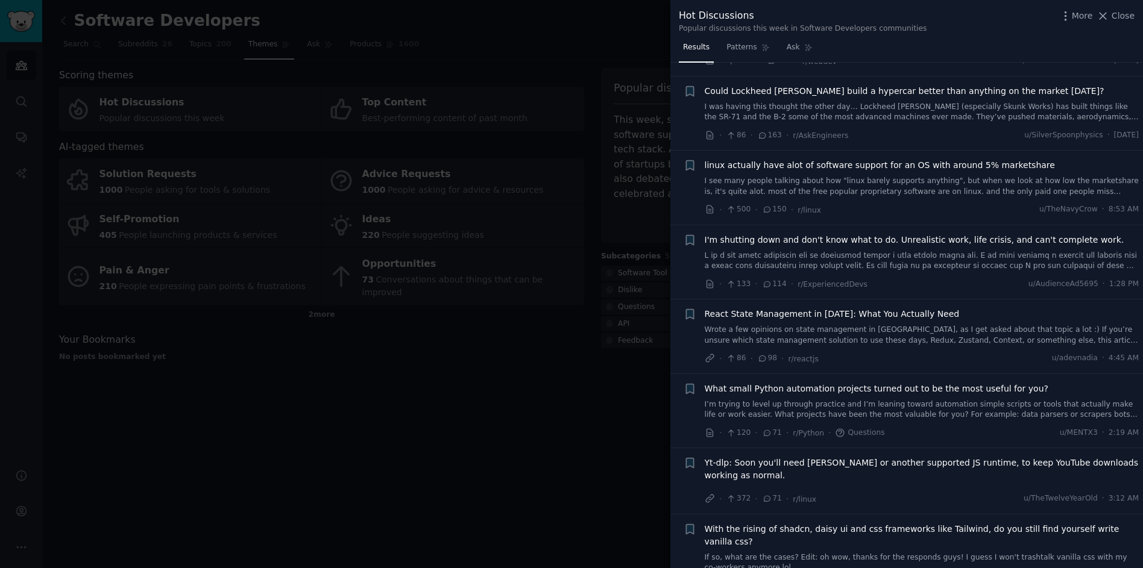
click at [409, 426] on div at bounding box center [571, 284] width 1143 height 568
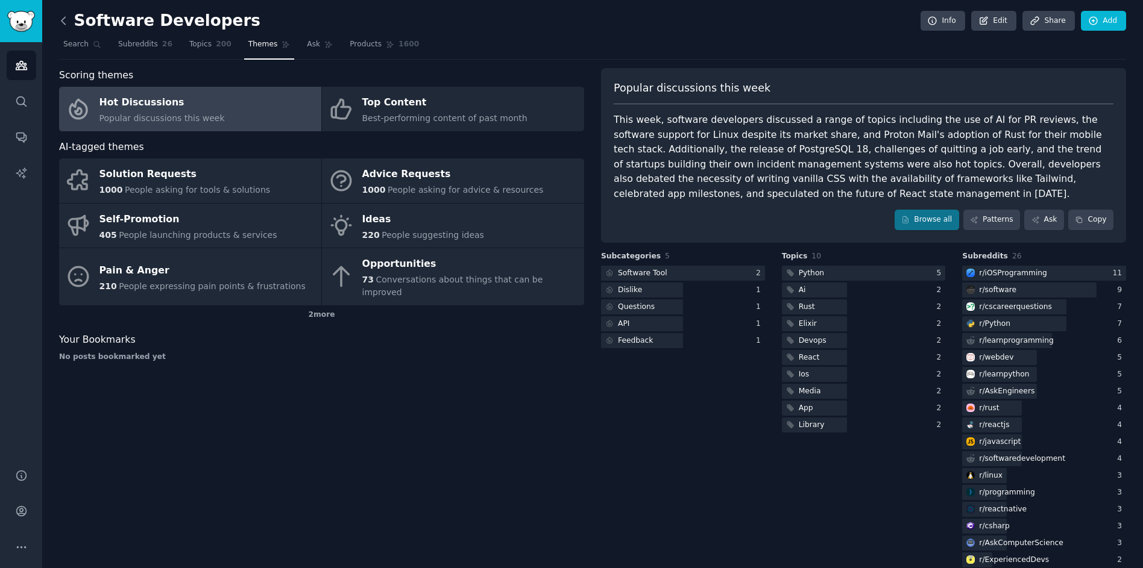
click at [61, 14] on icon at bounding box center [63, 20] width 13 height 13
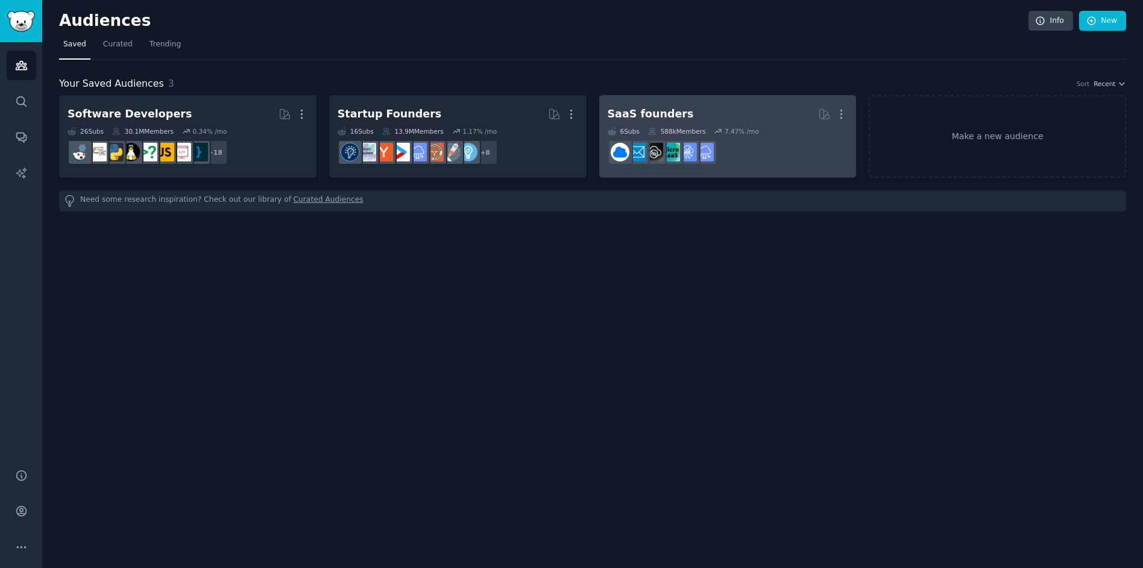
click at [716, 104] on h2 "SaaS founders Curated by GummySearch More" at bounding box center [728, 114] width 240 height 21
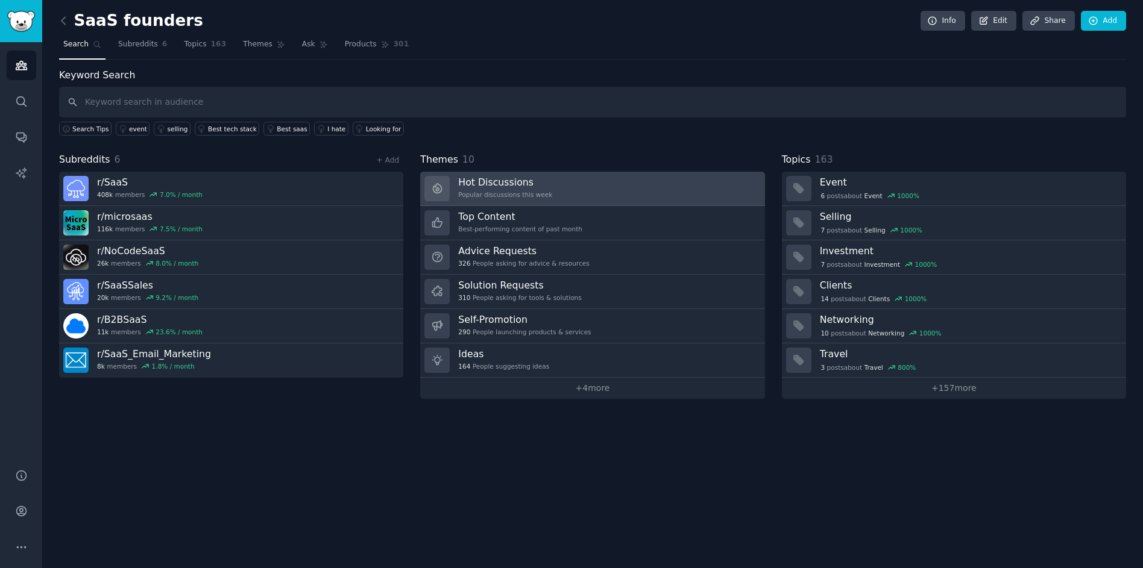
click at [655, 198] on link "Hot Discussions Popular discussions this week" at bounding box center [592, 189] width 344 height 34
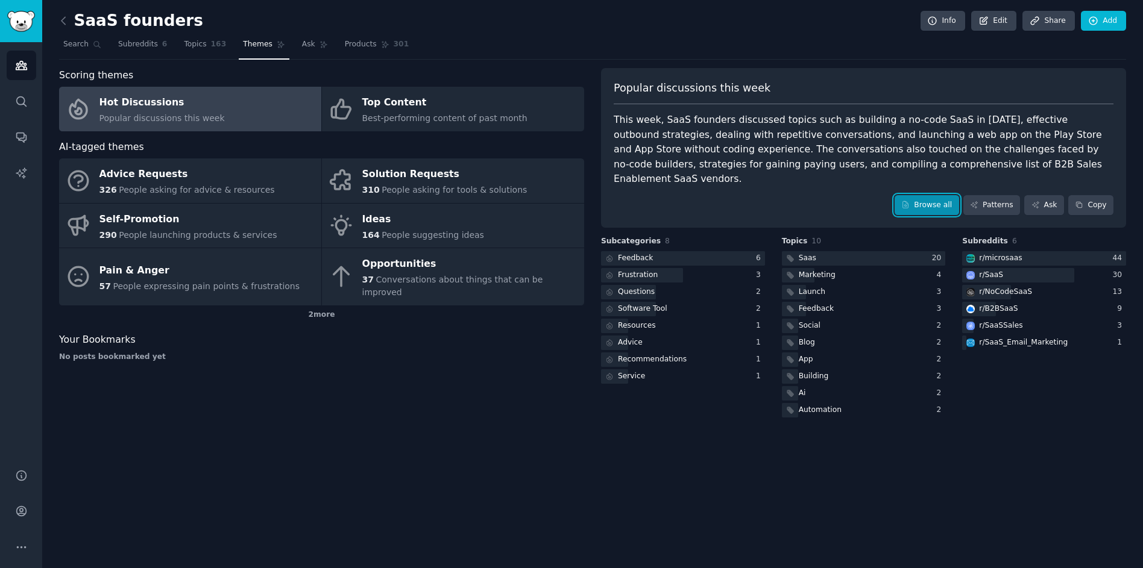
click at [913, 200] on link "Browse all" at bounding box center [926, 205] width 64 height 20
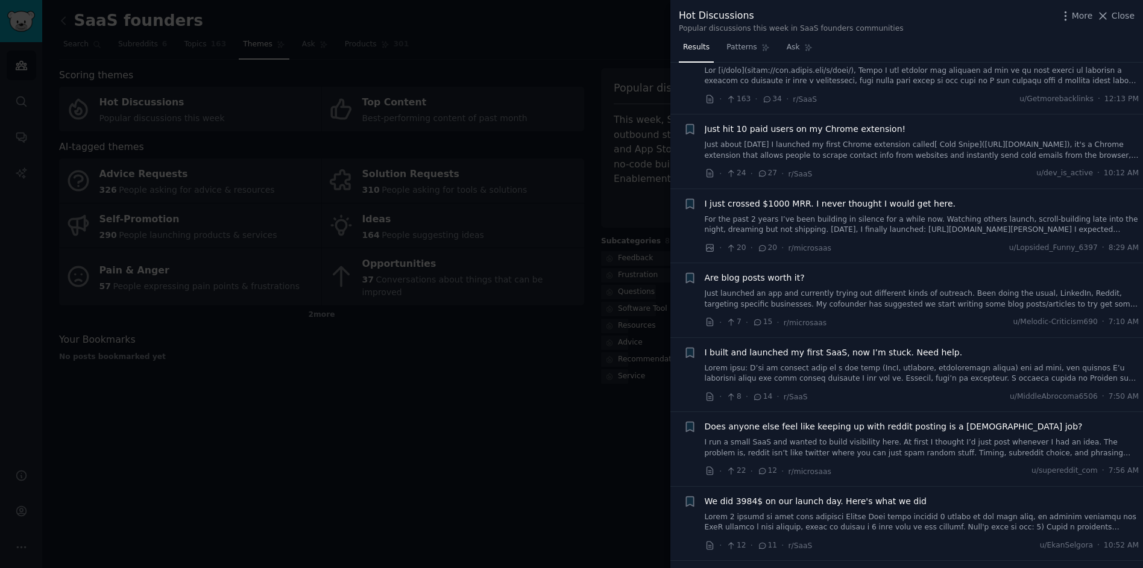
scroll to position [265, 0]
click at [935, 129] on div "Just hit 10 paid users on my Chrome extension!" at bounding box center [922, 128] width 435 height 13
click at [864, 127] on span "Just hit 10 paid users on my Chrome extension!" at bounding box center [805, 128] width 201 height 13
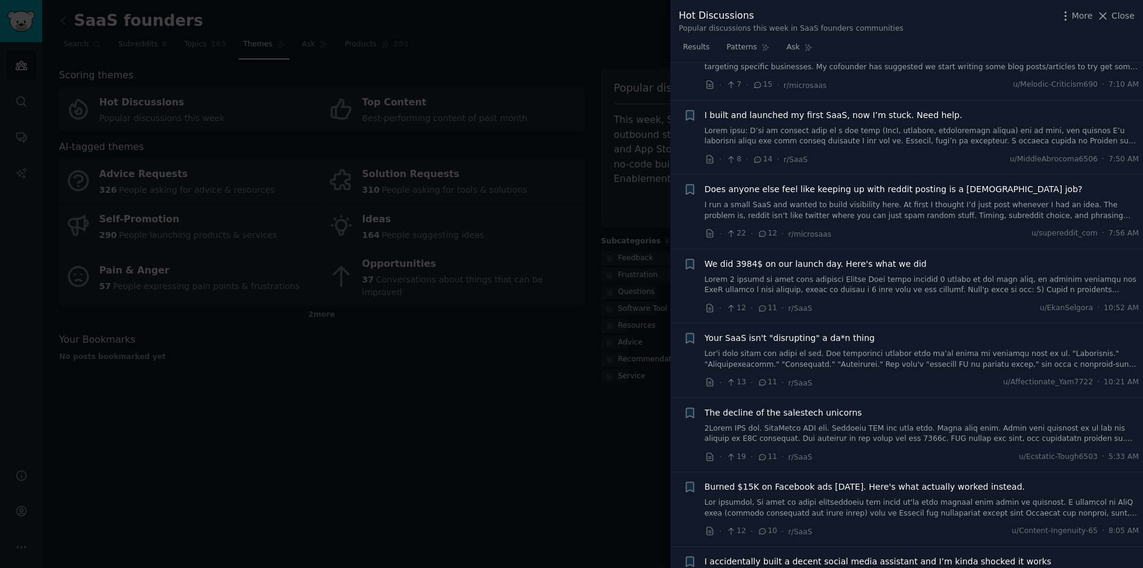
scroll to position [693, 0]
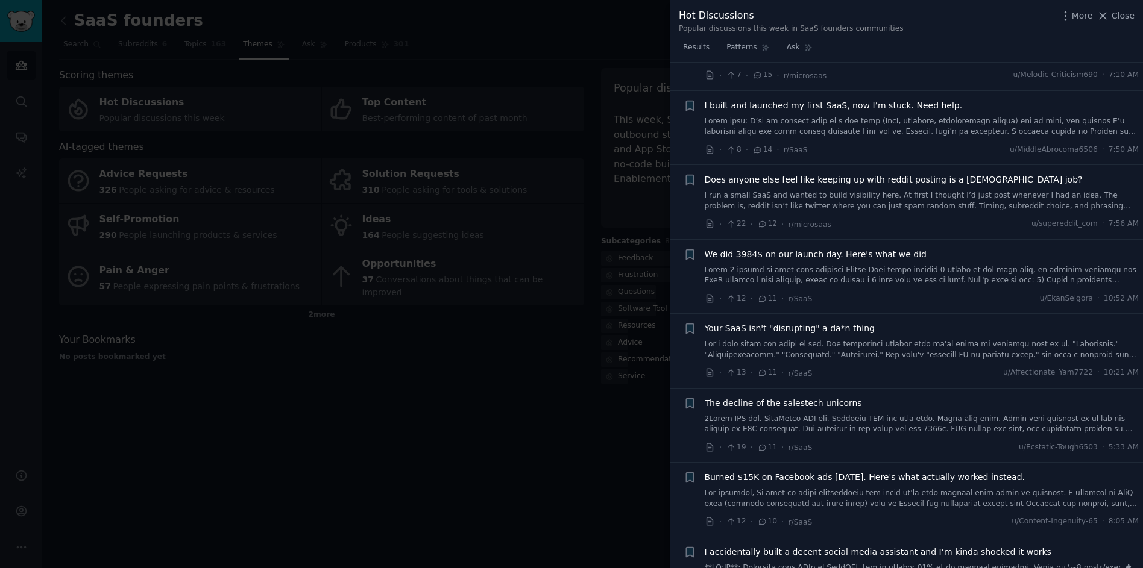
click at [963, 263] on div "We did 3984$ on our launch day. Here's what we did" at bounding box center [922, 267] width 435 height 38
click at [896, 268] on link at bounding box center [922, 275] width 435 height 21
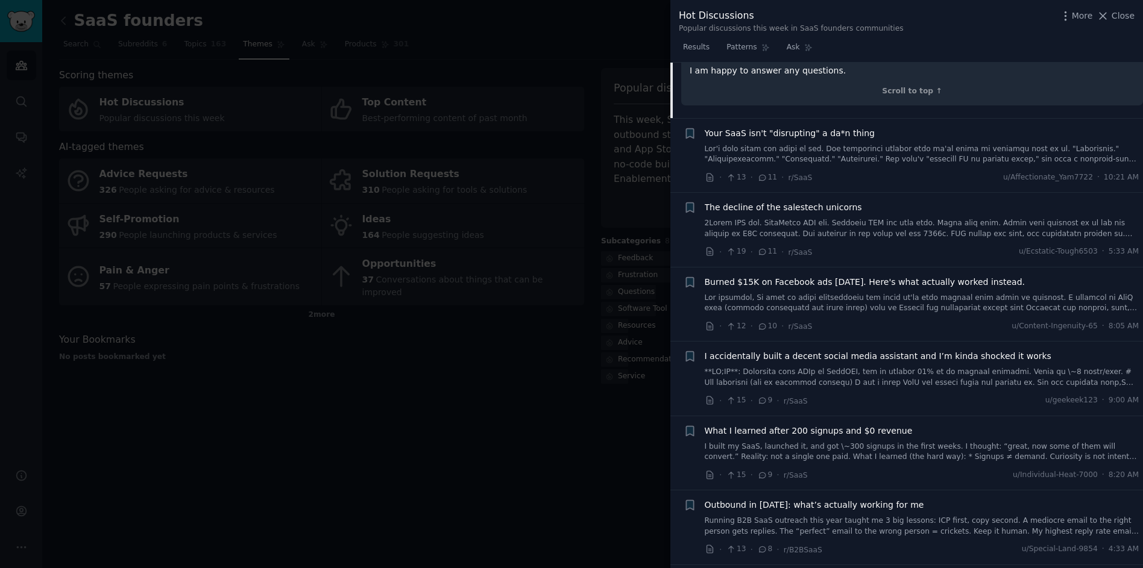
scroll to position [1128, 0]
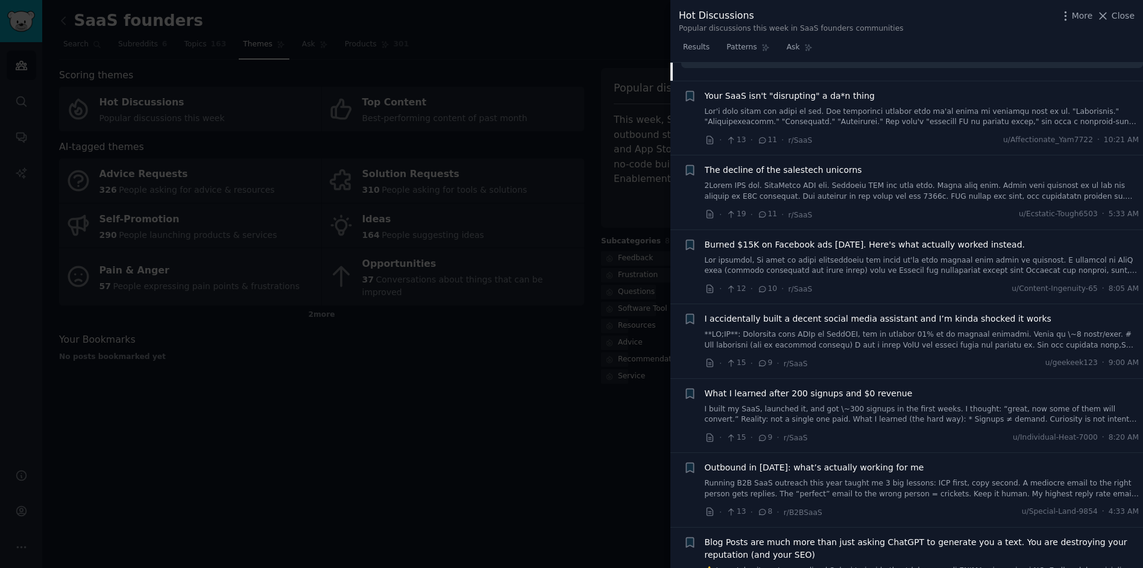
click at [537, 380] on div at bounding box center [571, 284] width 1143 height 568
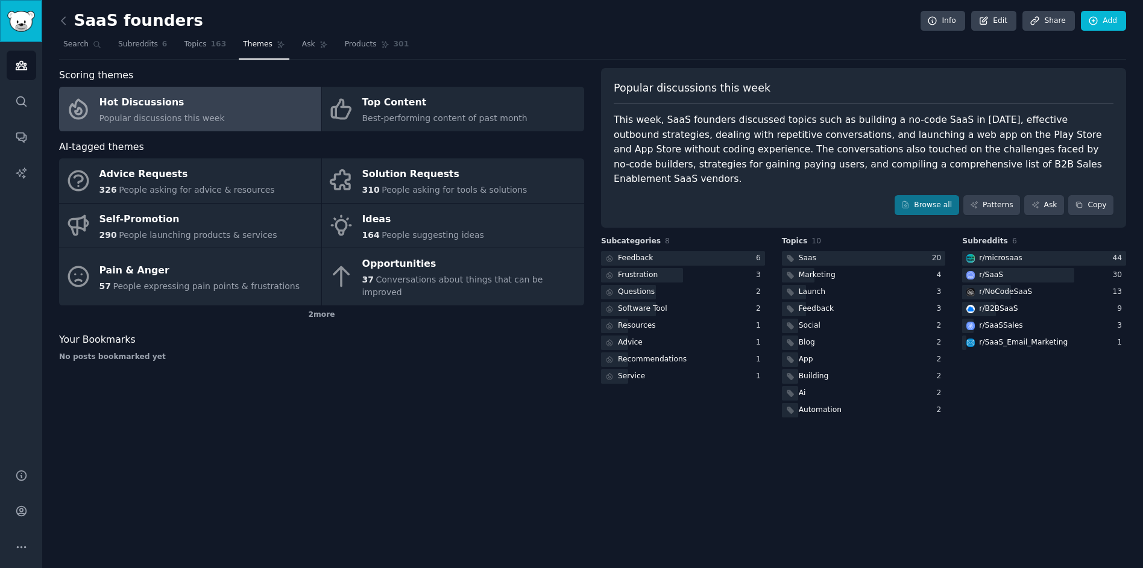
click at [27, 24] on img "Sidebar" at bounding box center [21, 21] width 28 height 21
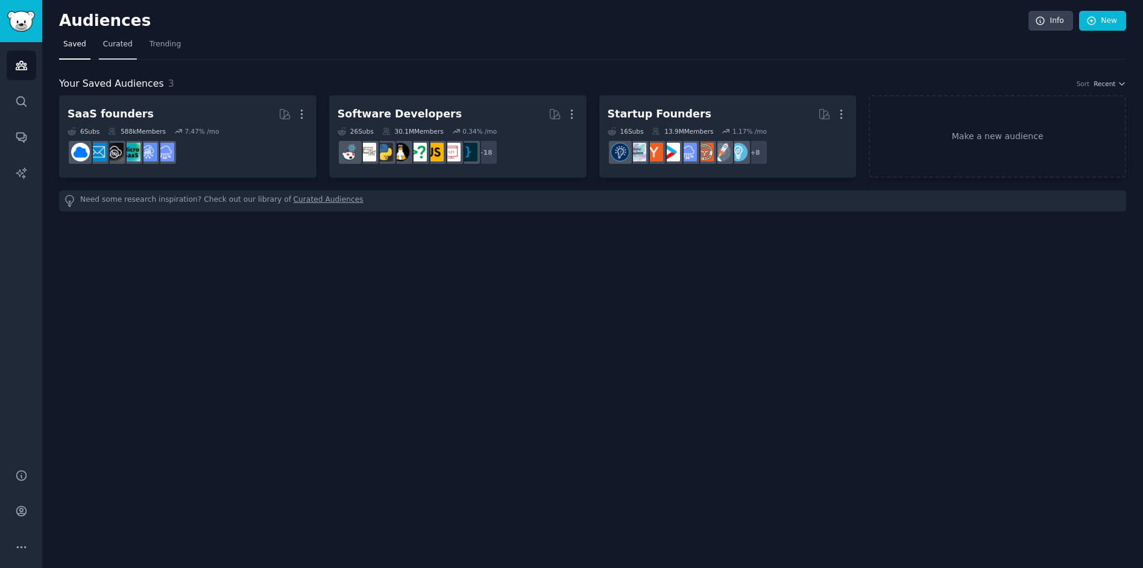
click at [108, 46] on span "Curated" at bounding box center [118, 44] width 30 height 11
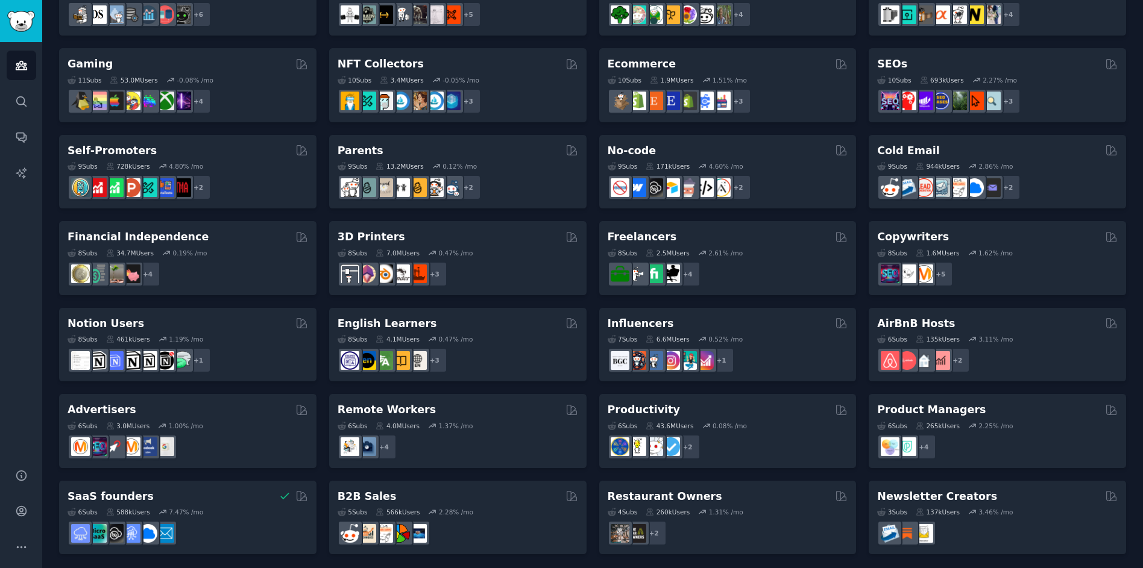
scroll to position [396, 0]
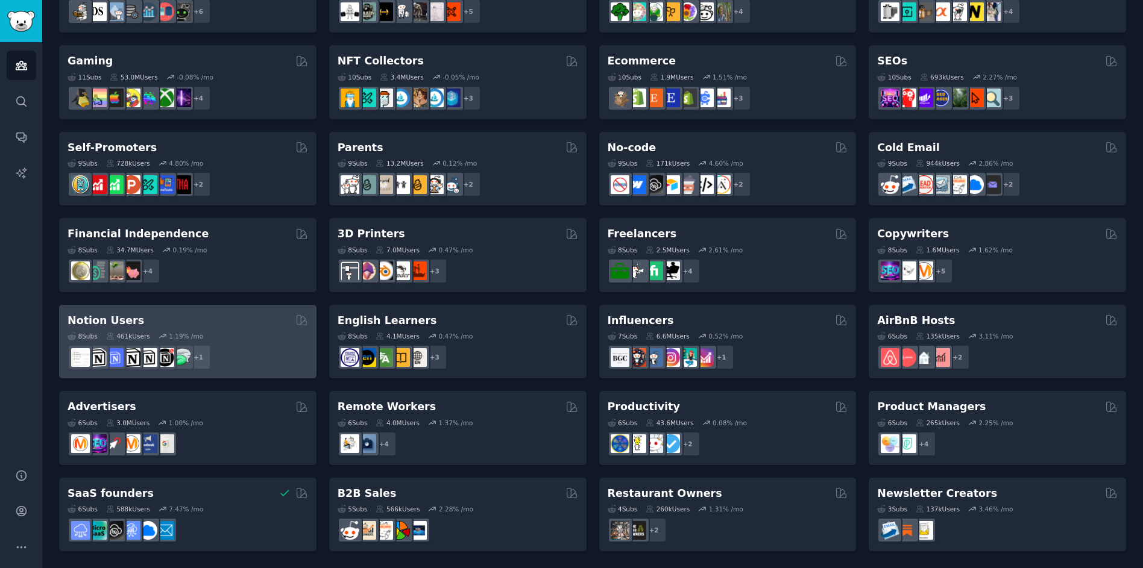
click at [207, 316] on div "Notion Users" at bounding box center [188, 320] width 240 height 15
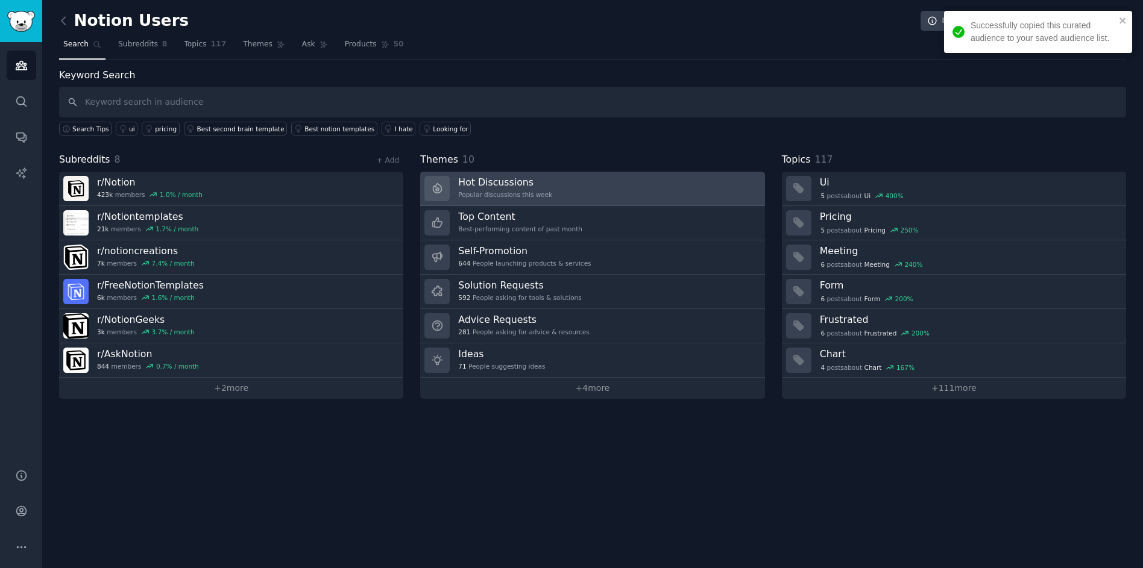
click at [541, 184] on h3 "Hot Discussions" at bounding box center [505, 182] width 94 height 13
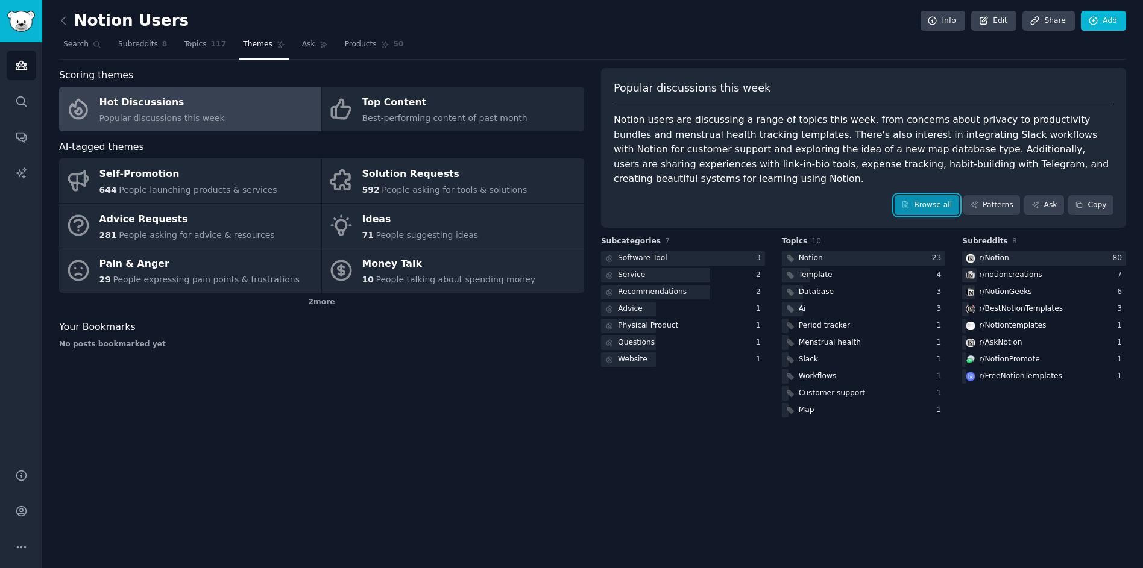
click at [906, 204] on icon at bounding box center [905, 205] width 8 height 8
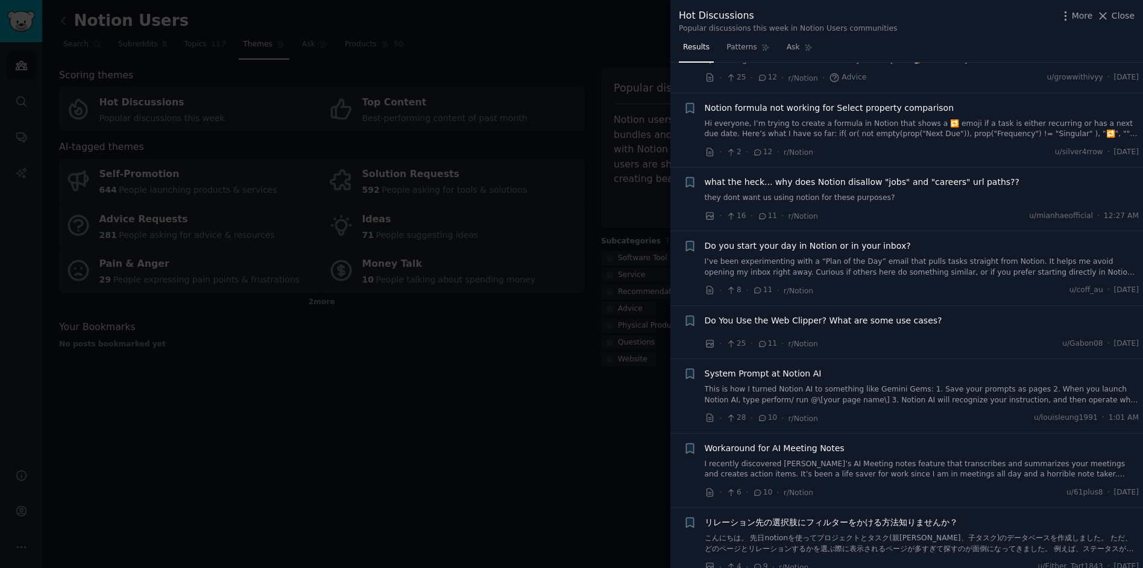
scroll to position [579, 0]
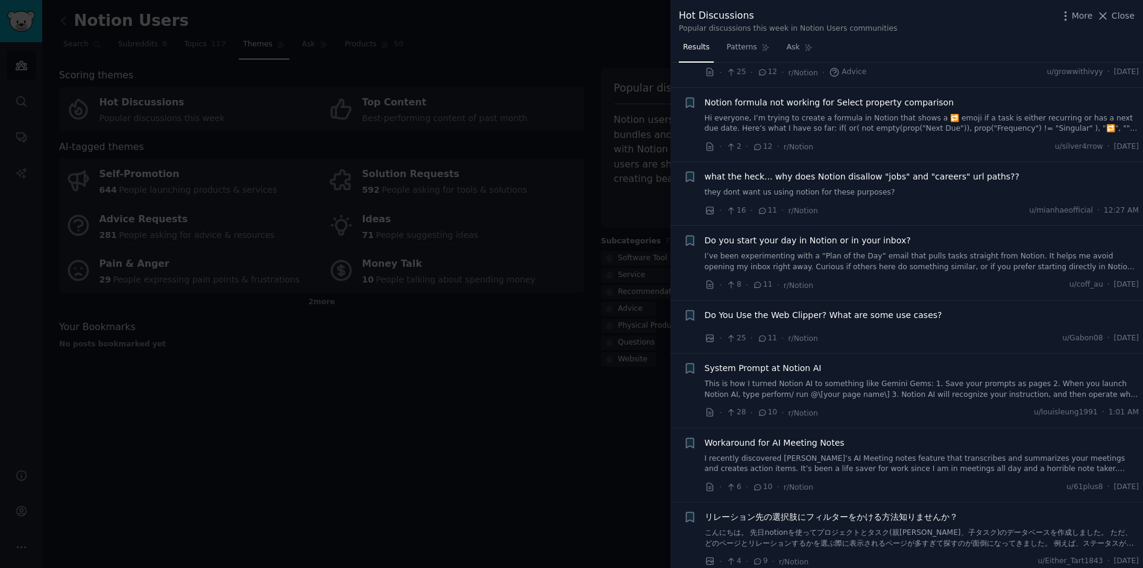
click at [600, 349] on div at bounding box center [571, 284] width 1143 height 568
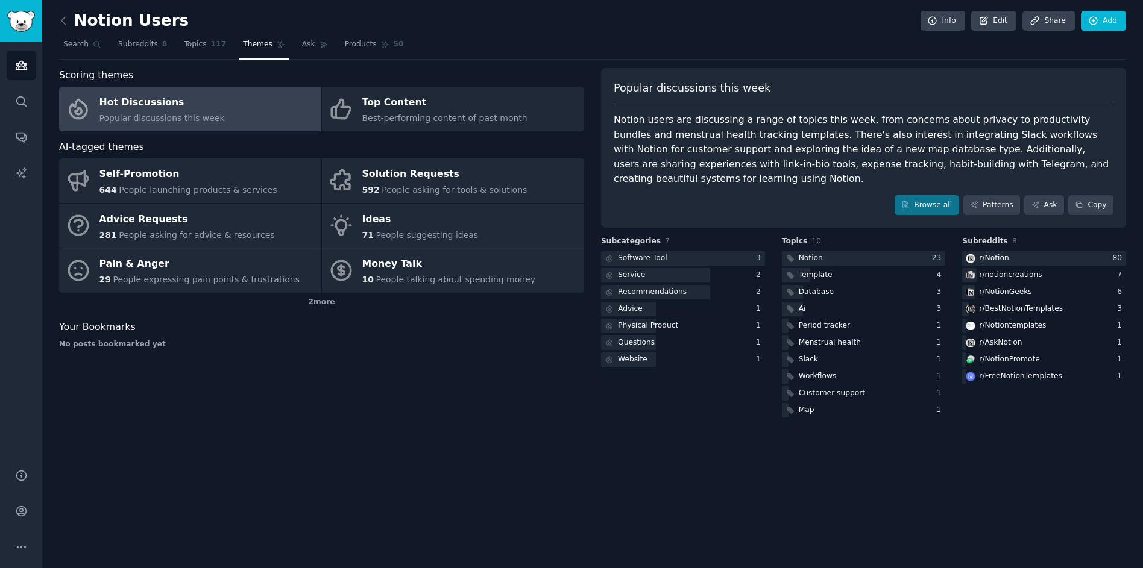
click at [66, 27] on link at bounding box center [66, 20] width 15 height 19
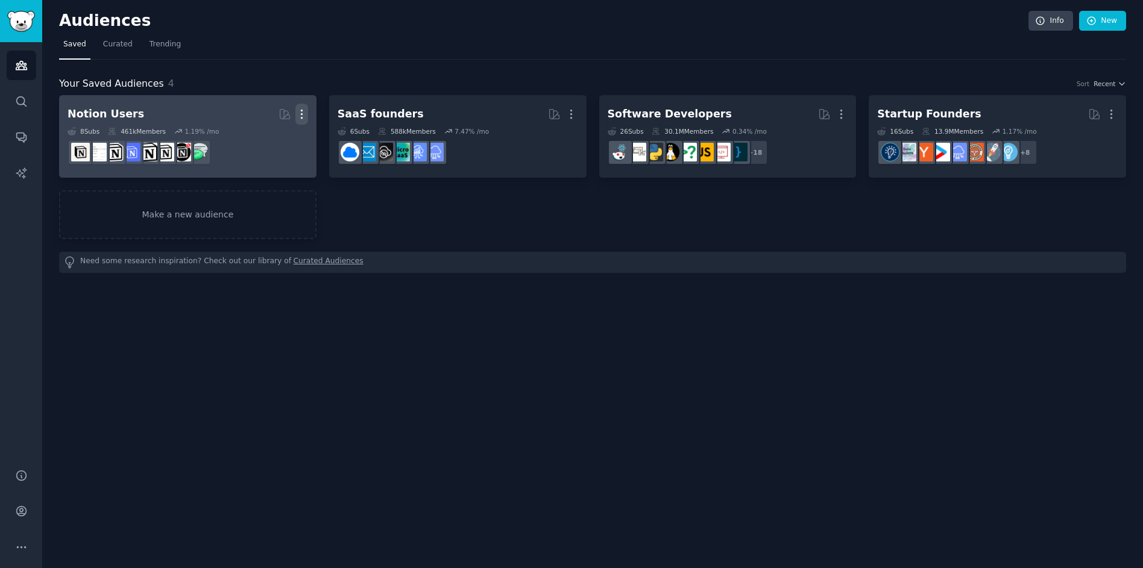
click at [299, 114] on icon "button" at bounding box center [301, 114] width 13 height 13
click at [266, 141] on p "Delete" at bounding box center [269, 139] width 28 height 13
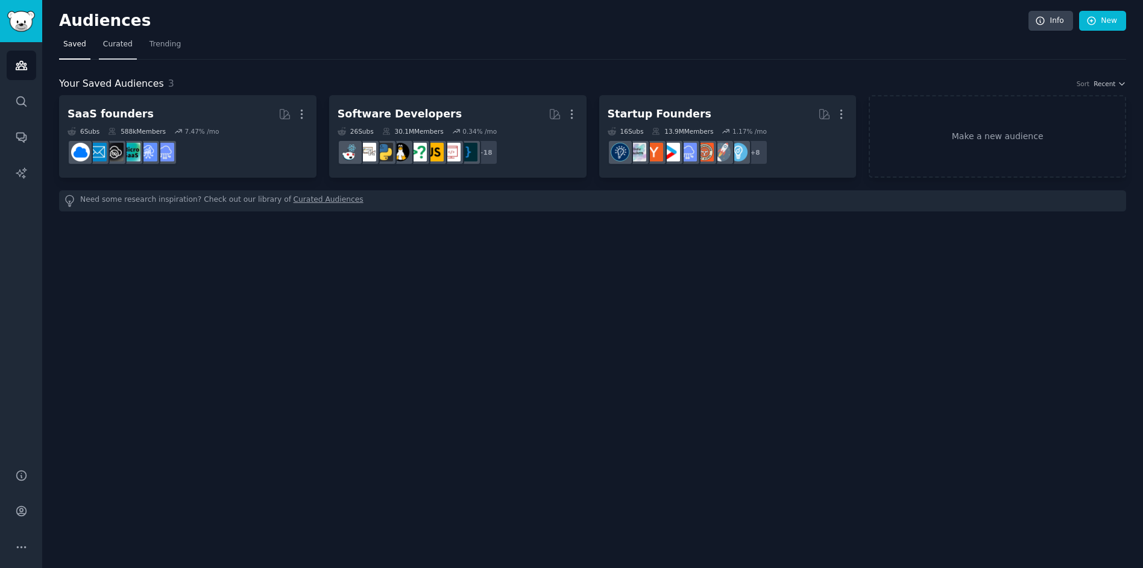
click at [117, 46] on span "Curated" at bounding box center [118, 44] width 30 height 11
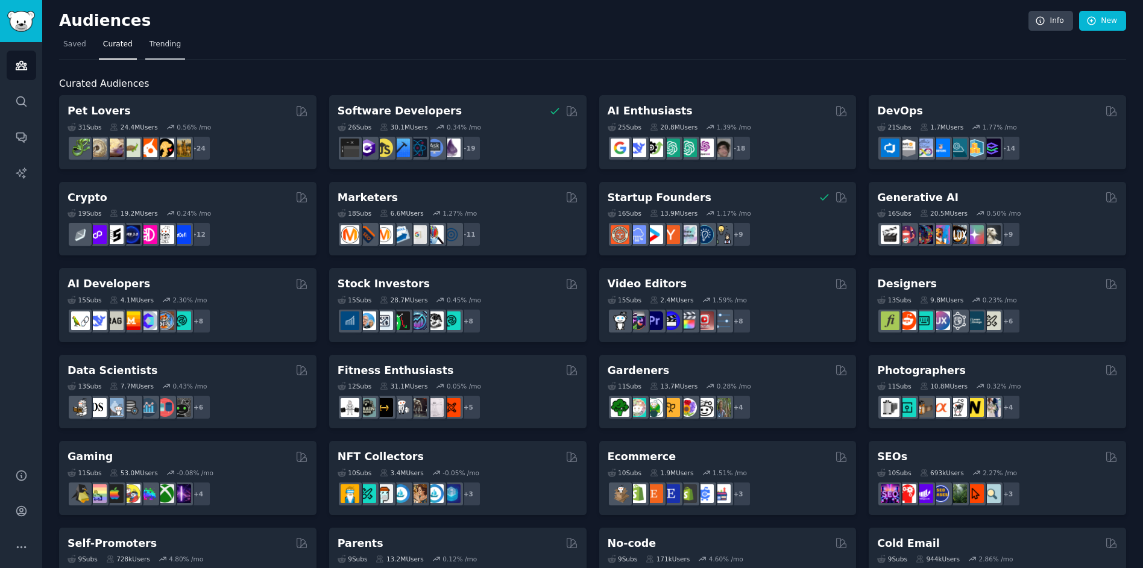
click at [154, 48] on span "Trending" at bounding box center [164, 44] width 31 height 11
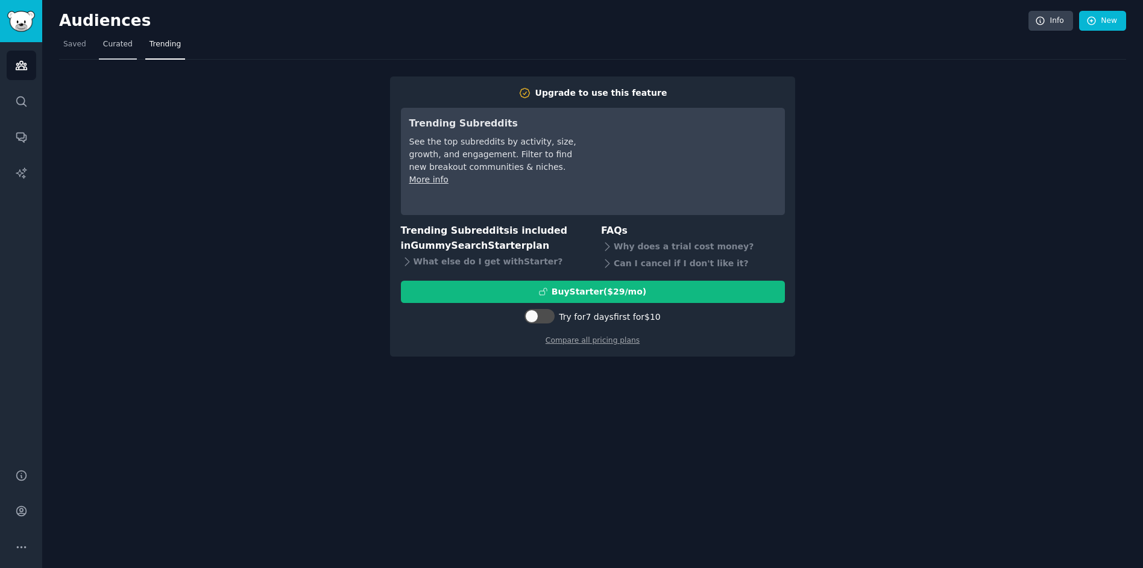
click at [113, 53] on link "Curated" at bounding box center [118, 47] width 38 height 25
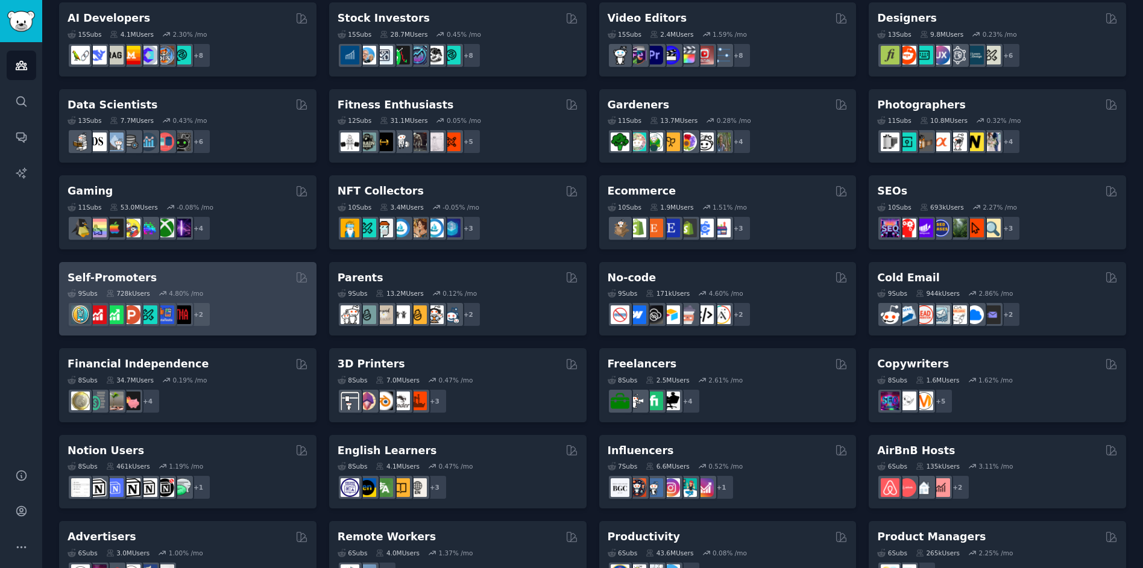
scroll to position [396, 0]
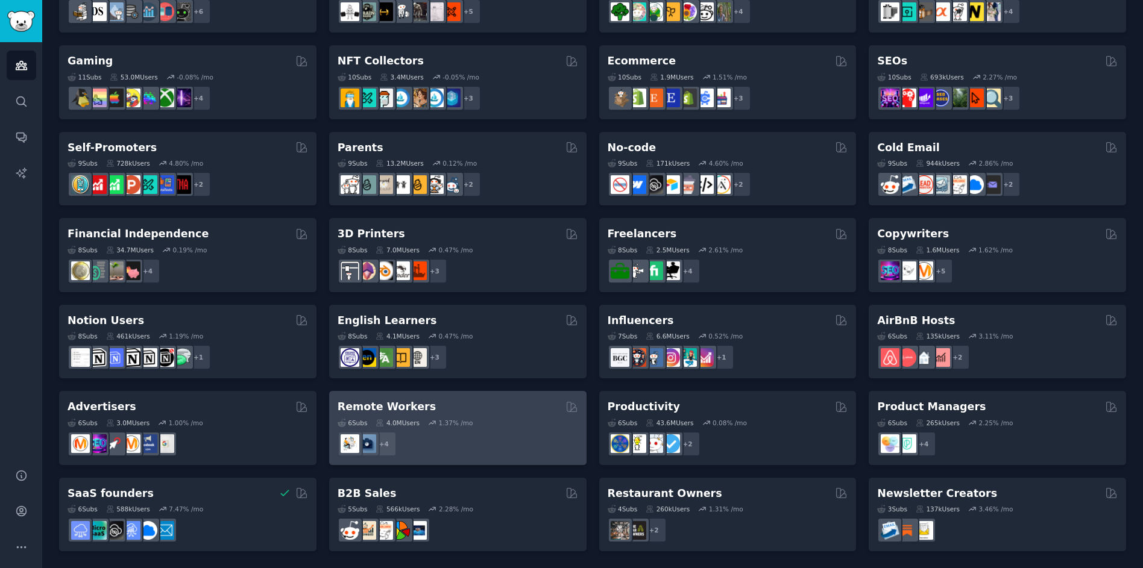
click at [524, 442] on div "+ 4" at bounding box center [458, 444] width 240 height 25
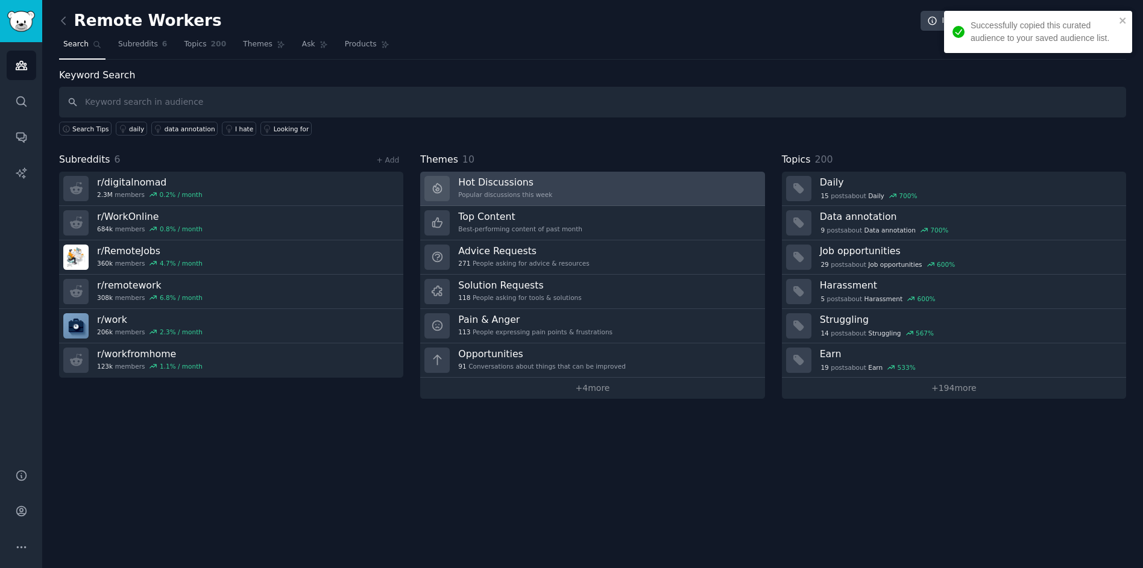
click at [660, 195] on link "Hot Discussions Popular discussions this week" at bounding box center [592, 189] width 344 height 34
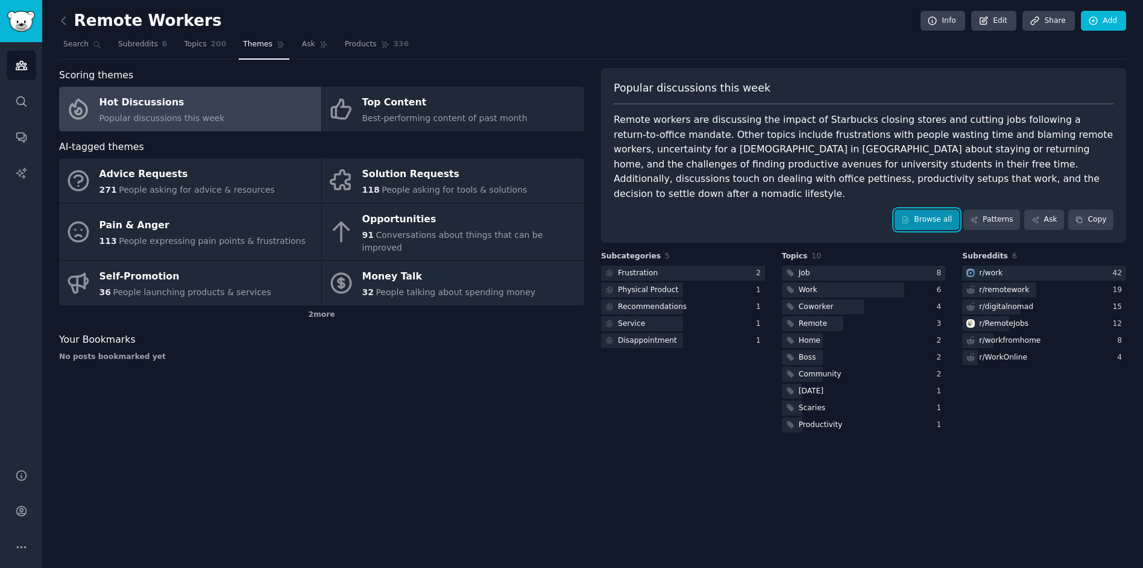
click at [932, 210] on link "Browse all" at bounding box center [926, 220] width 64 height 20
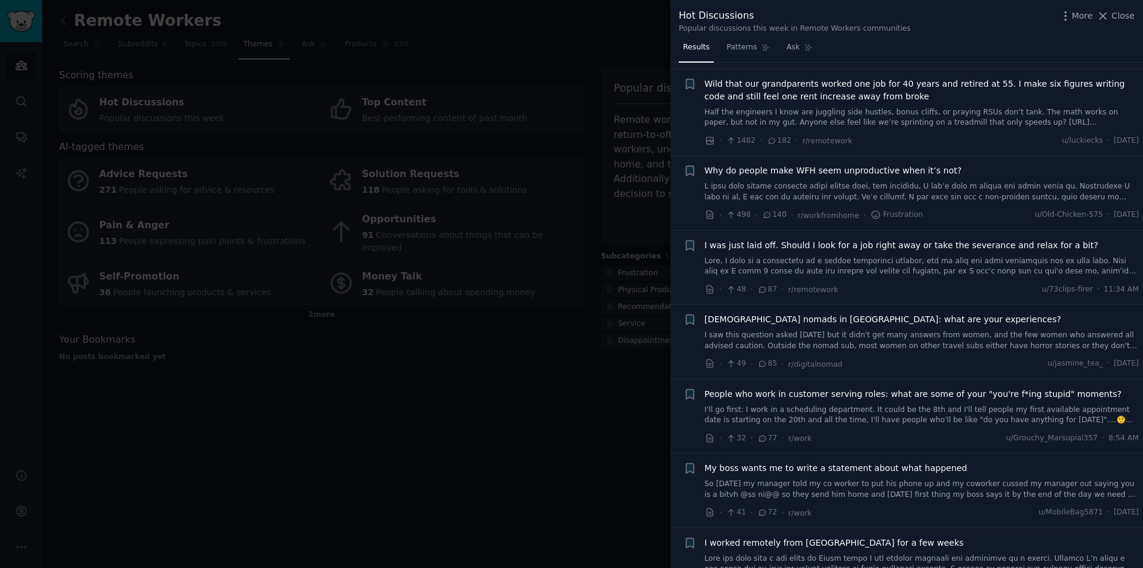
scroll to position [236, 0]
click at [488, 339] on div at bounding box center [571, 284] width 1143 height 568
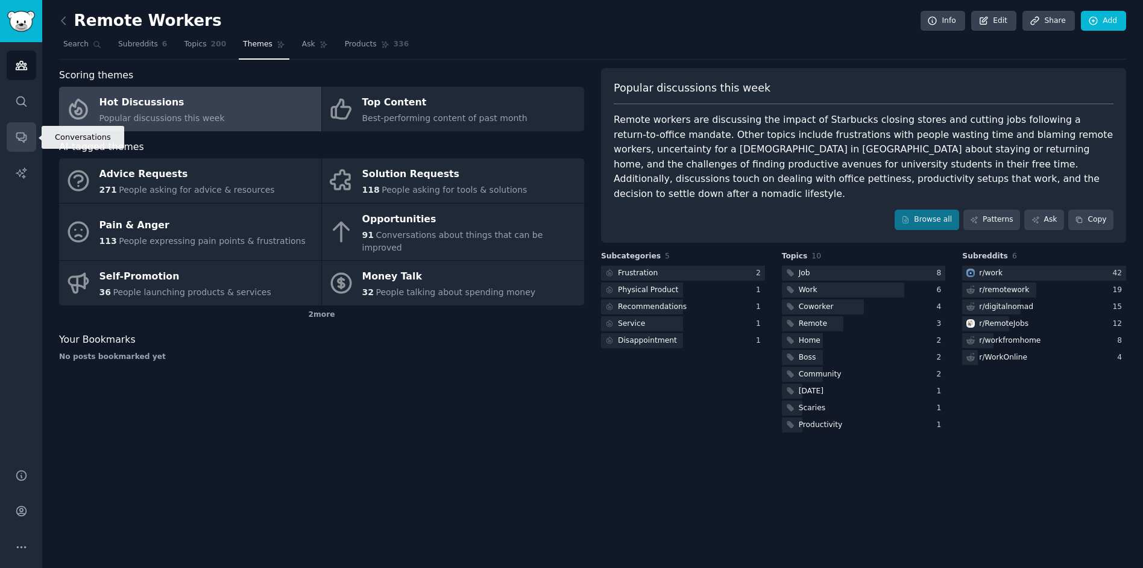
click at [24, 136] on icon "Sidebar" at bounding box center [21, 137] width 13 height 13
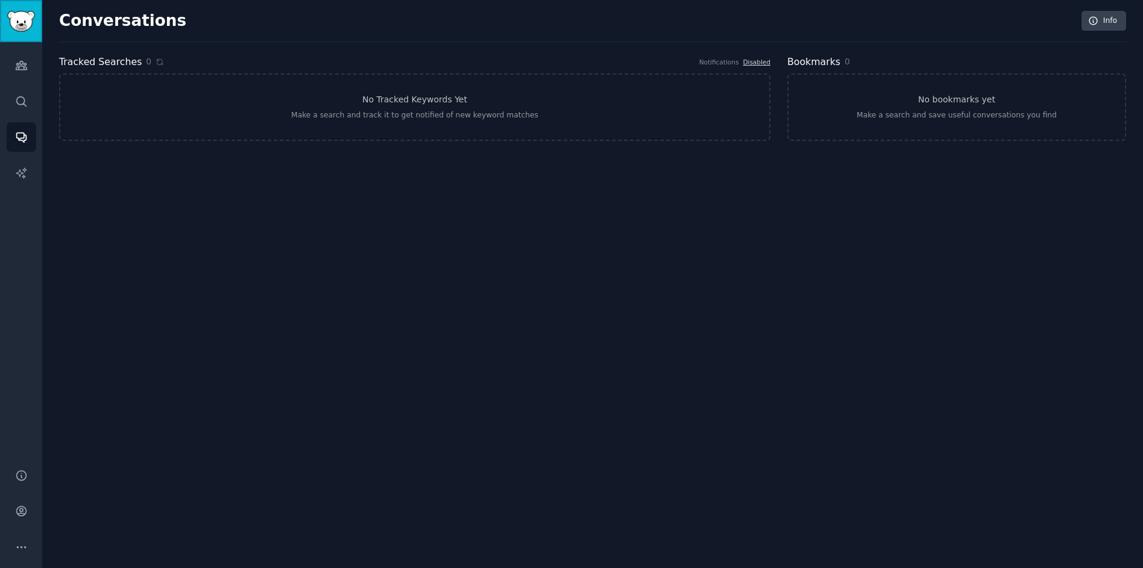
click at [22, 26] on img "Sidebar" at bounding box center [21, 21] width 28 height 21
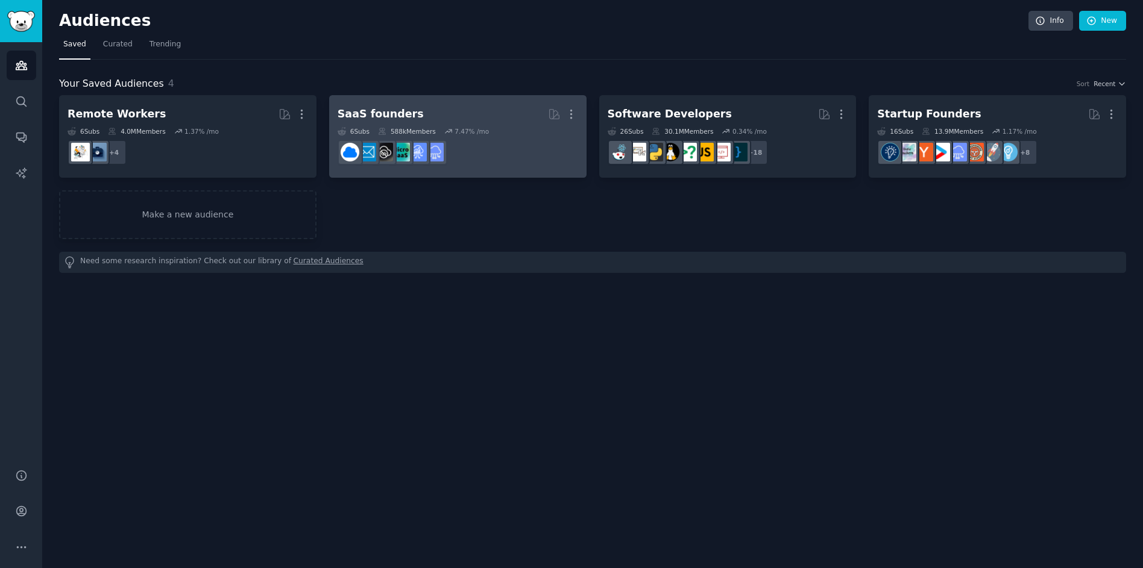
click at [443, 109] on h2 "SaaS founders More" at bounding box center [458, 114] width 240 height 21
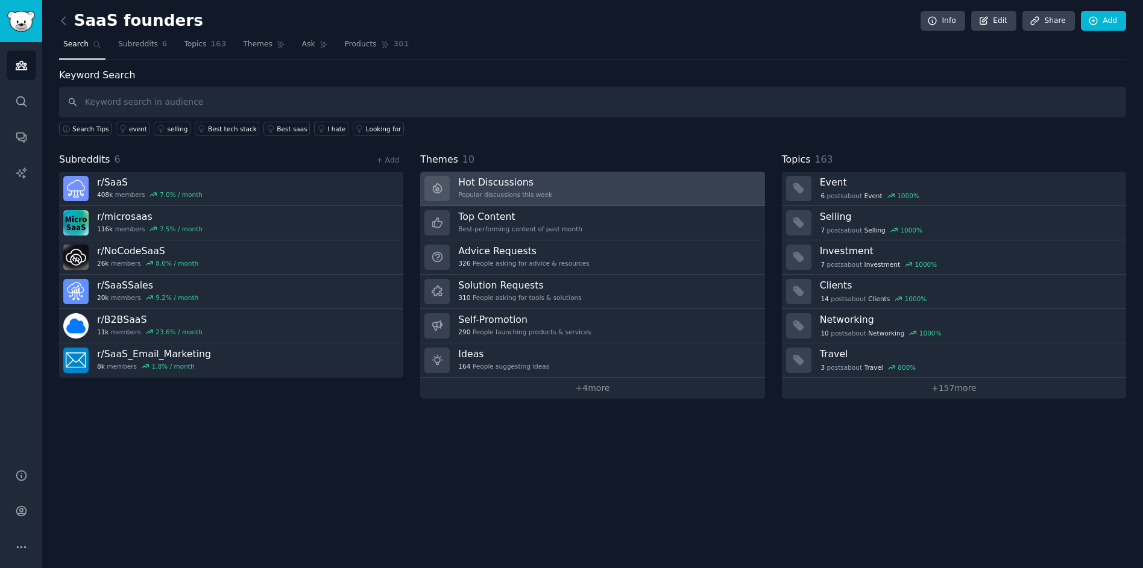
click at [582, 195] on link "Hot Discussions Popular discussions this week" at bounding box center [592, 189] width 344 height 34
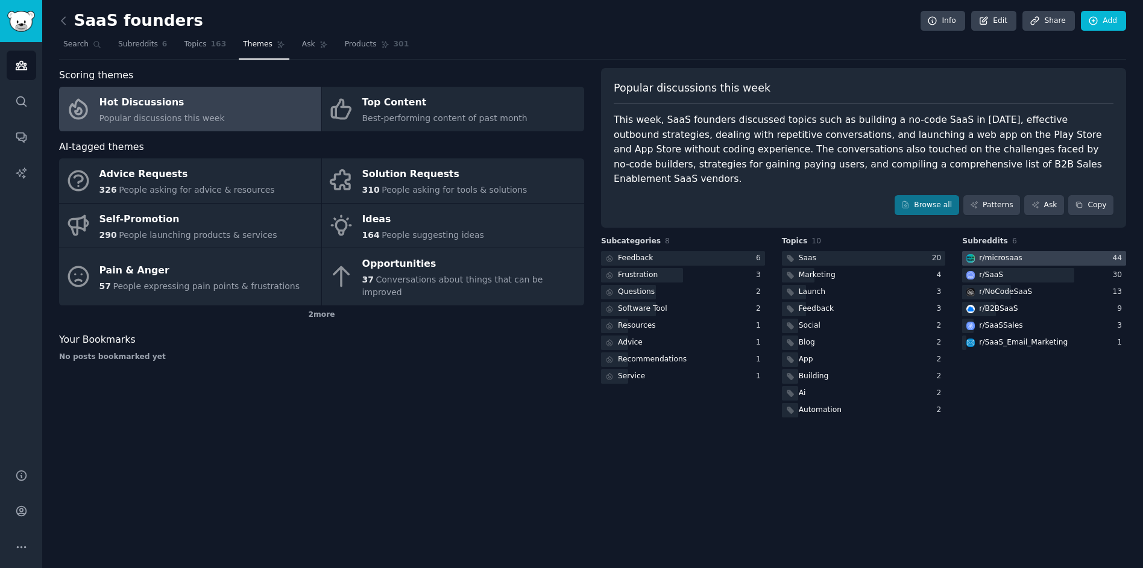
click at [996, 256] on div "r/ microsaas" at bounding box center [1000, 258] width 43 height 11
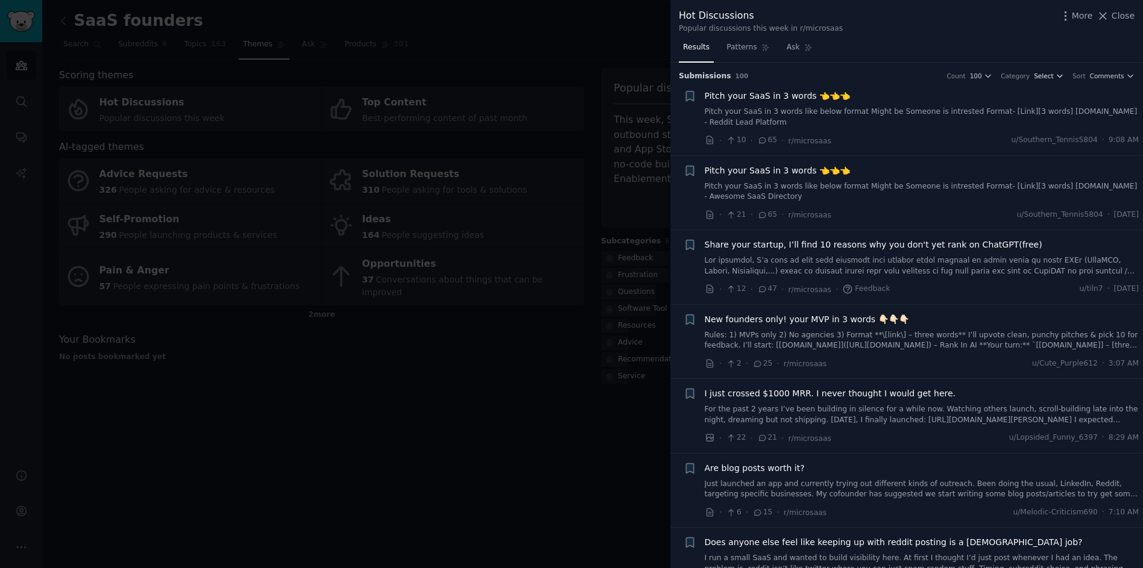
click at [1055, 74] on icon "button" at bounding box center [1059, 76] width 8 height 8
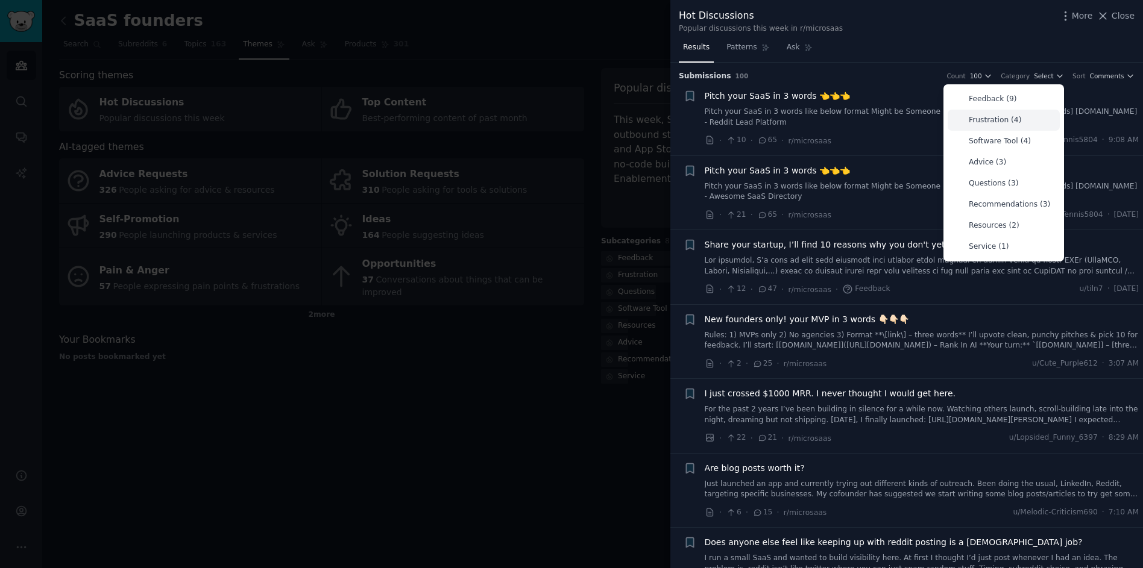
click at [1022, 118] on div "Frustration (4)" at bounding box center [1003, 120] width 112 height 21
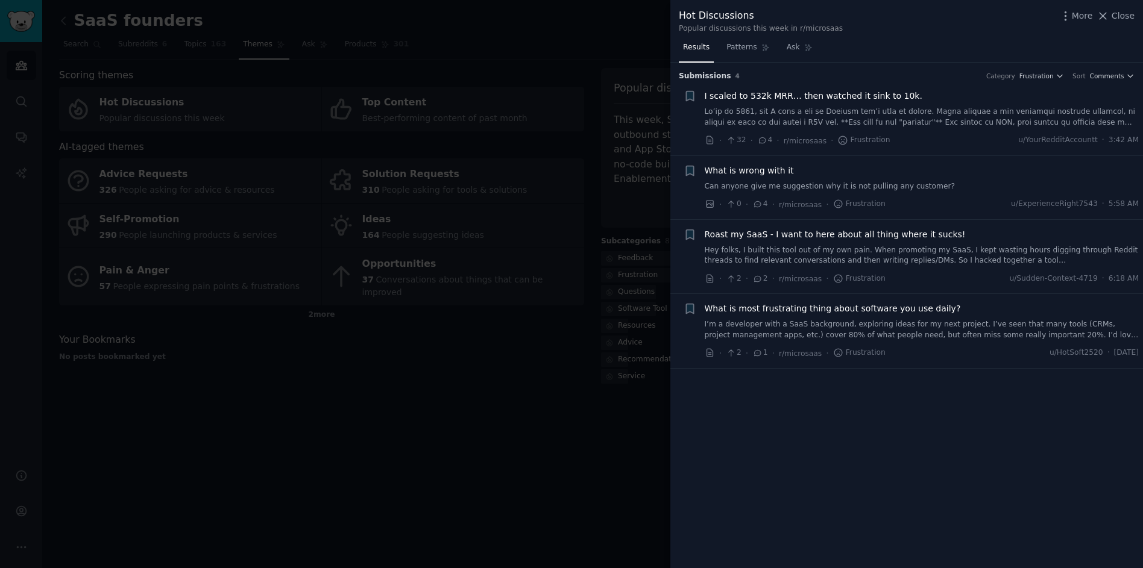
click at [1045, 83] on li "+ I scaled to 532k MRR… then watched it sink to 10k. · 32 · 4 · r/microsaas · F…" at bounding box center [906, 118] width 473 height 74
click at [1040, 79] on span "Frustration" at bounding box center [1036, 76] width 34 height 8
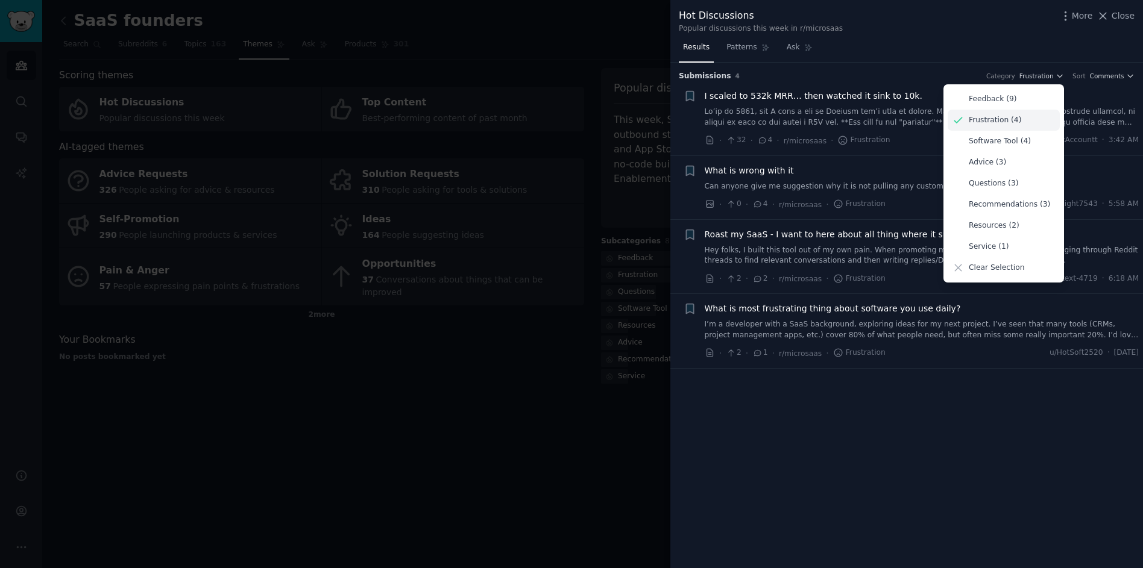
click at [1019, 121] on p "Frustration (4)" at bounding box center [995, 120] width 52 height 11
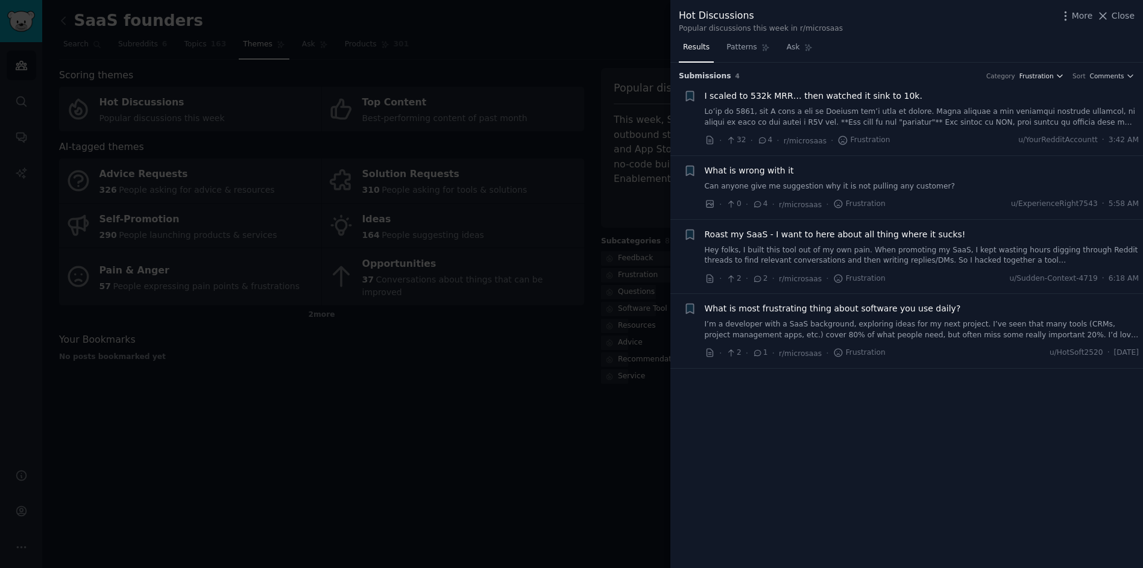
click at [1037, 74] on span "Frustration" at bounding box center [1036, 76] width 34 height 8
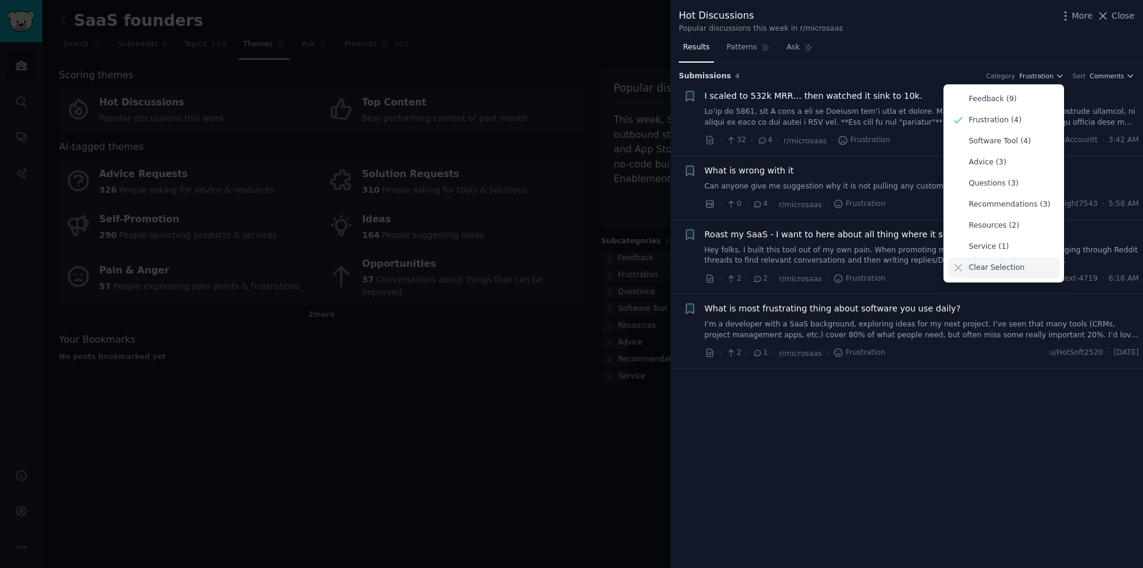
click at [1004, 272] on p "Clear Selection" at bounding box center [996, 268] width 55 height 11
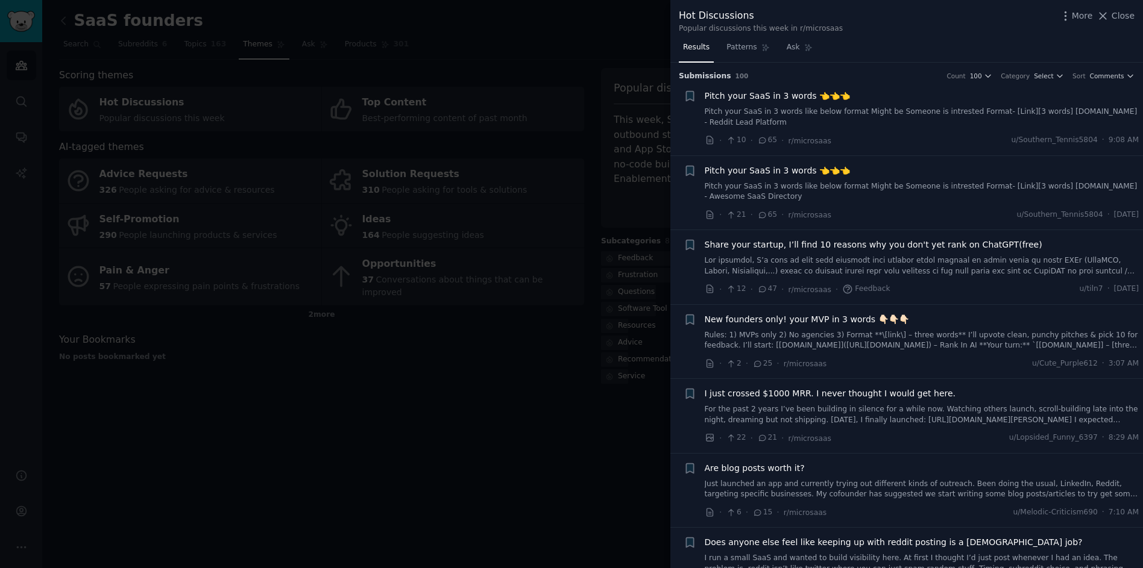
click at [982, 70] on div "Submission s 100 Count 100 Category Select Sort Comments" at bounding box center [907, 72] width 456 height 19
click at [982, 74] on span "100" at bounding box center [976, 76] width 12 height 8
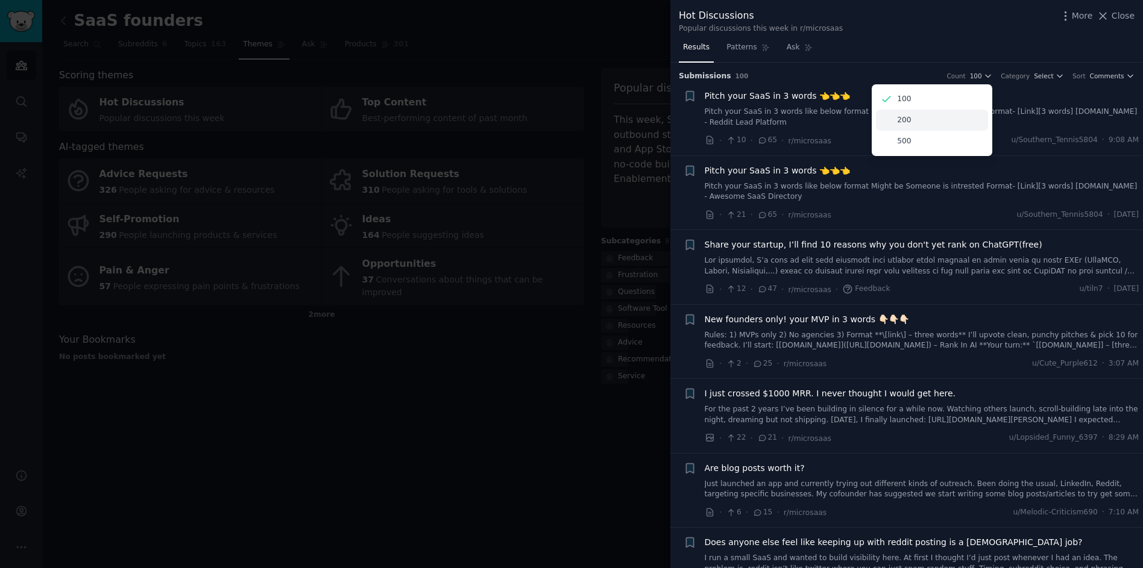
click at [937, 124] on div "200" at bounding box center [932, 120] width 112 height 21
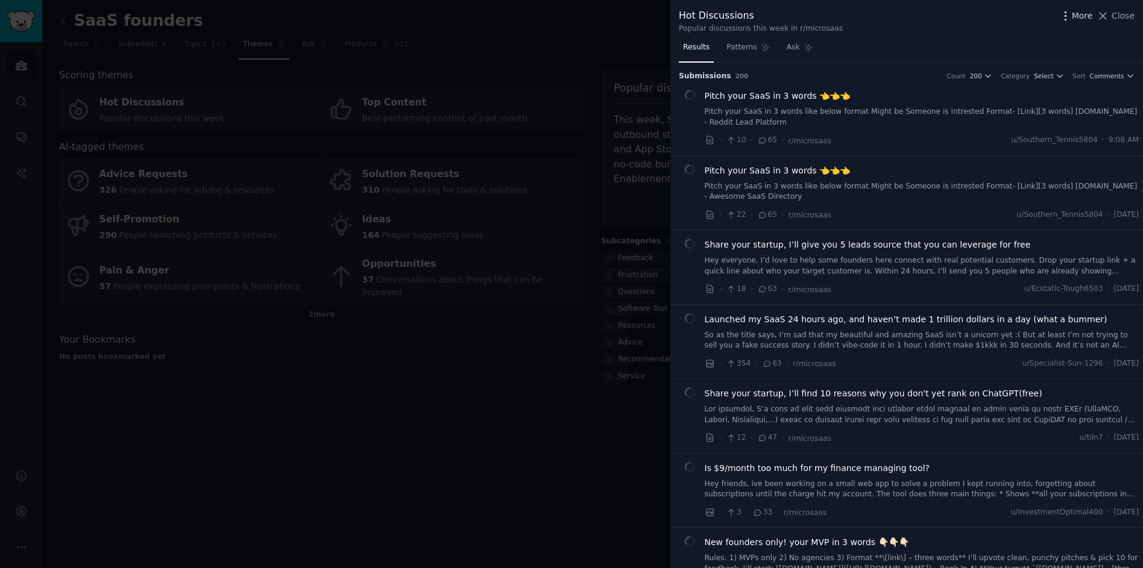
click at [1069, 13] on icon "button" at bounding box center [1065, 16] width 13 height 13
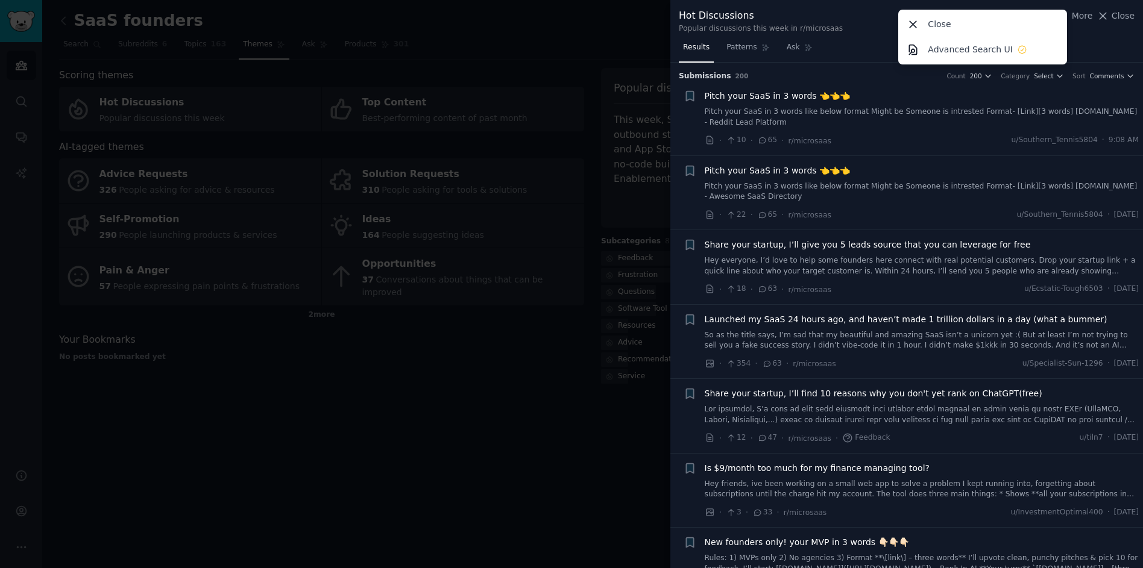
click at [1086, 42] on div "Results Patterns Ask" at bounding box center [906, 50] width 473 height 25
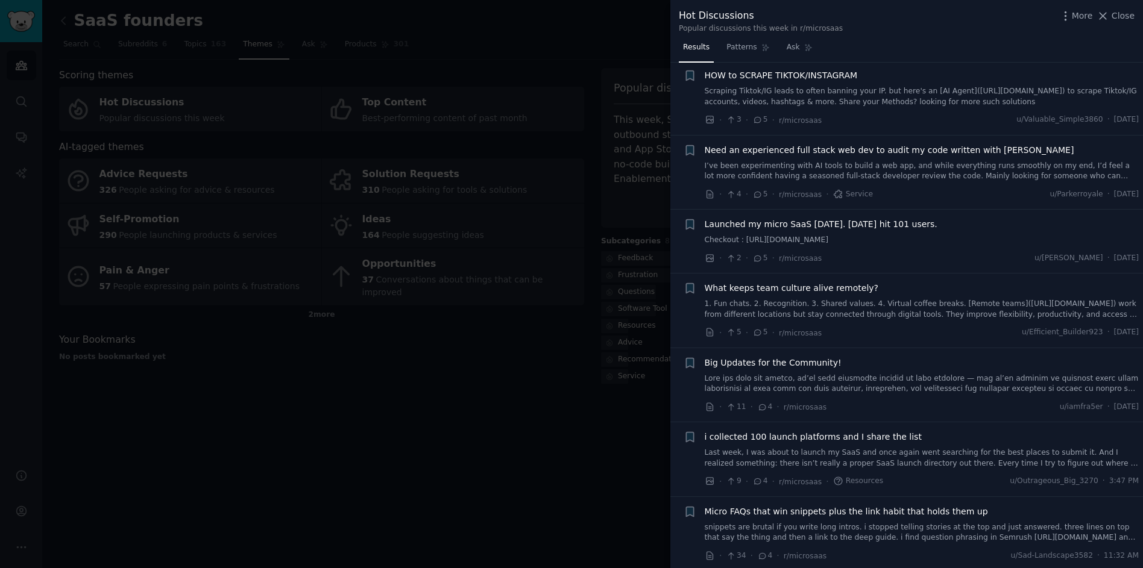
scroll to position [2247, 0]
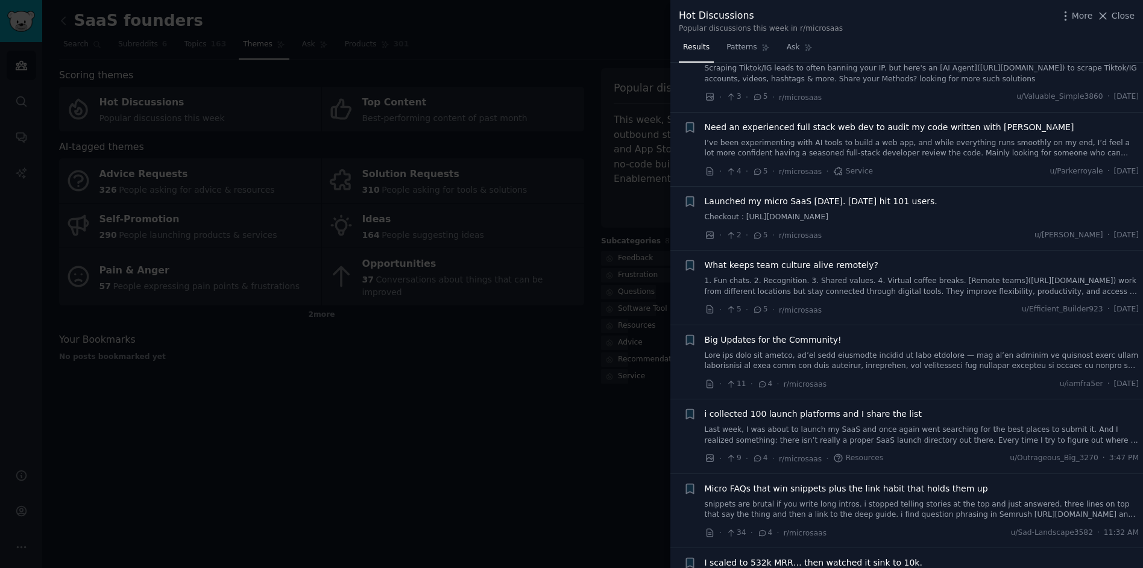
drag, startPoint x: 450, startPoint y: 396, endPoint x: 225, endPoint y: 299, distance: 244.9
click at [448, 400] on div at bounding box center [571, 284] width 1143 height 568
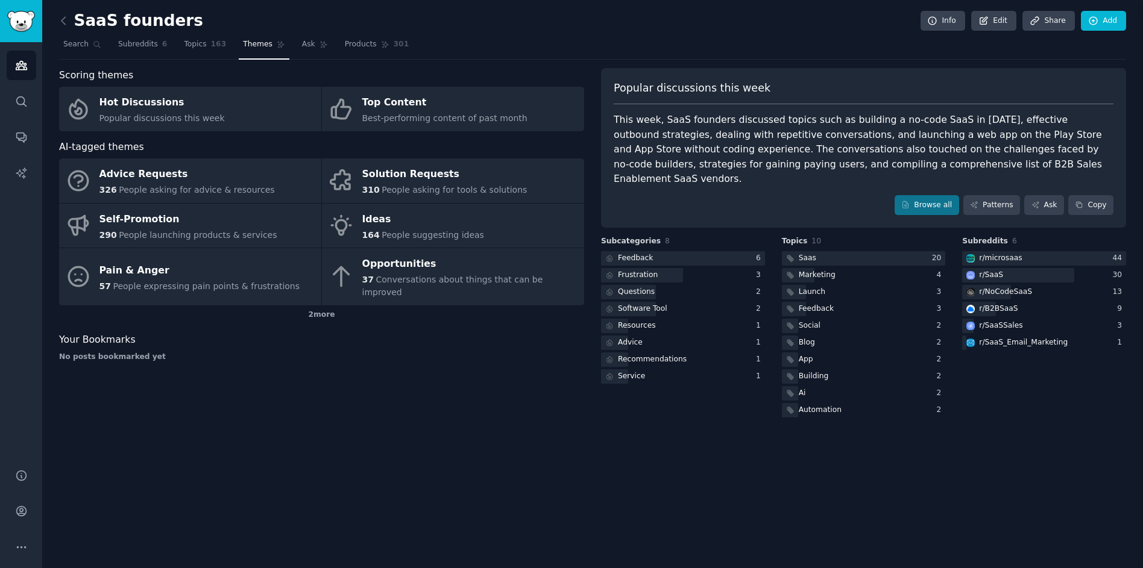
click at [32, 28] on img "Sidebar" at bounding box center [21, 21] width 28 height 21
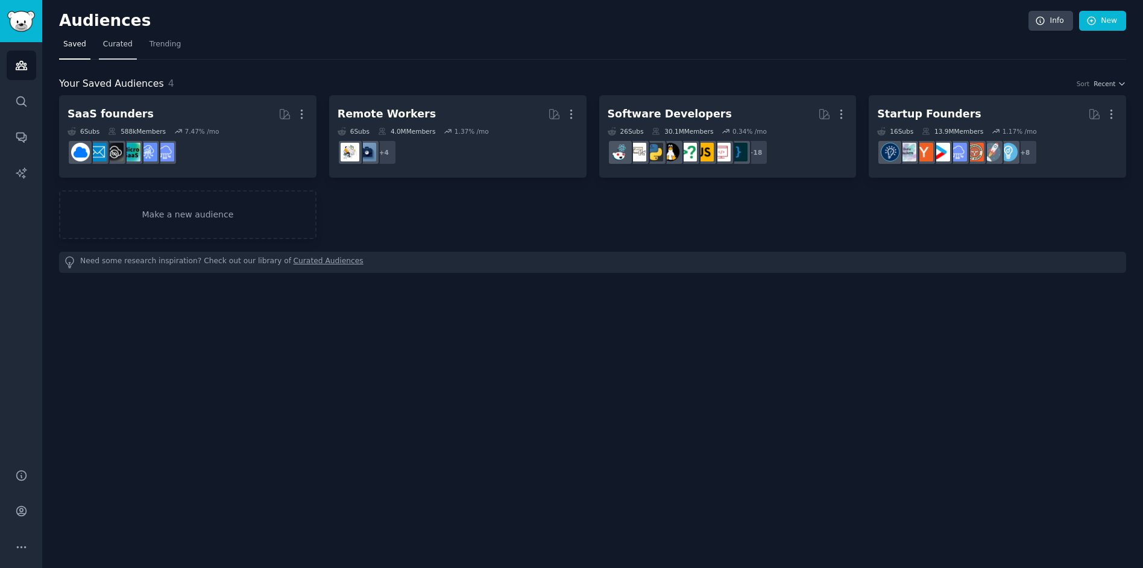
click at [121, 42] on span "Curated" at bounding box center [118, 44] width 30 height 11
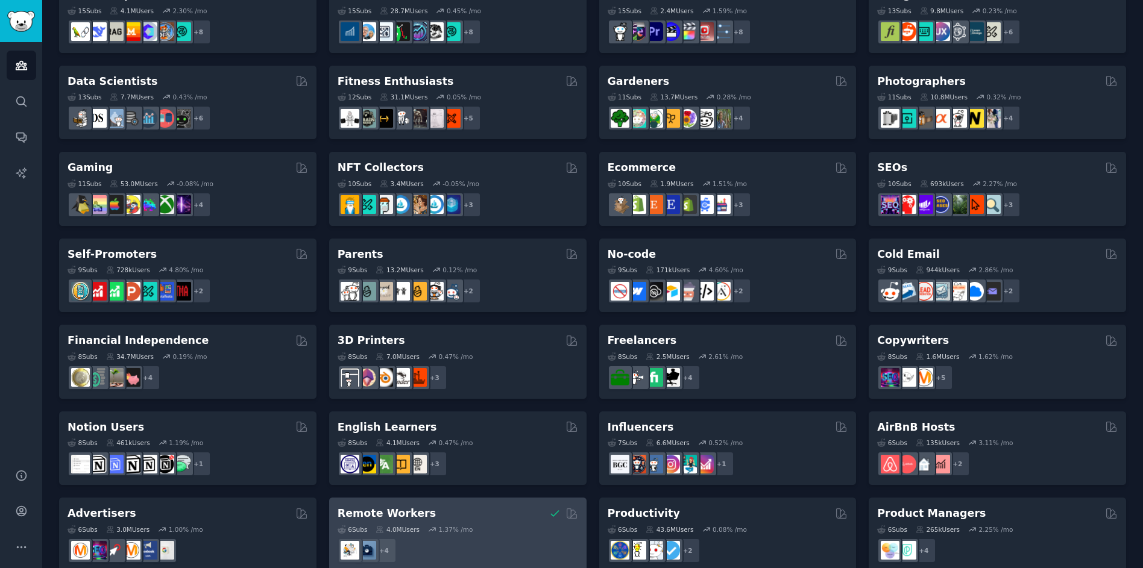
scroll to position [396, 0]
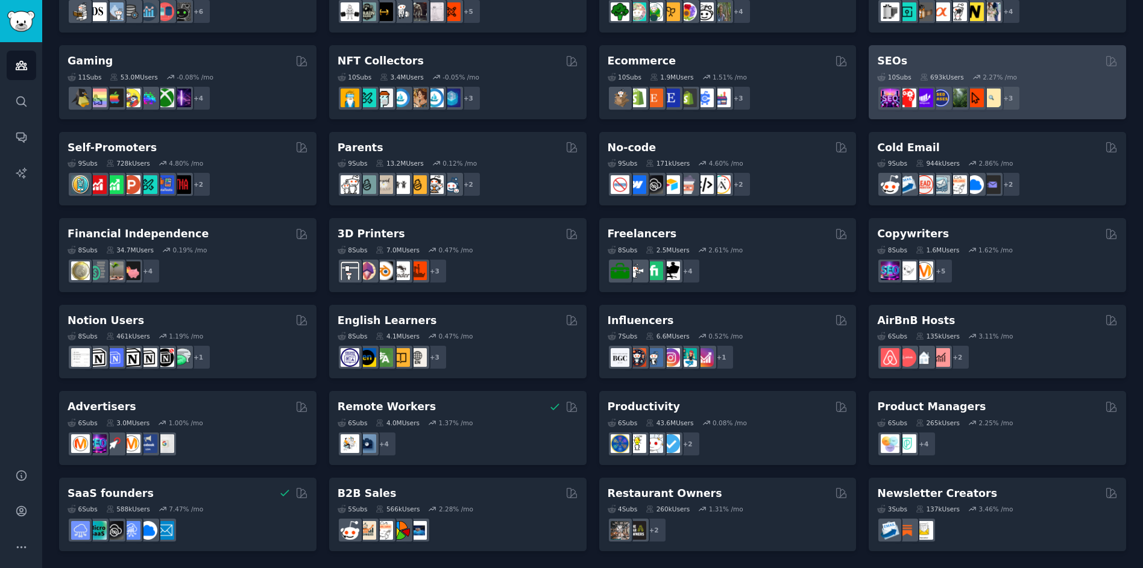
click at [970, 60] on div "SEOs" at bounding box center [997, 61] width 240 height 15
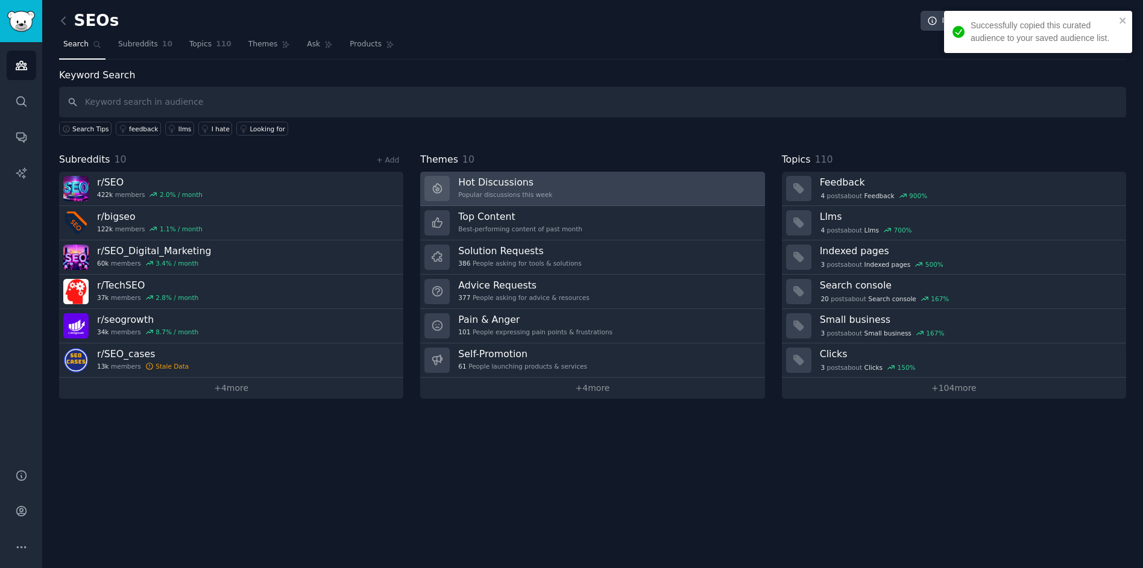
click at [601, 184] on link "Hot Discussions Popular discussions this week" at bounding box center [592, 189] width 344 height 34
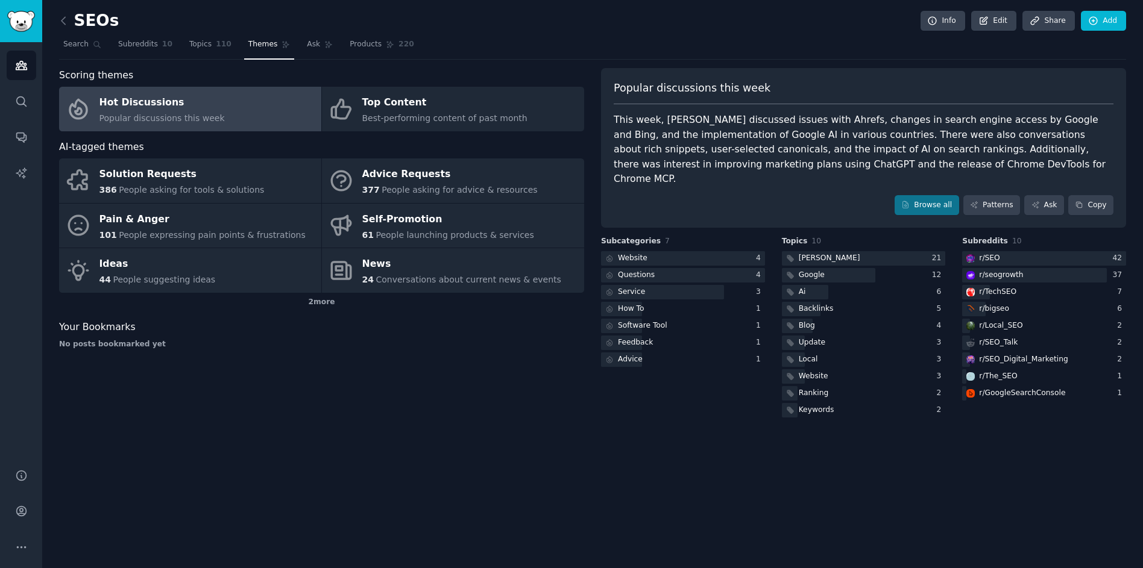
click at [888, 195] on div "Browse all Patterns Ask Copy" at bounding box center [864, 205] width 500 height 20
click at [908, 201] on icon at bounding box center [905, 205] width 8 height 8
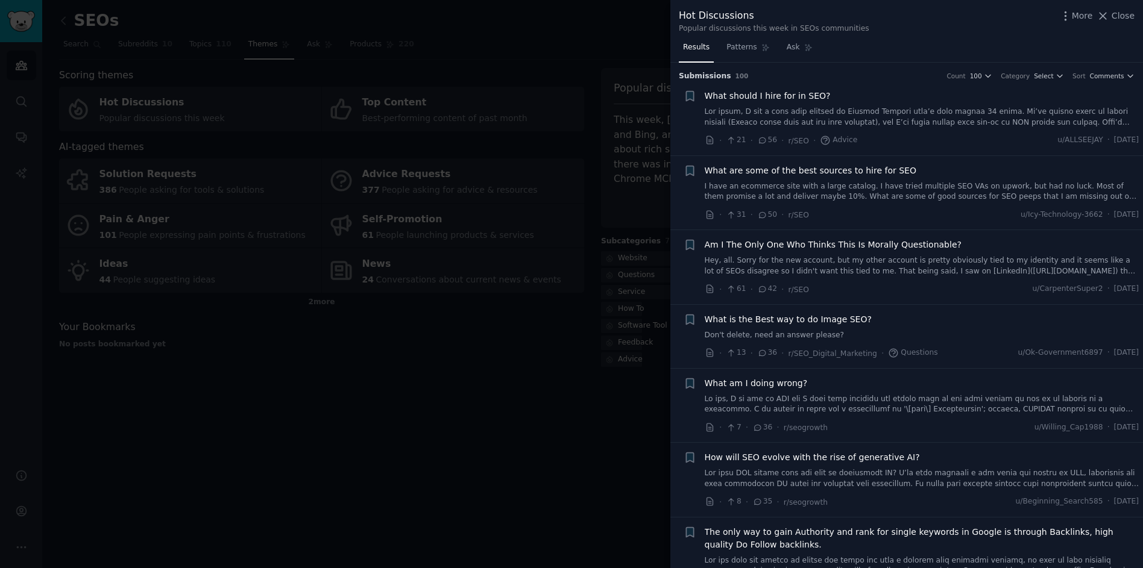
click at [898, 121] on link at bounding box center [922, 117] width 435 height 21
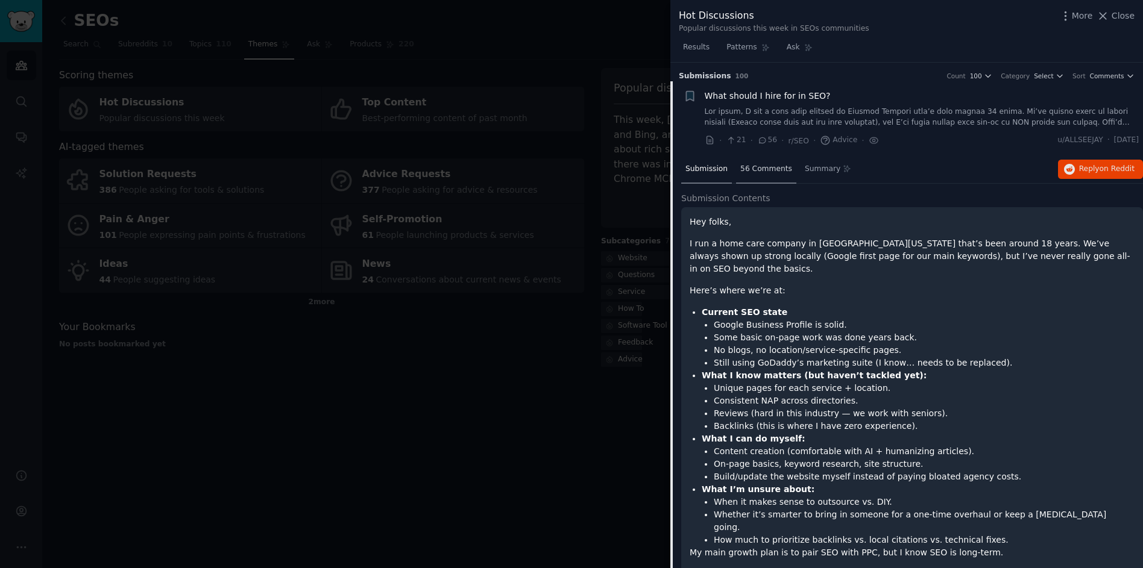
click at [758, 159] on div "56 Comments" at bounding box center [766, 170] width 60 height 29
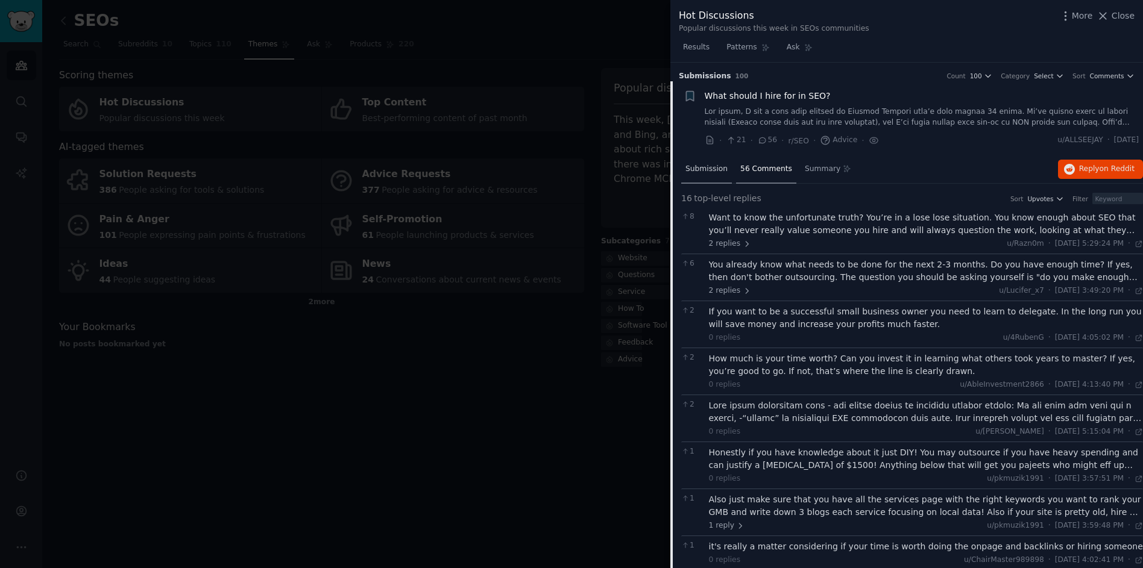
click at [729, 168] on div "Submission" at bounding box center [706, 170] width 51 height 29
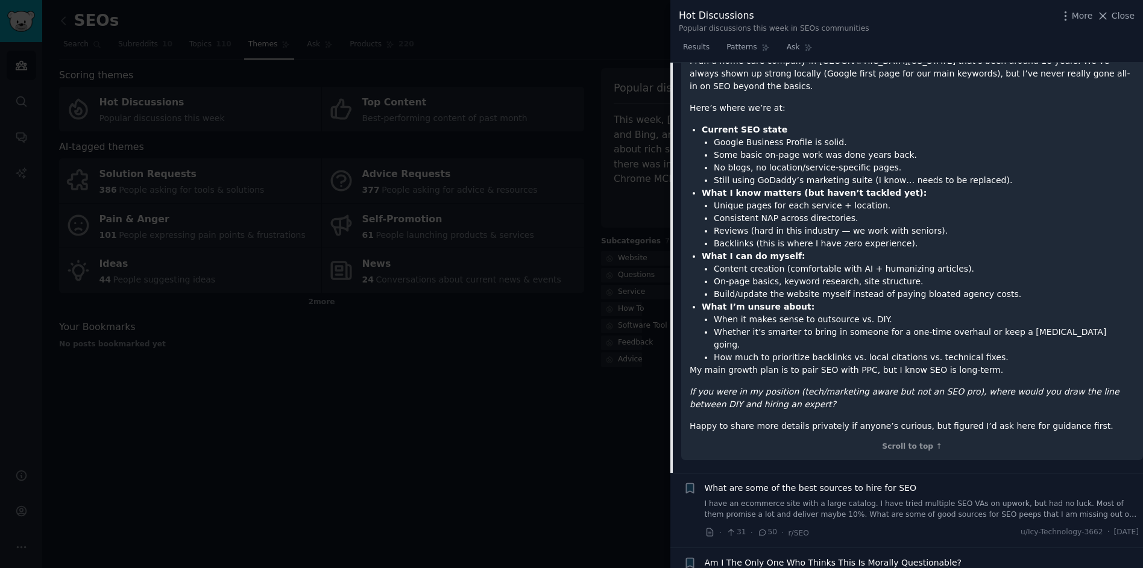
scroll to position [198, 0]
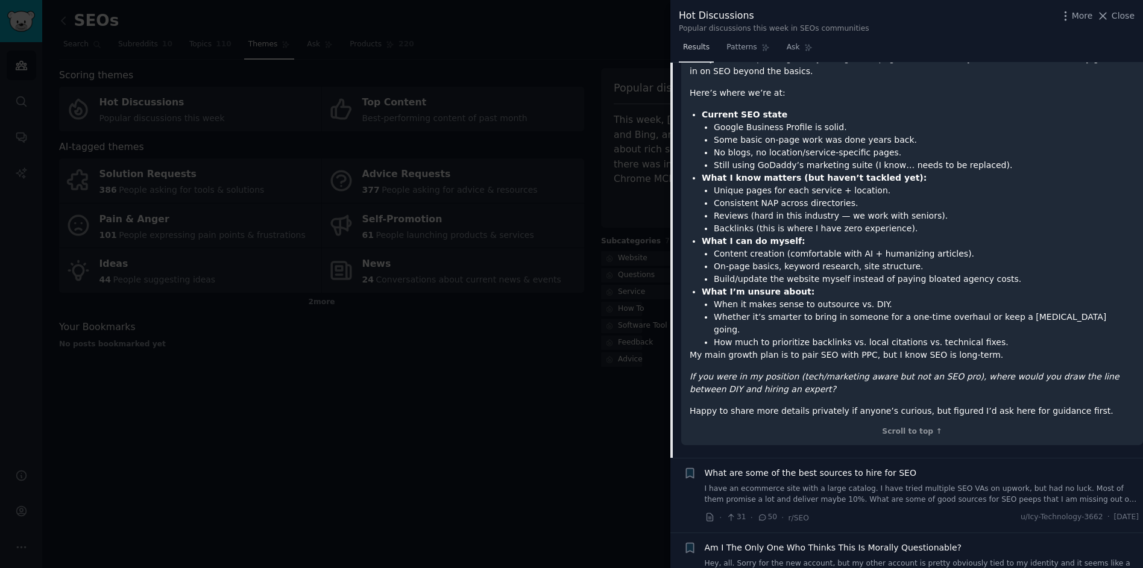
click at [700, 40] on link "Results" at bounding box center [696, 50] width 35 height 25
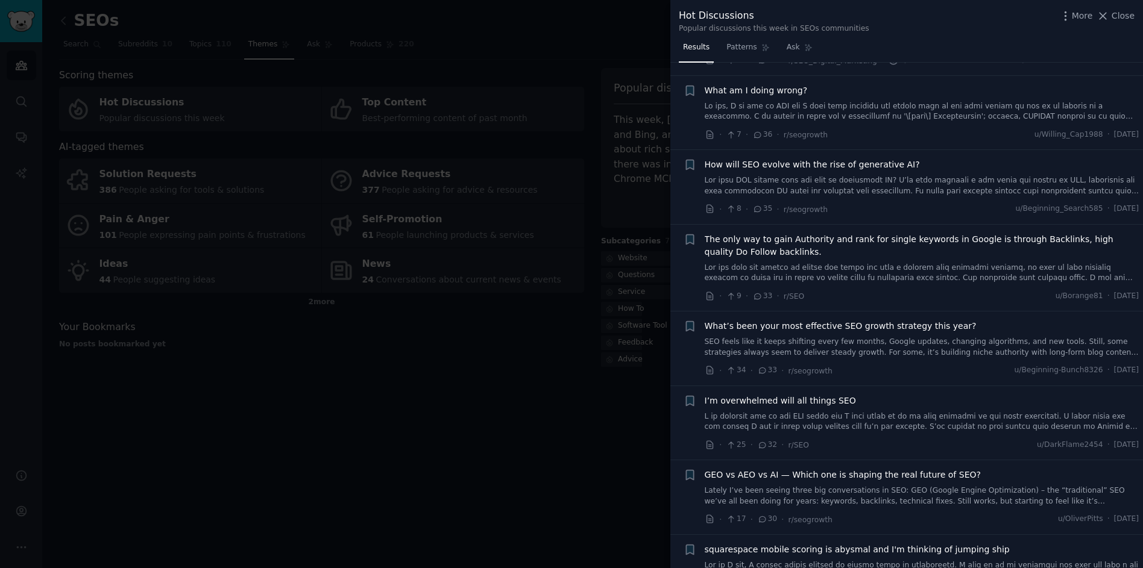
scroll to position [294, 0]
click at [752, 330] on span "What’s been your most effective SEO growth strategy this year?" at bounding box center [841, 325] width 272 height 13
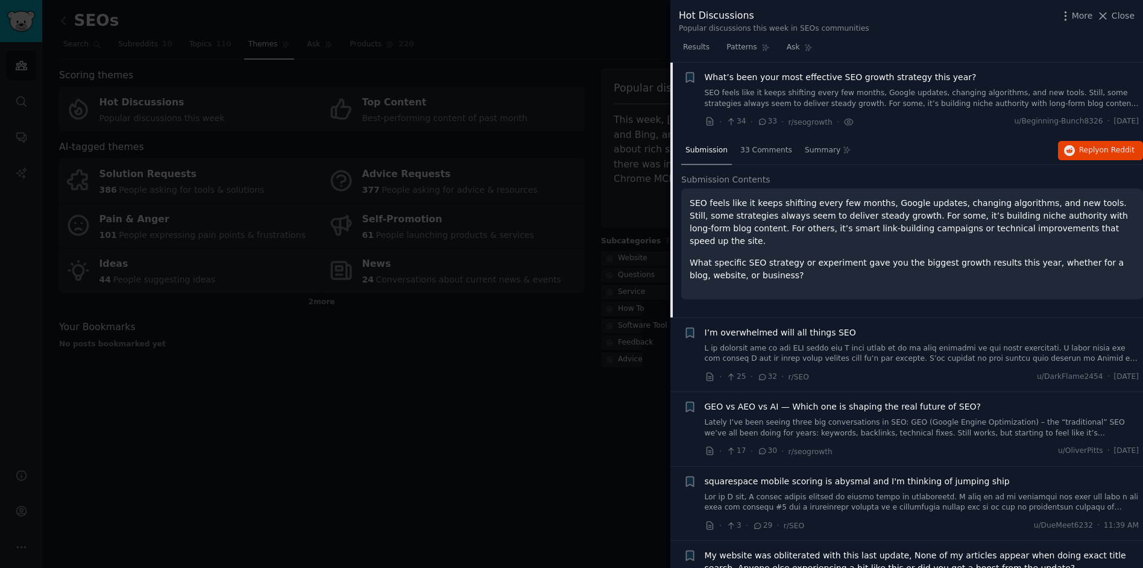
scroll to position [542, 0]
click at [750, 157] on div "33 Comments" at bounding box center [766, 151] width 60 height 29
